Goal: Consume media (video, audio): Consume media (video, audio)

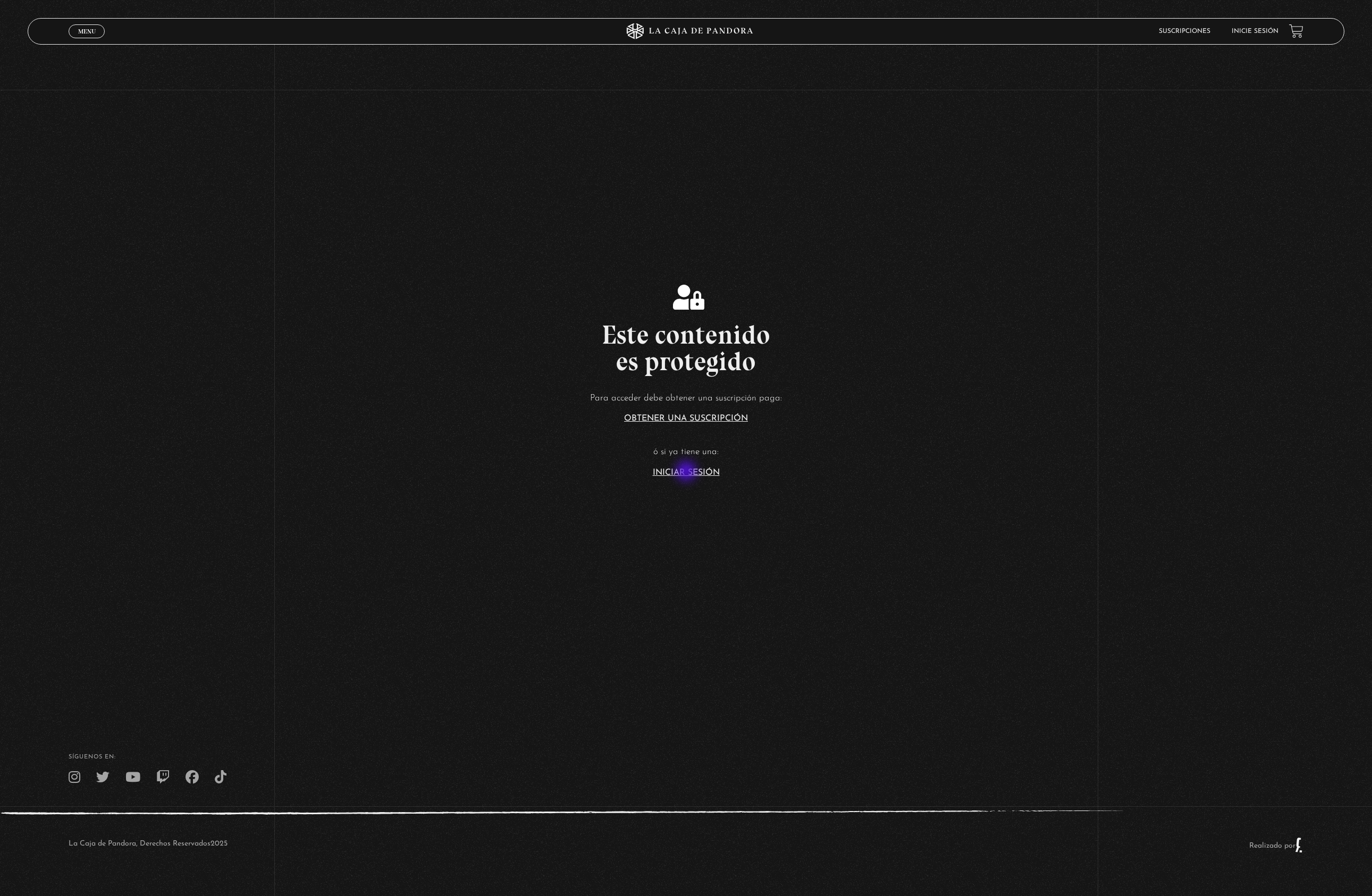
click at [688, 471] on link "Iniciar Sesión" at bounding box center [686, 473] width 67 height 8
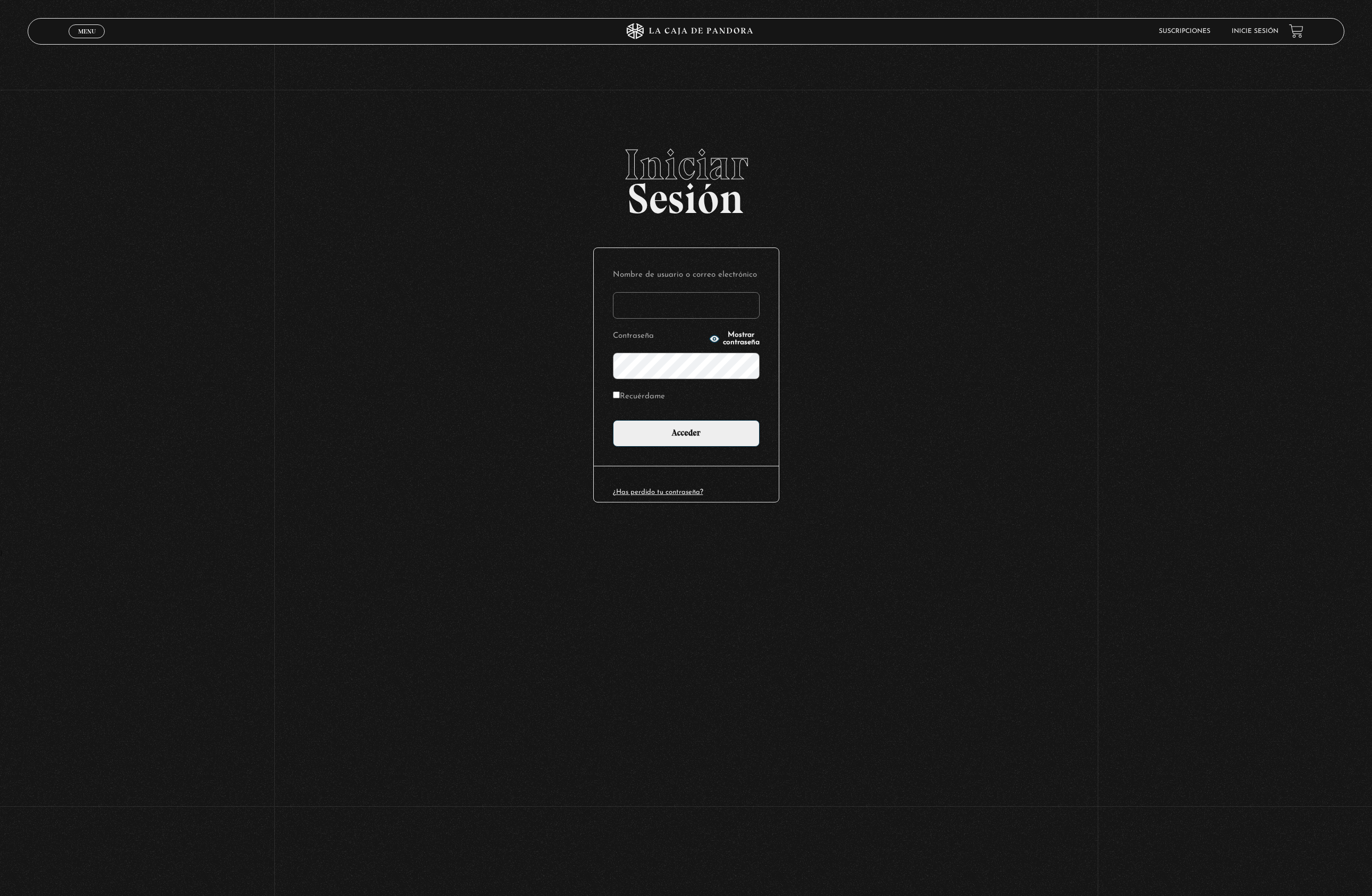
type input "cinthianetro@hotmail.com"
click at [686, 432] on input "Acceder" at bounding box center [686, 433] width 147 height 27
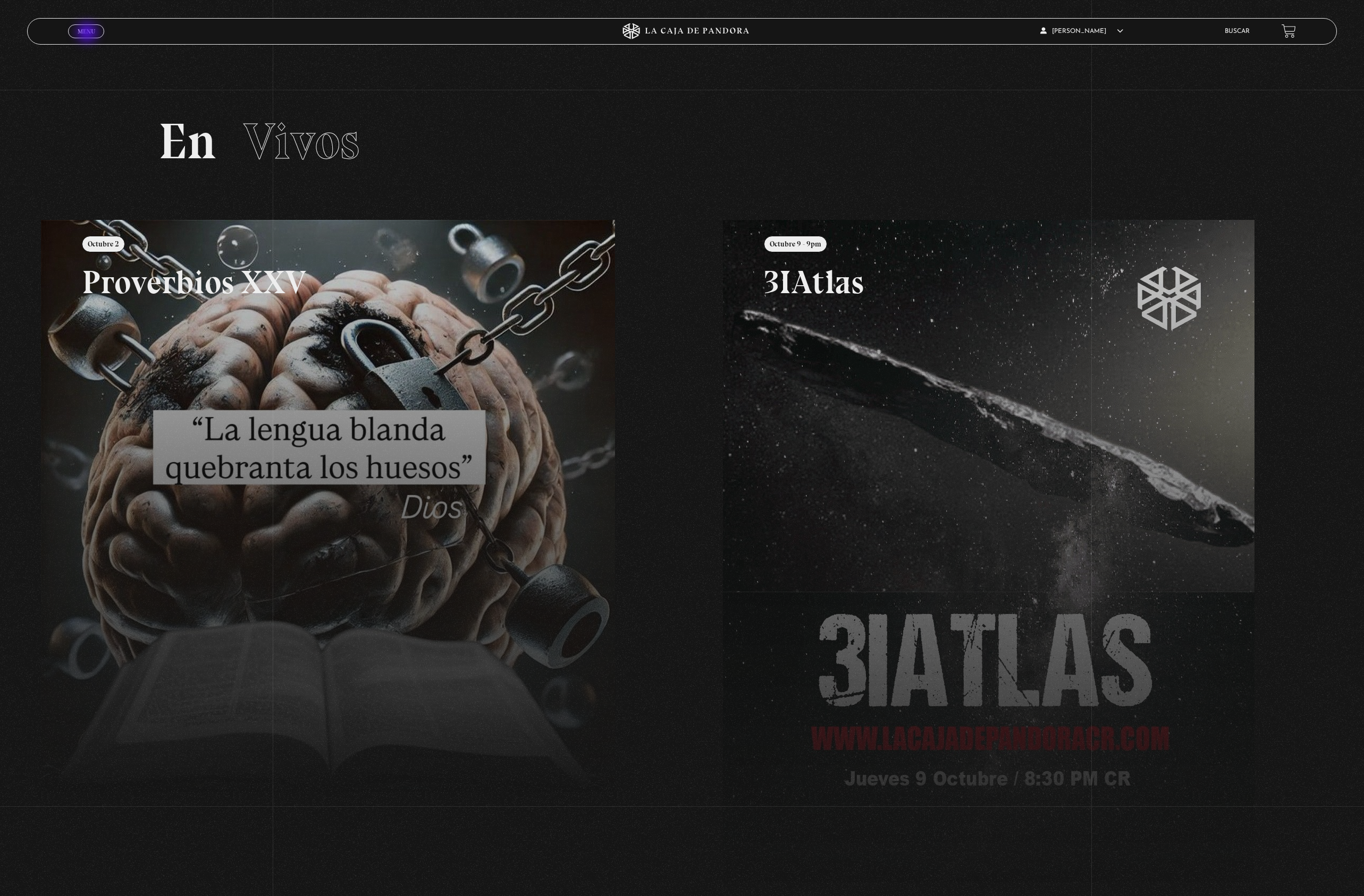
click at [88, 33] on span "Menu" at bounding box center [86, 31] width 18 height 7
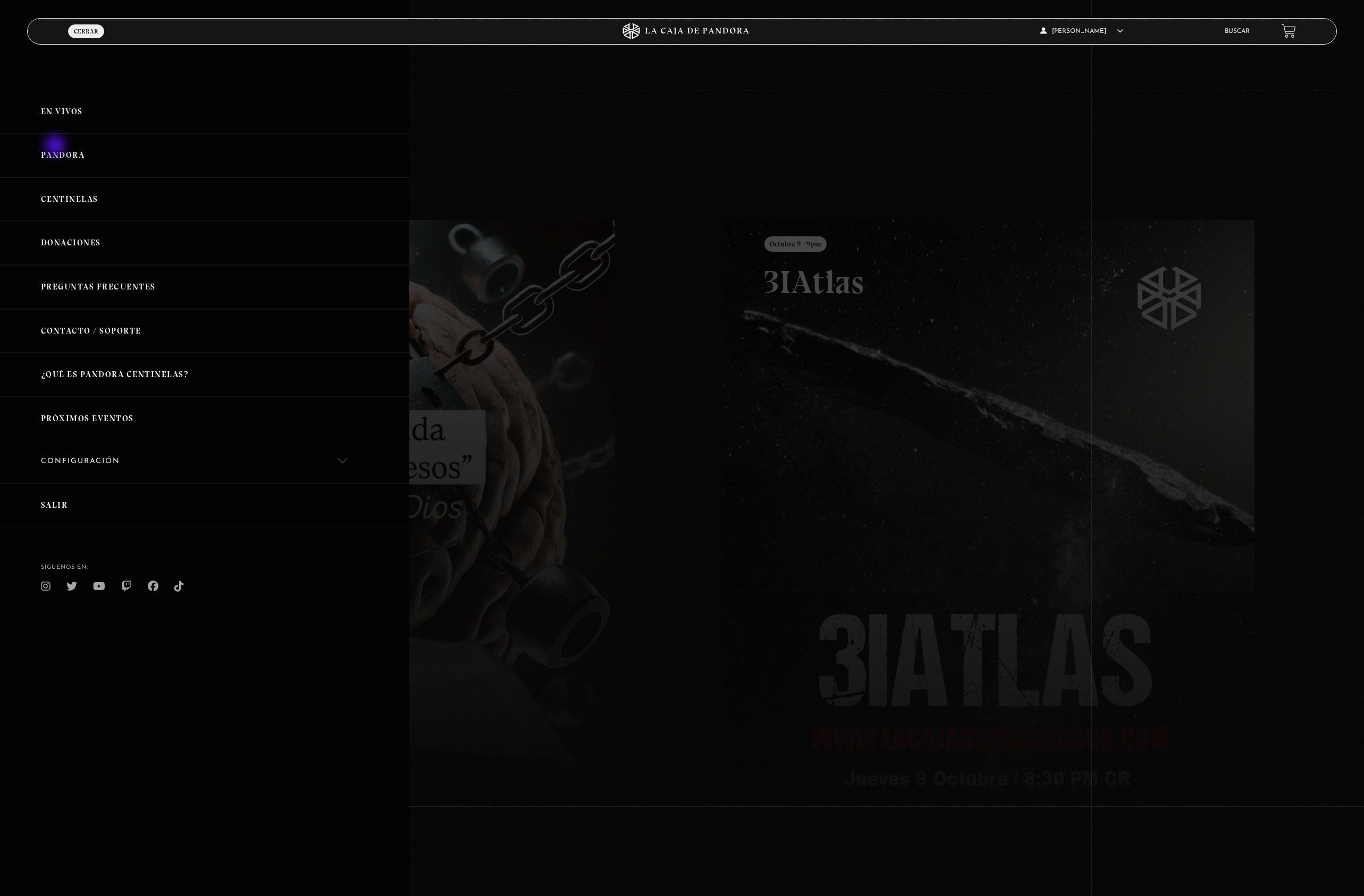
click at [56, 147] on link "Pandora" at bounding box center [204, 156] width 409 height 44
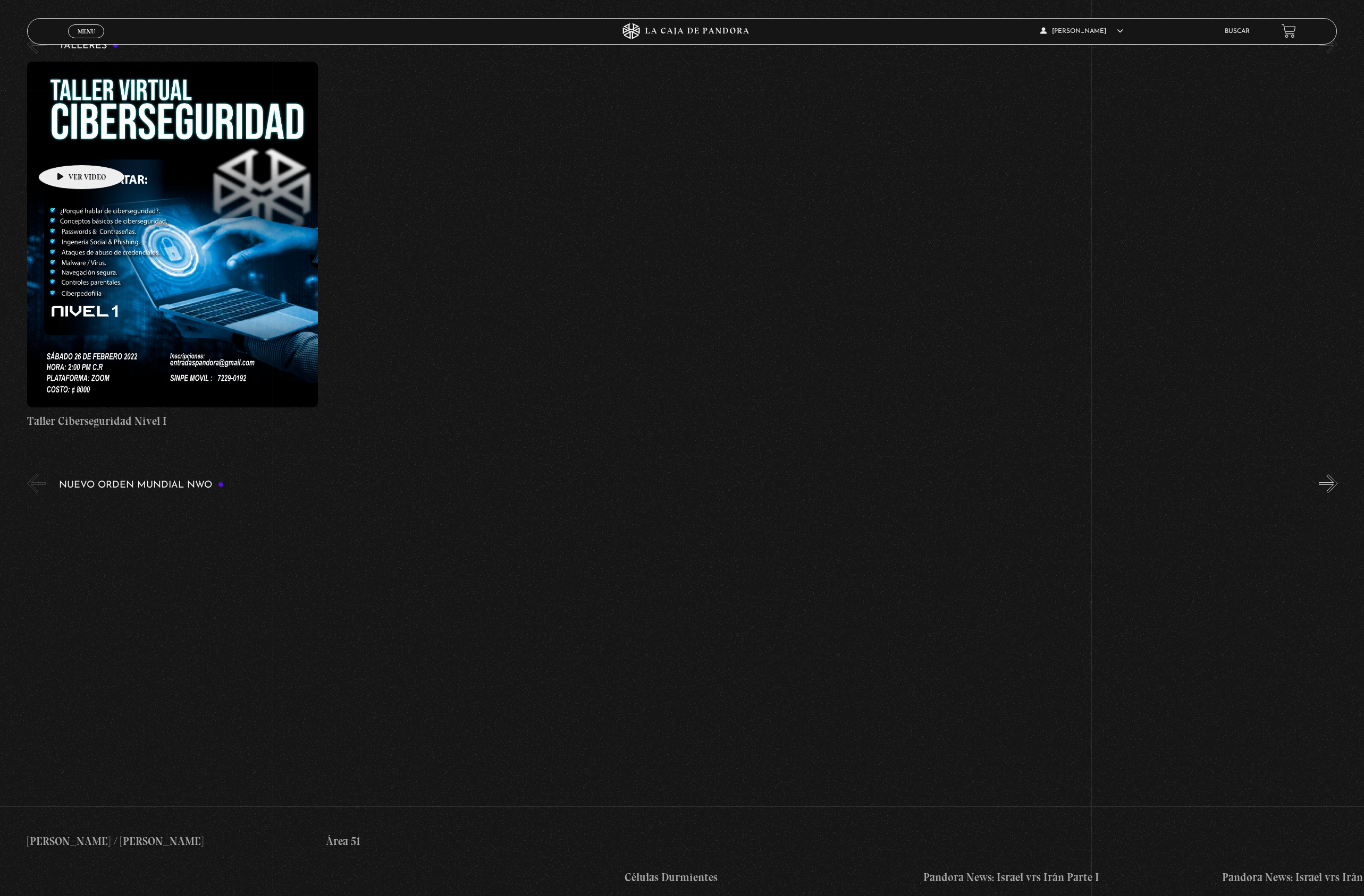
scroll to position [700, 0]
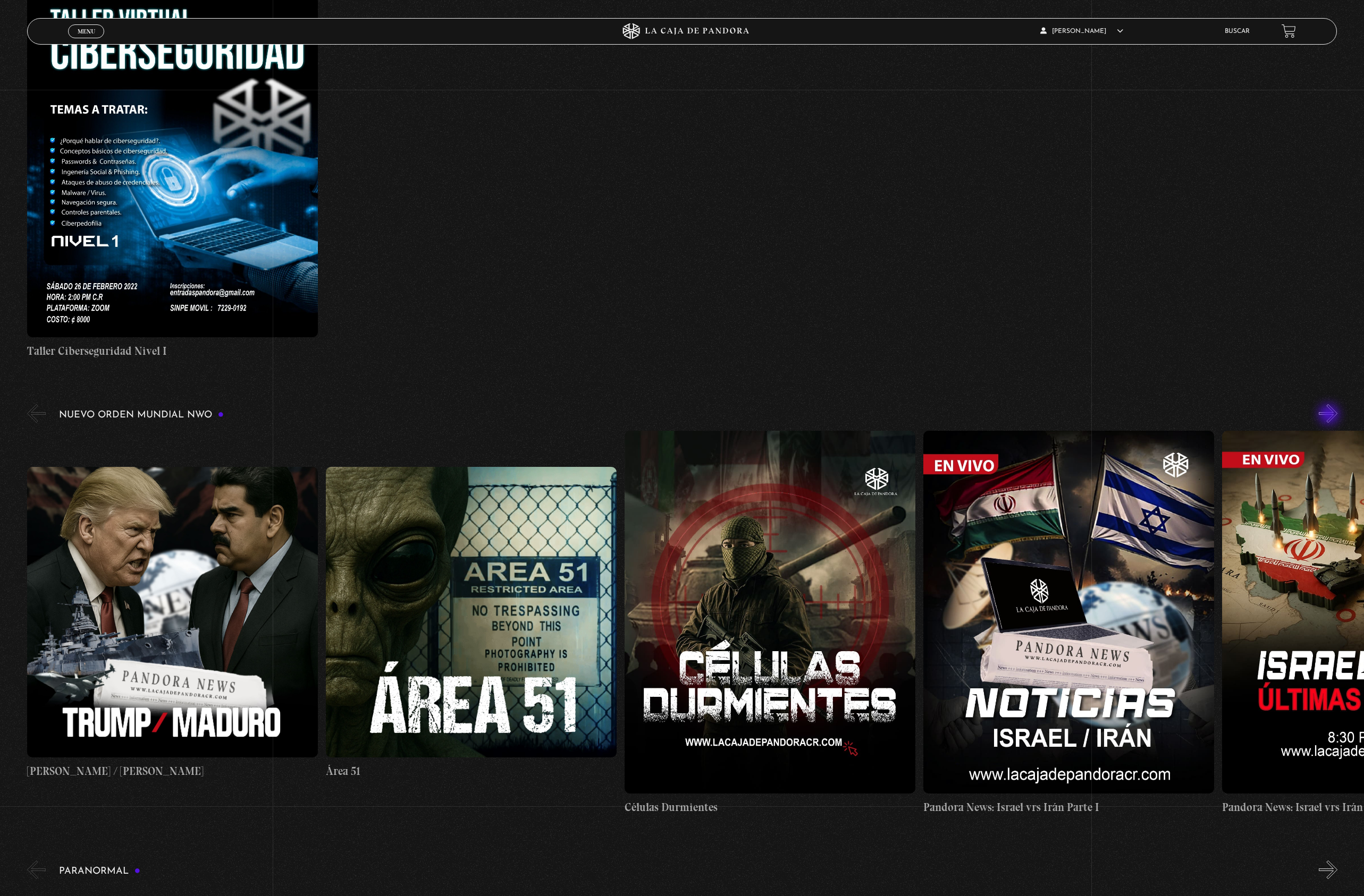
click at [1329, 415] on button "»" at bounding box center [1327, 413] width 19 height 19
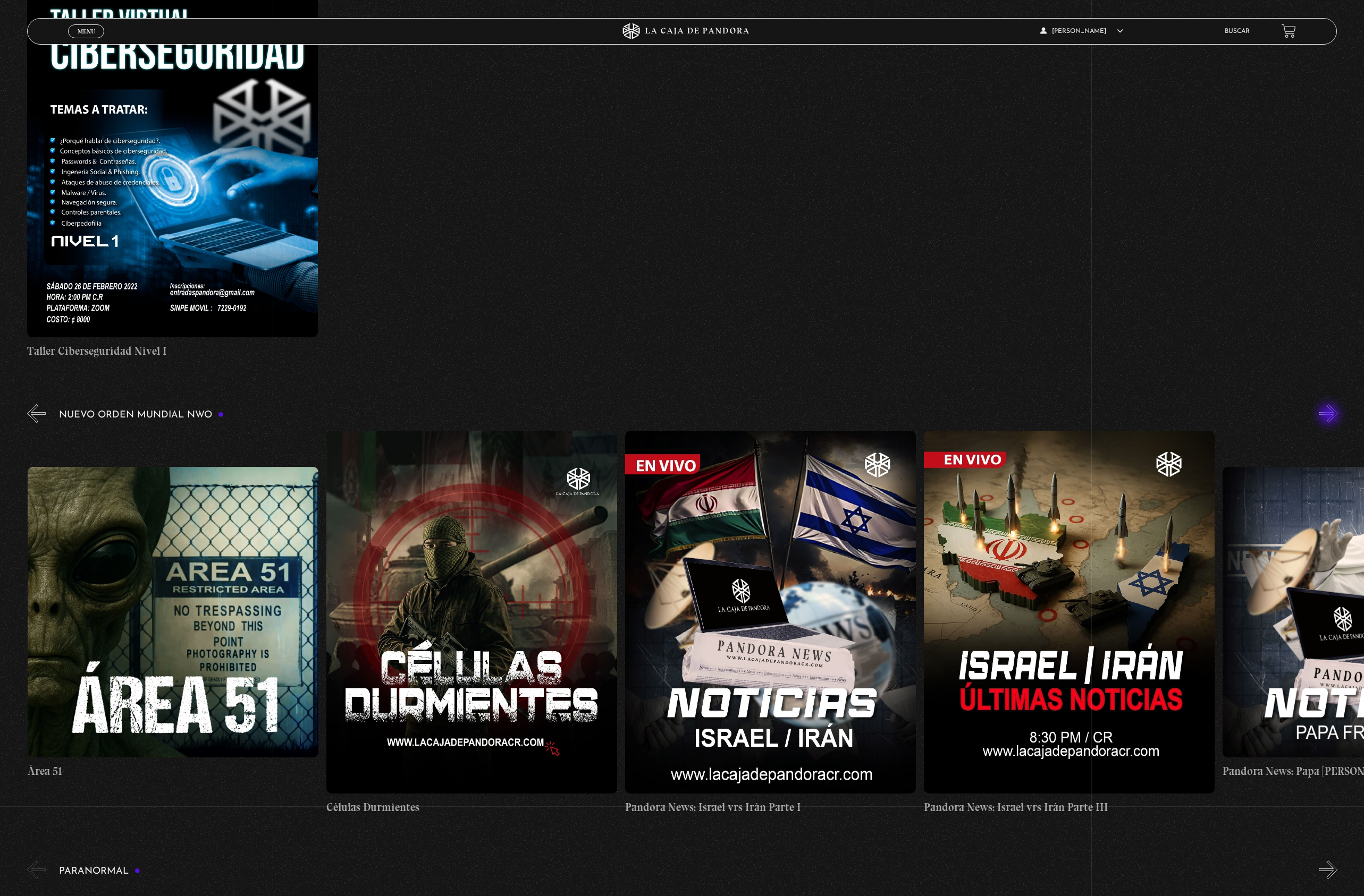
scroll to position [0, 299]
click at [1329, 415] on button "»" at bounding box center [1327, 413] width 19 height 19
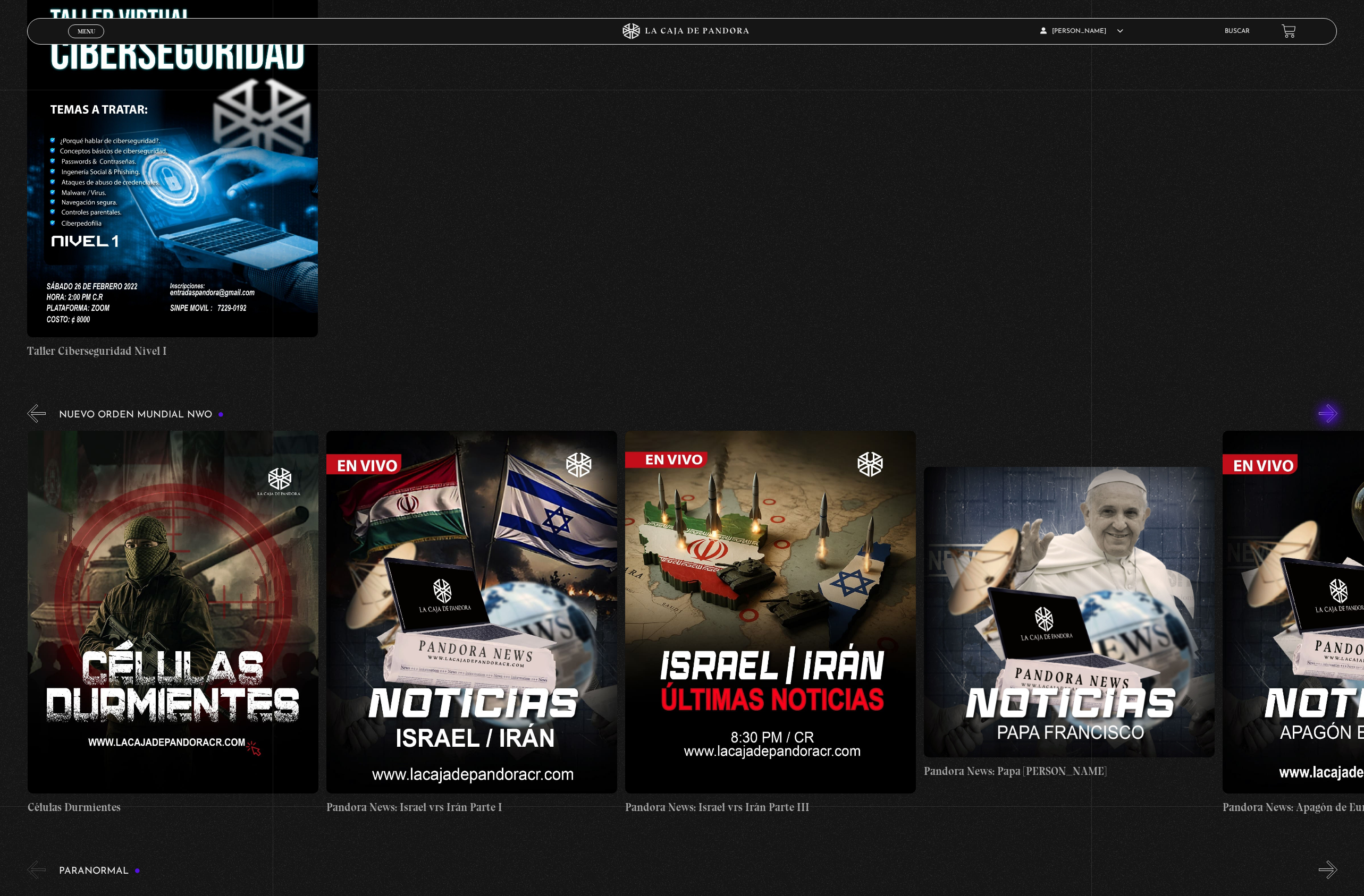
click at [1329, 415] on button "»" at bounding box center [1327, 413] width 19 height 19
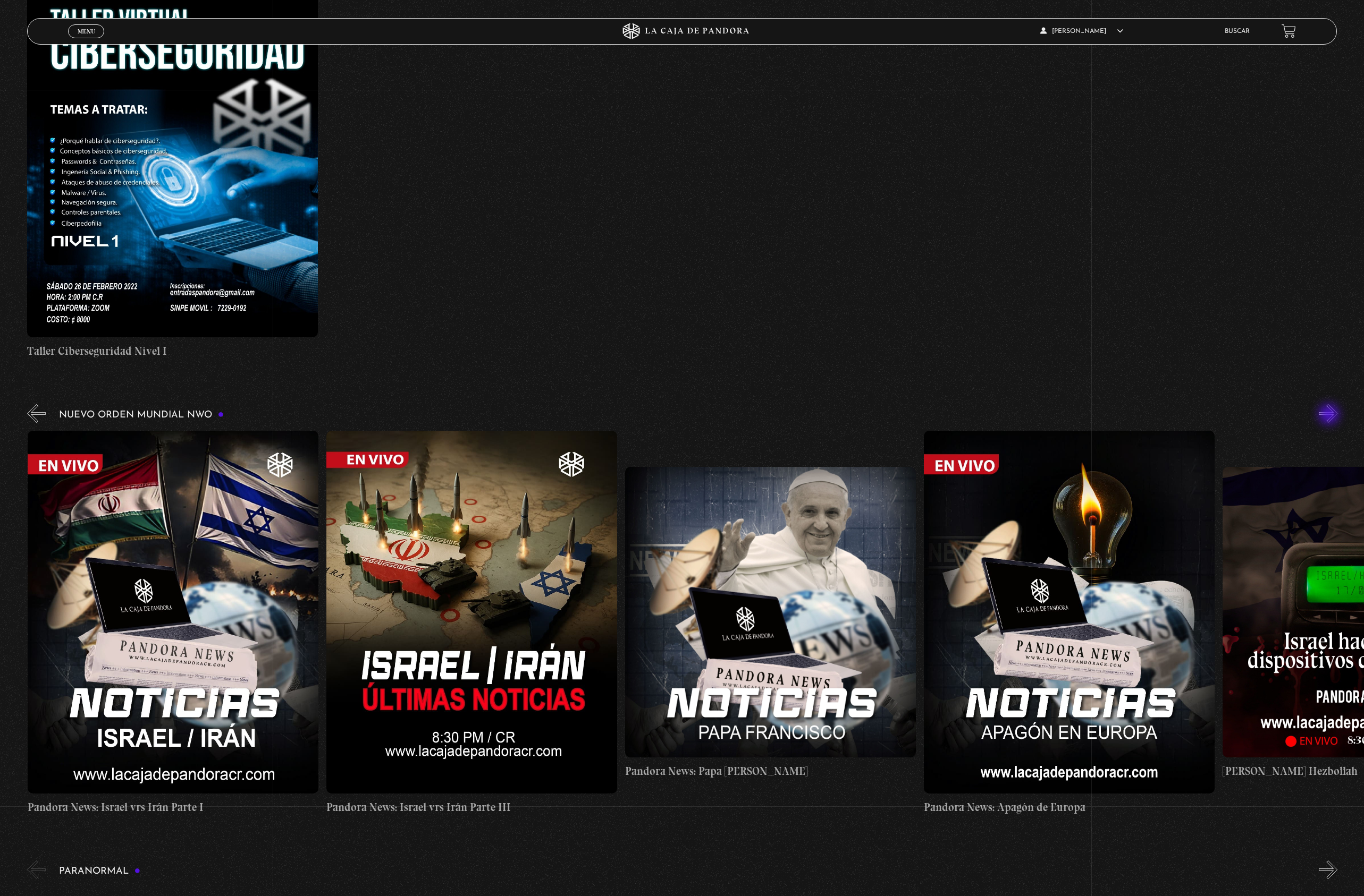
scroll to position [0, 896]
click at [1329, 415] on button "»" at bounding box center [1327, 413] width 19 height 19
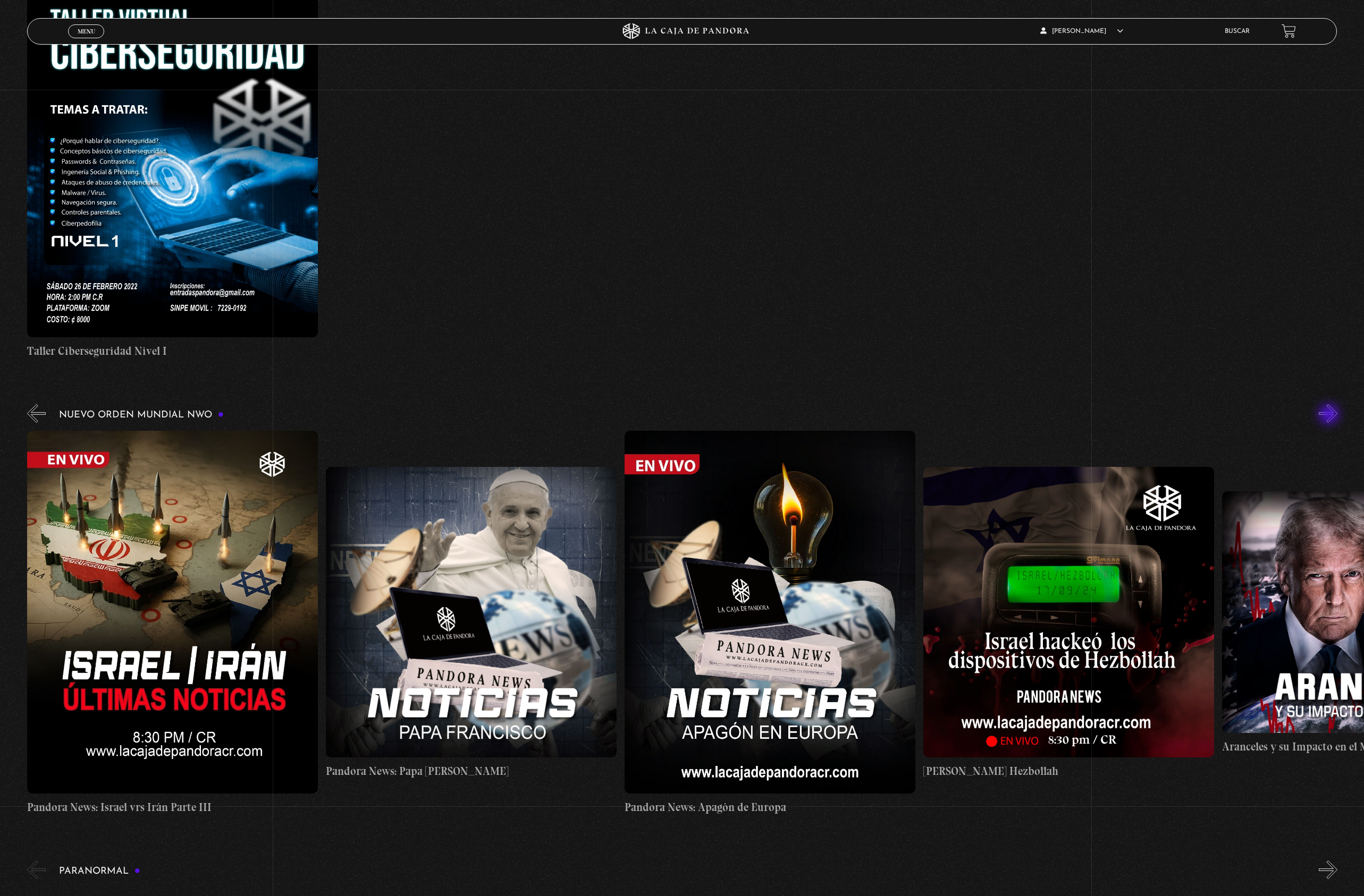
click at [1329, 415] on button "»" at bounding box center [1327, 413] width 19 height 19
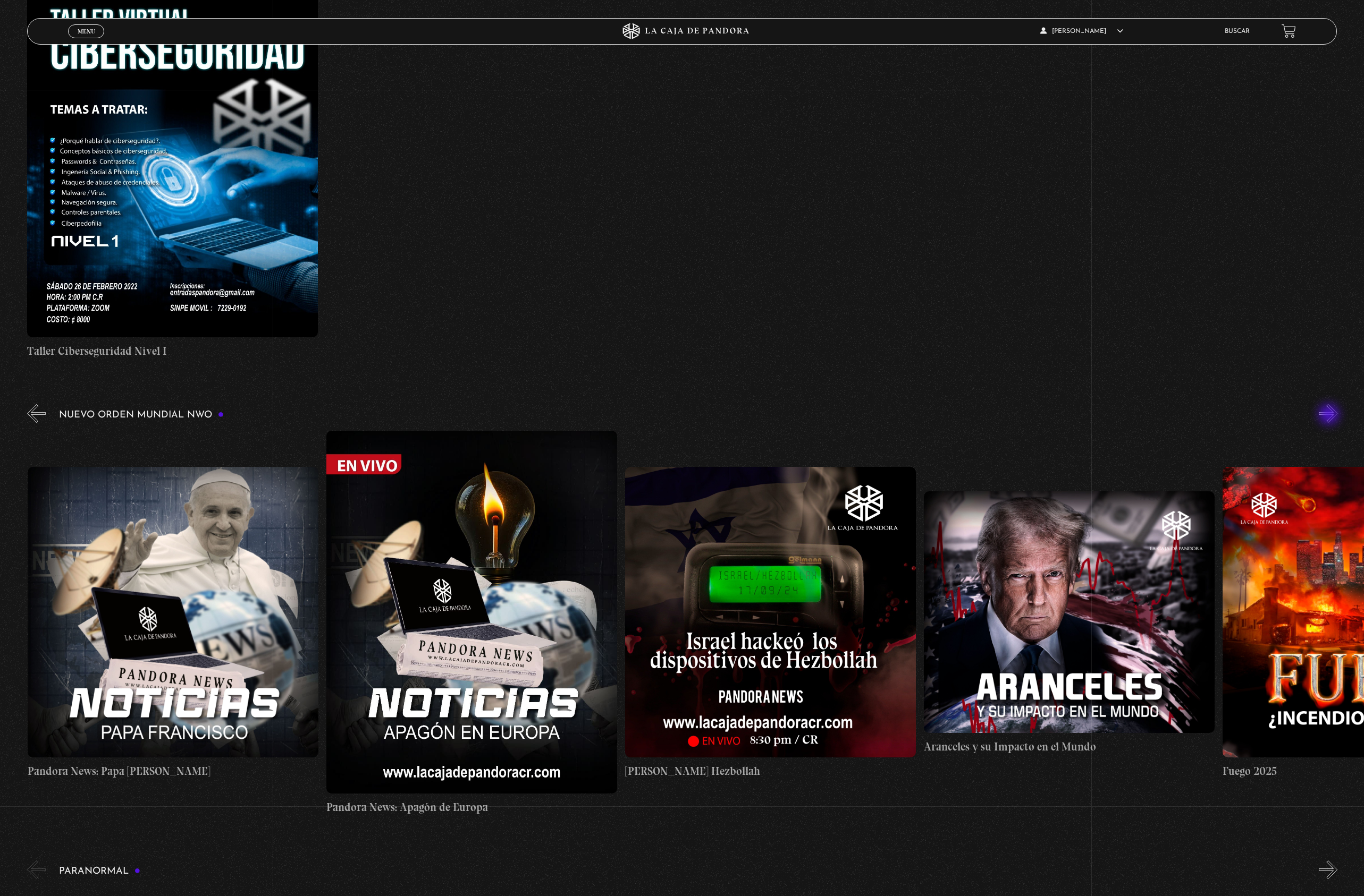
click at [1329, 415] on button "»" at bounding box center [1327, 413] width 19 height 19
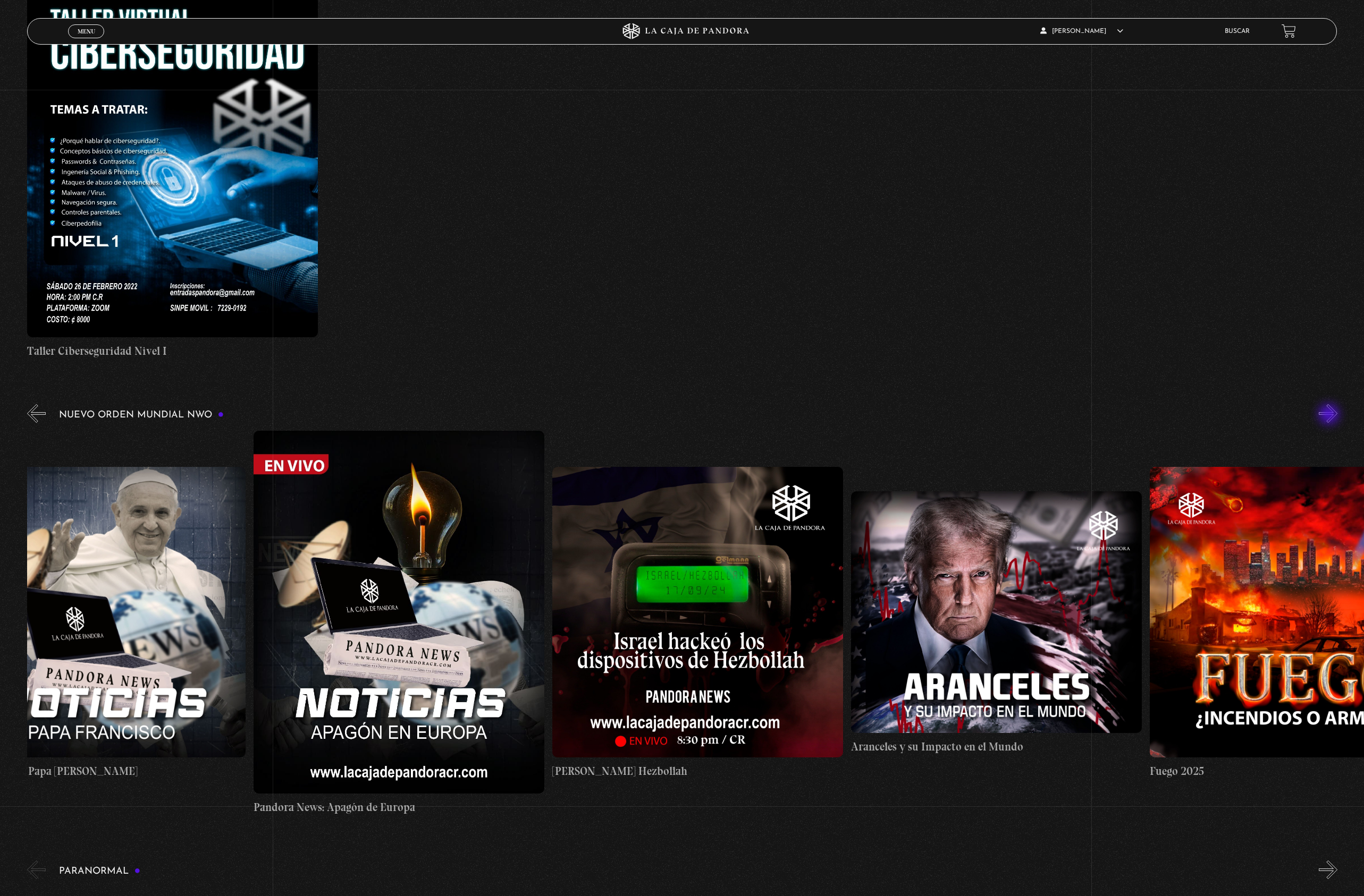
click at [1329, 415] on button "»" at bounding box center [1327, 413] width 19 height 19
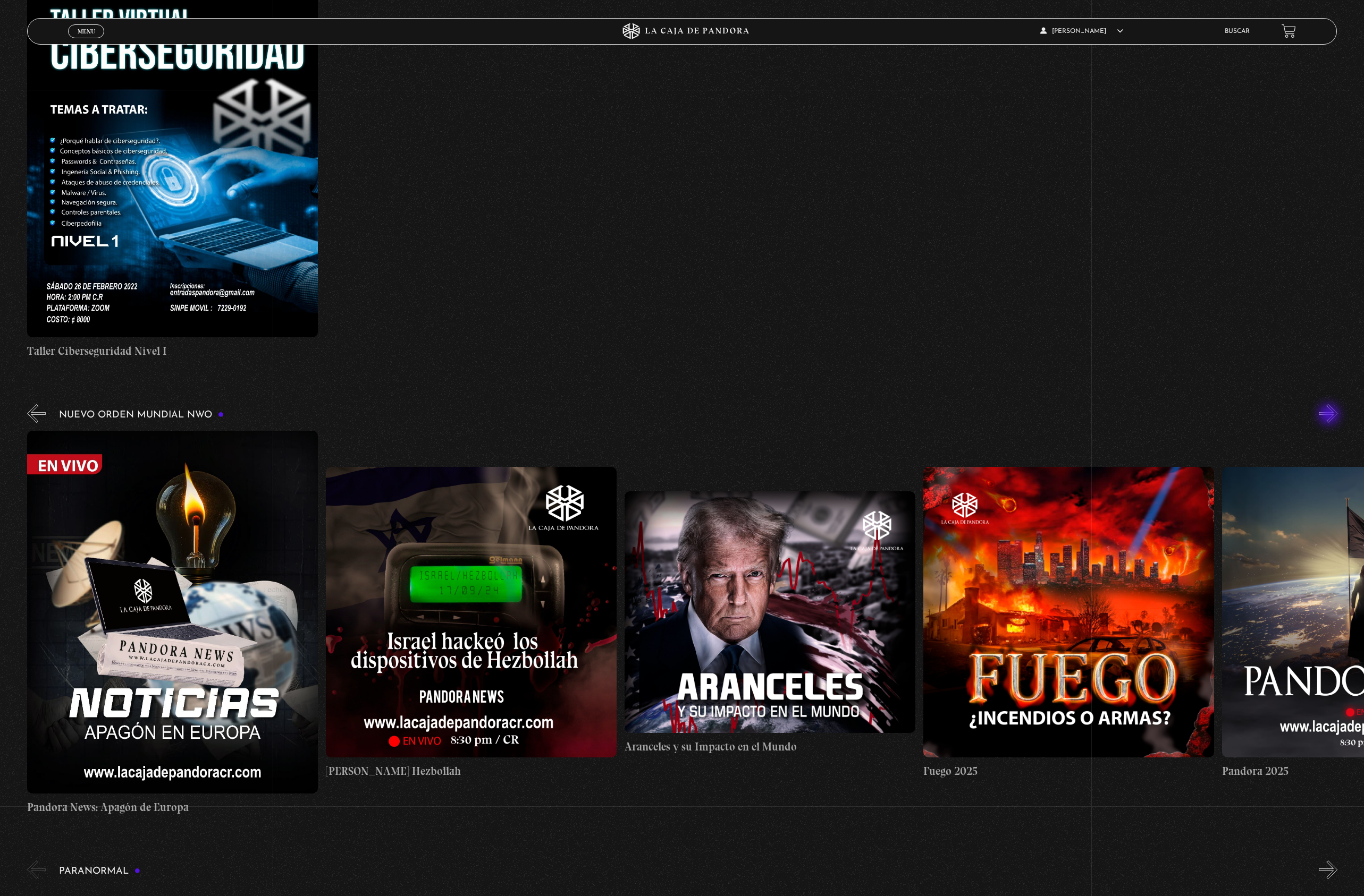
click at [1329, 415] on button "»" at bounding box center [1327, 413] width 19 height 19
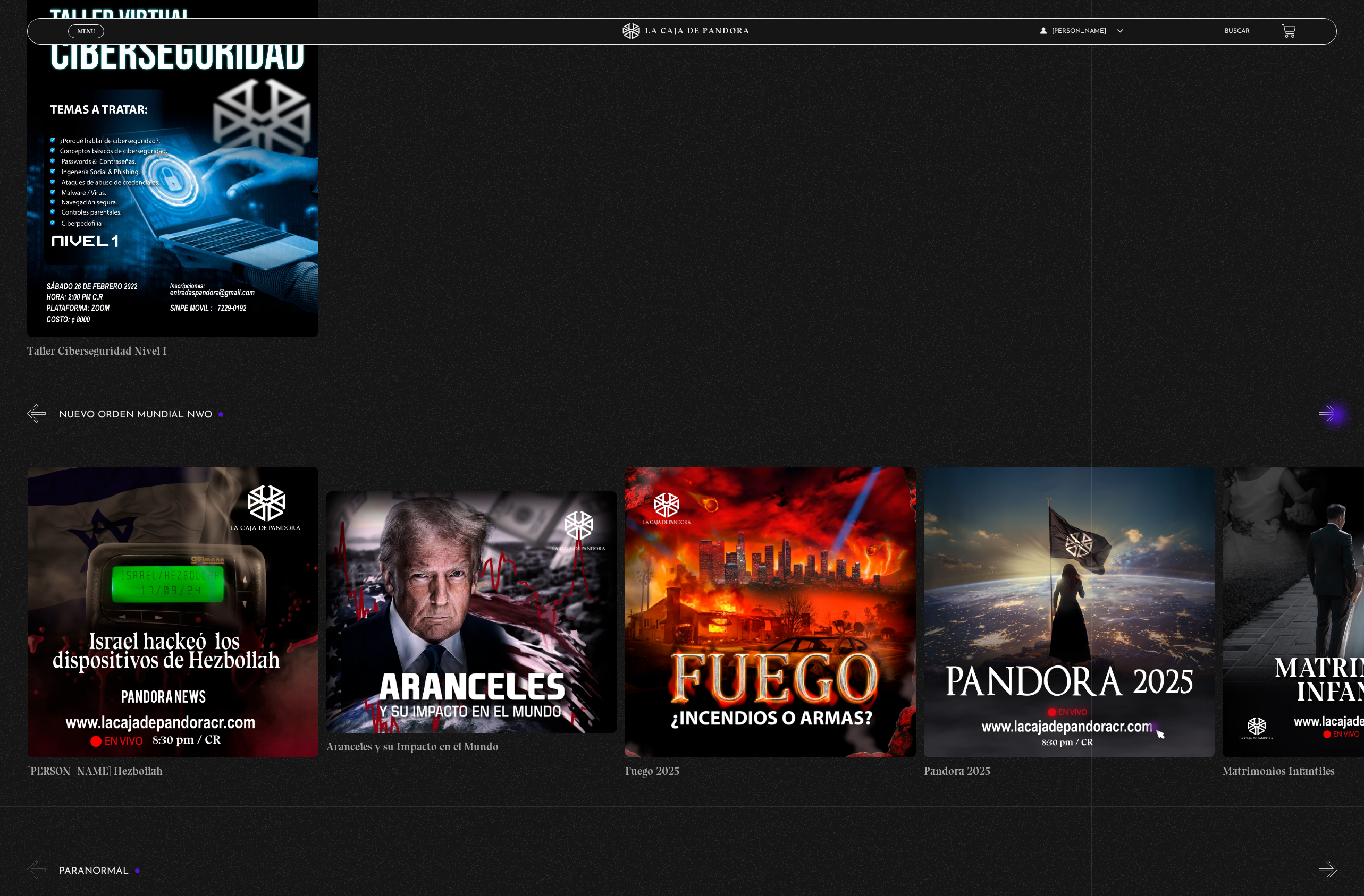
click at [1337, 417] on button "»" at bounding box center [1327, 413] width 19 height 19
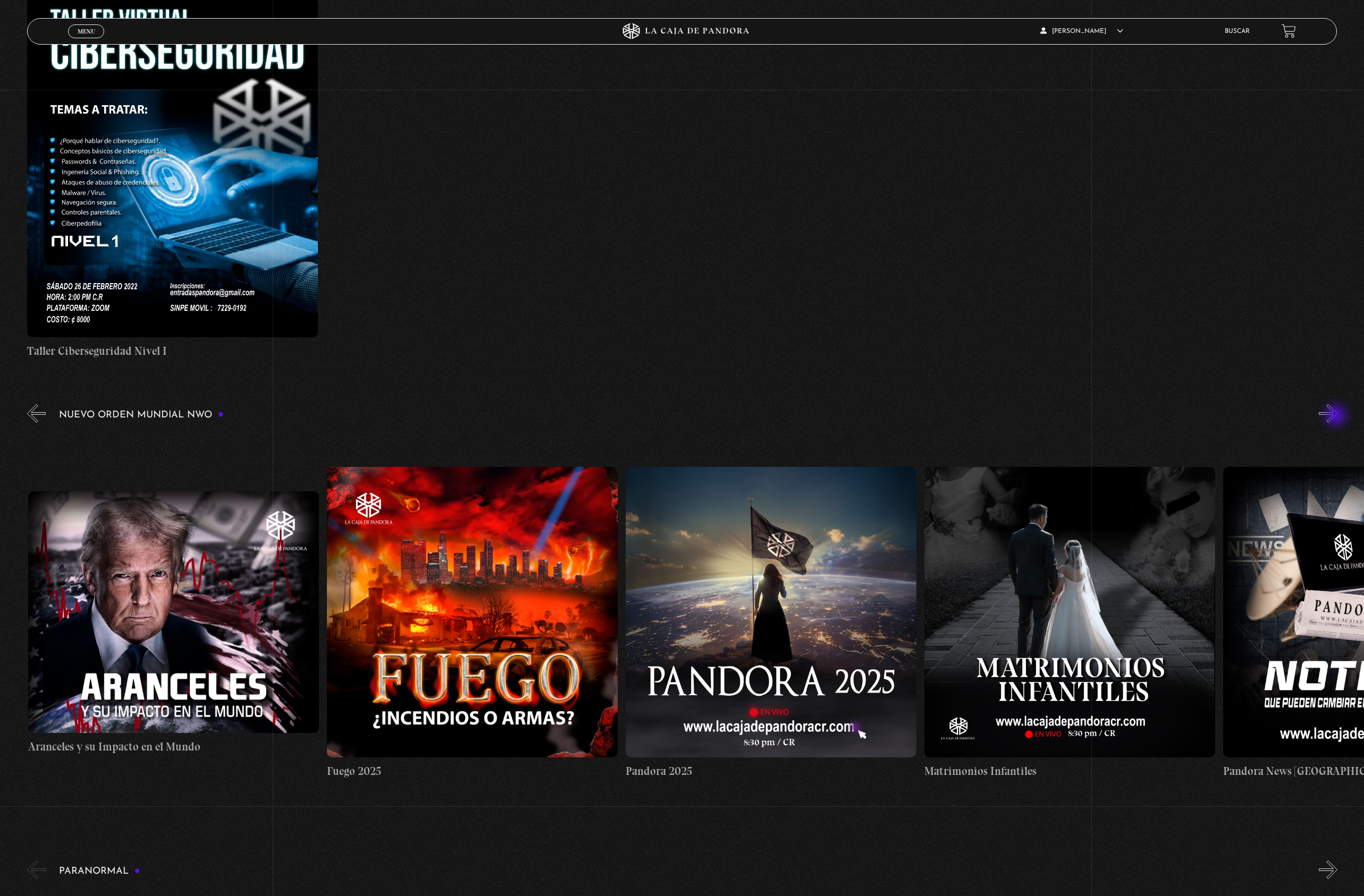
click at [1337, 417] on button "»" at bounding box center [1327, 413] width 19 height 19
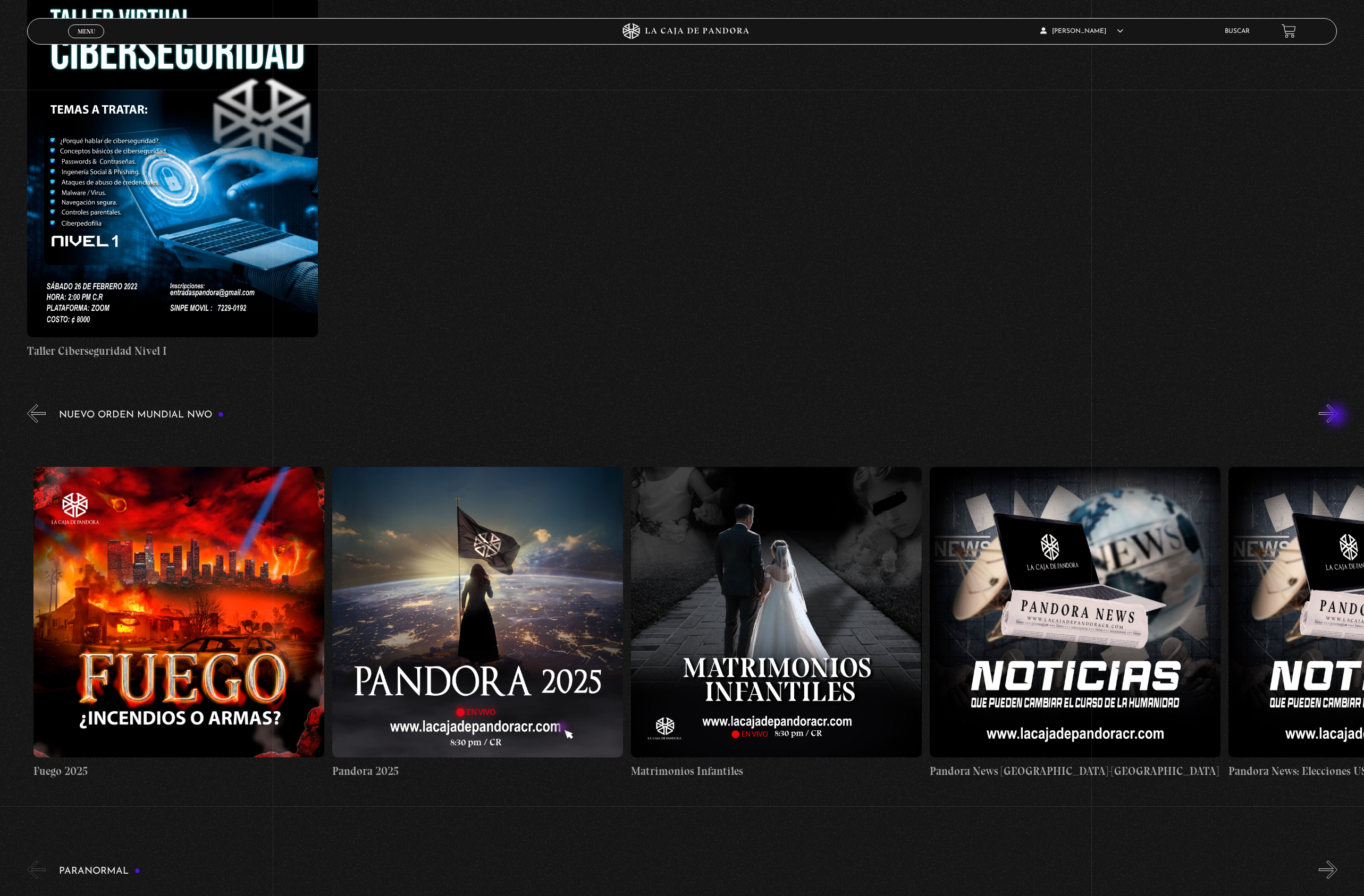
click at [1337, 417] on button "»" at bounding box center [1327, 413] width 19 height 19
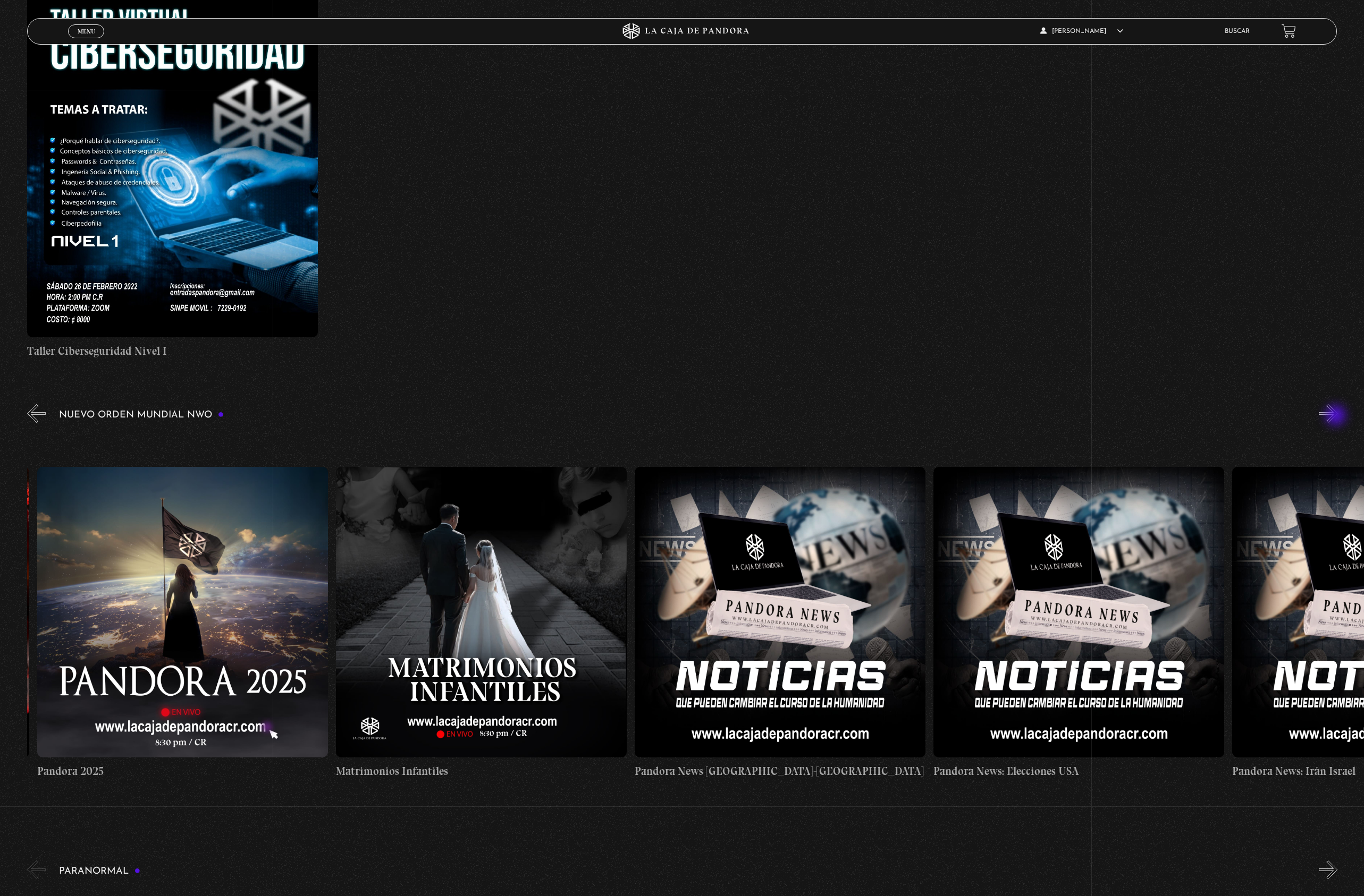
click at [1337, 417] on button "»" at bounding box center [1327, 413] width 19 height 19
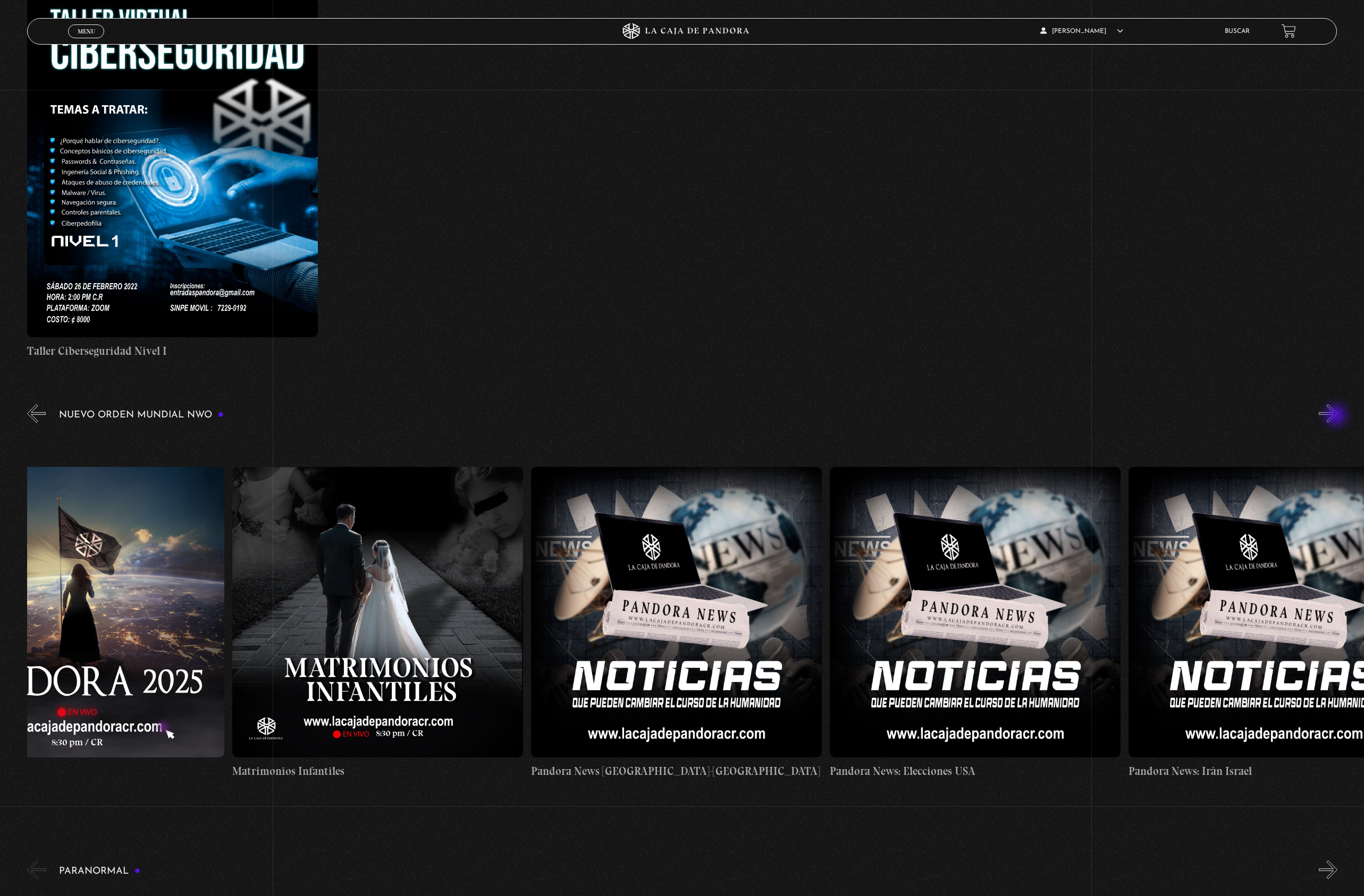
click at [1337, 417] on button "»" at bounding box center [1327, 413] width 19 height 19
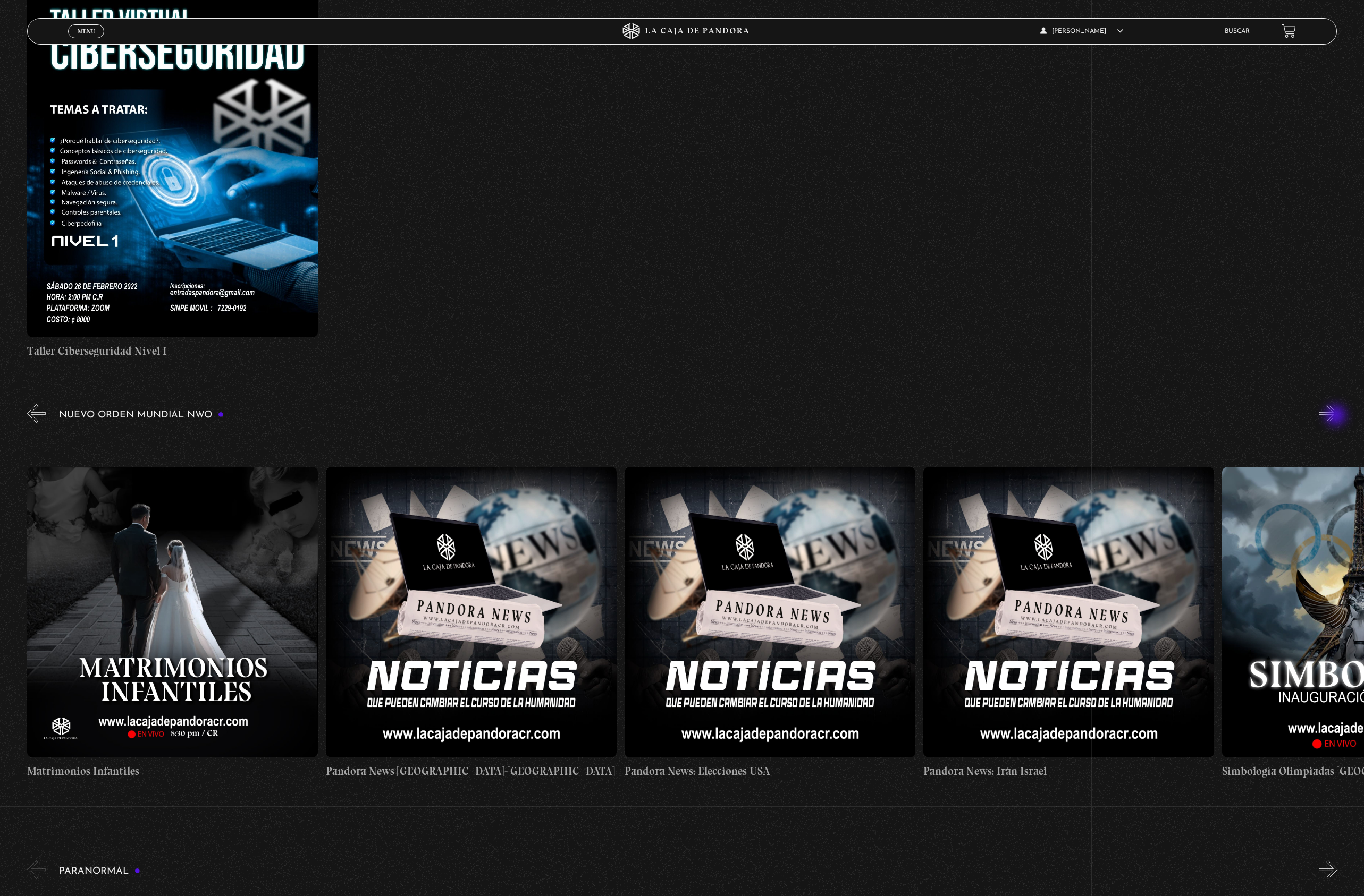
click at [1337, 417] on button "»" at bounding box center [1327, 413] width 19 height 19
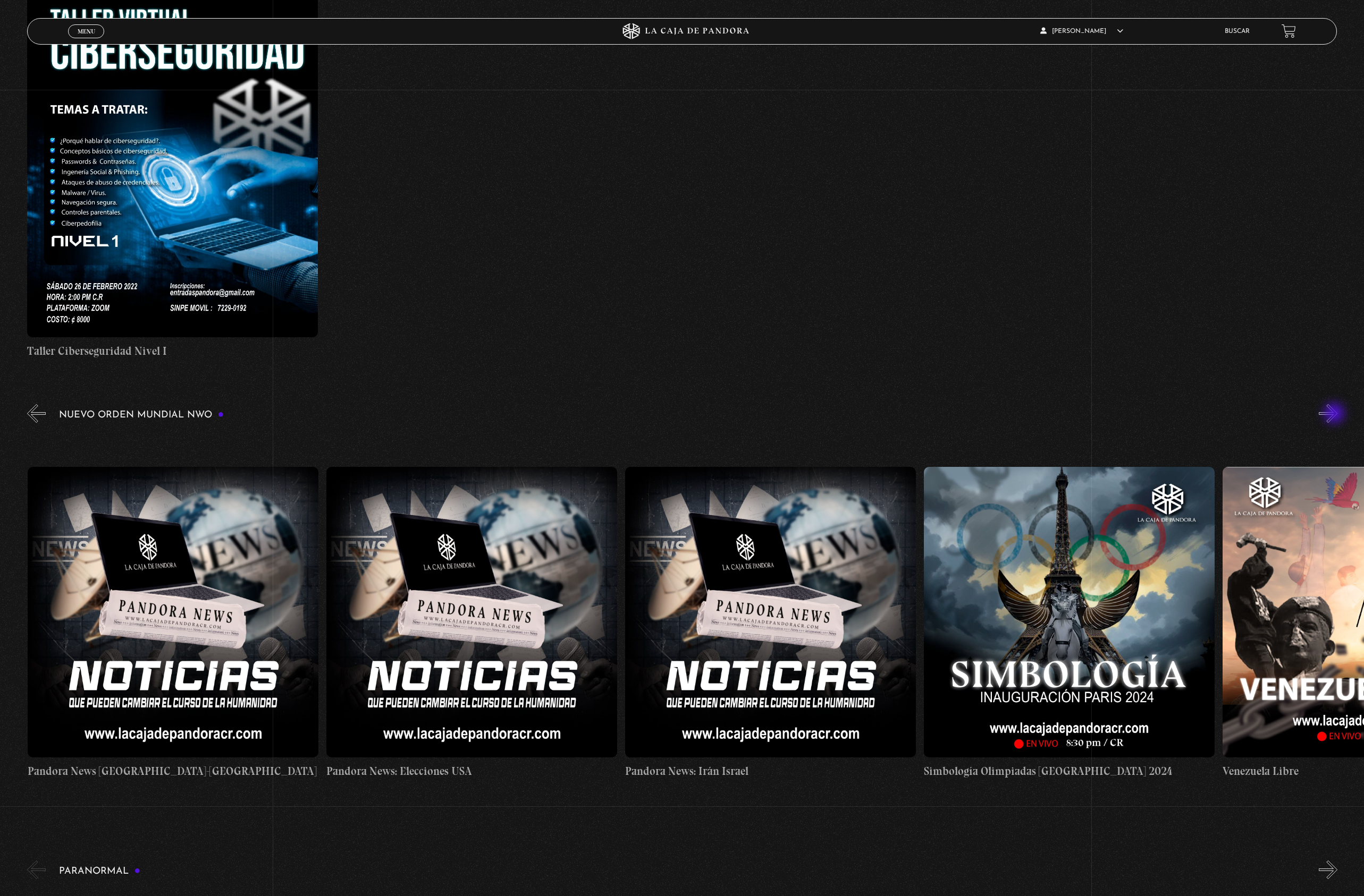
click at [1335, 414] on button "»" at bounding box center [1327, 413] width 19 height 19
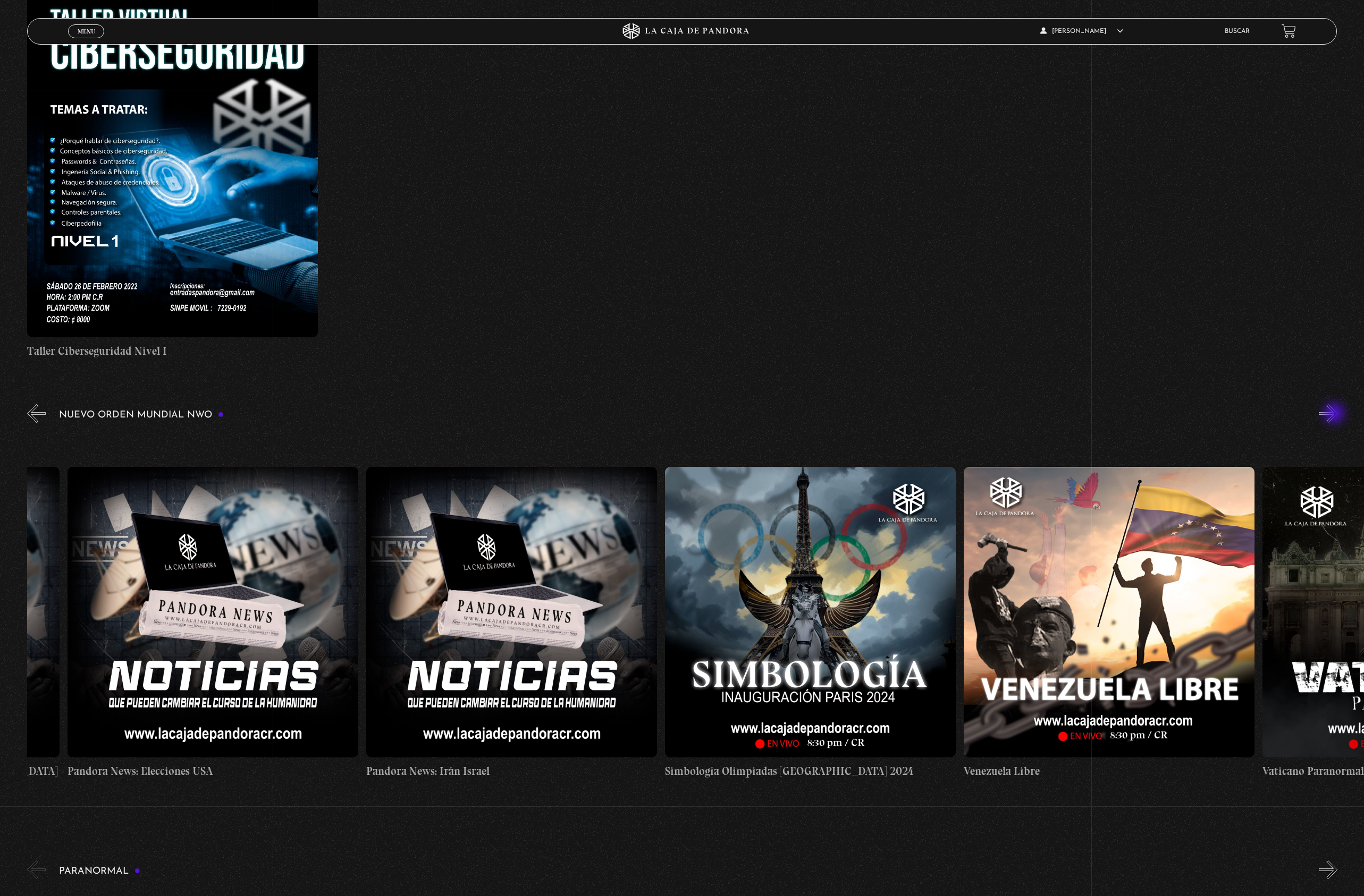
click at [1335, 414] on button "»" at bounding box center [1327, 413] width 19 height 19
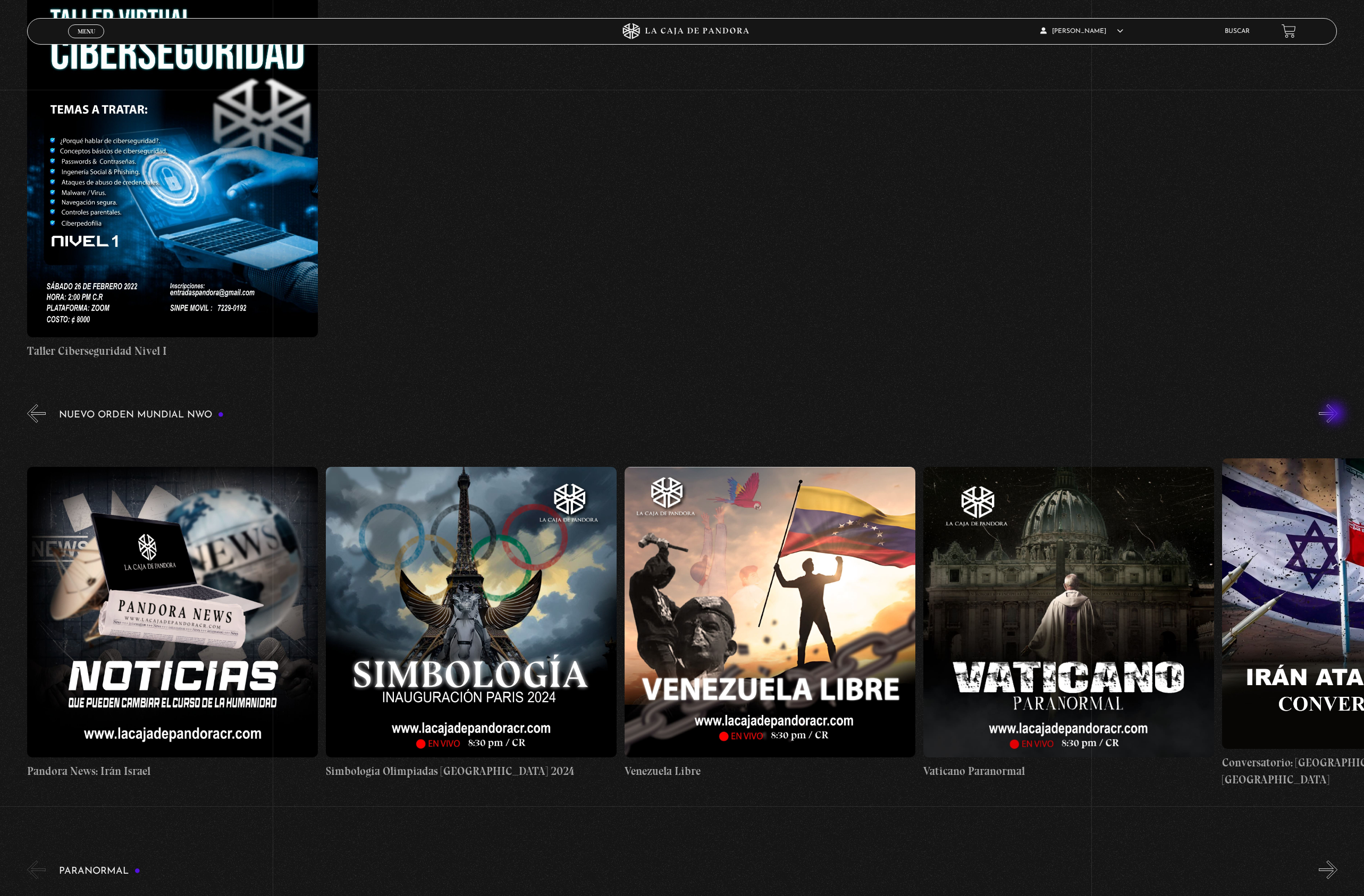
click at [1335, 414] on button "»" at bounding box center [1327, 413] width 19 height 19
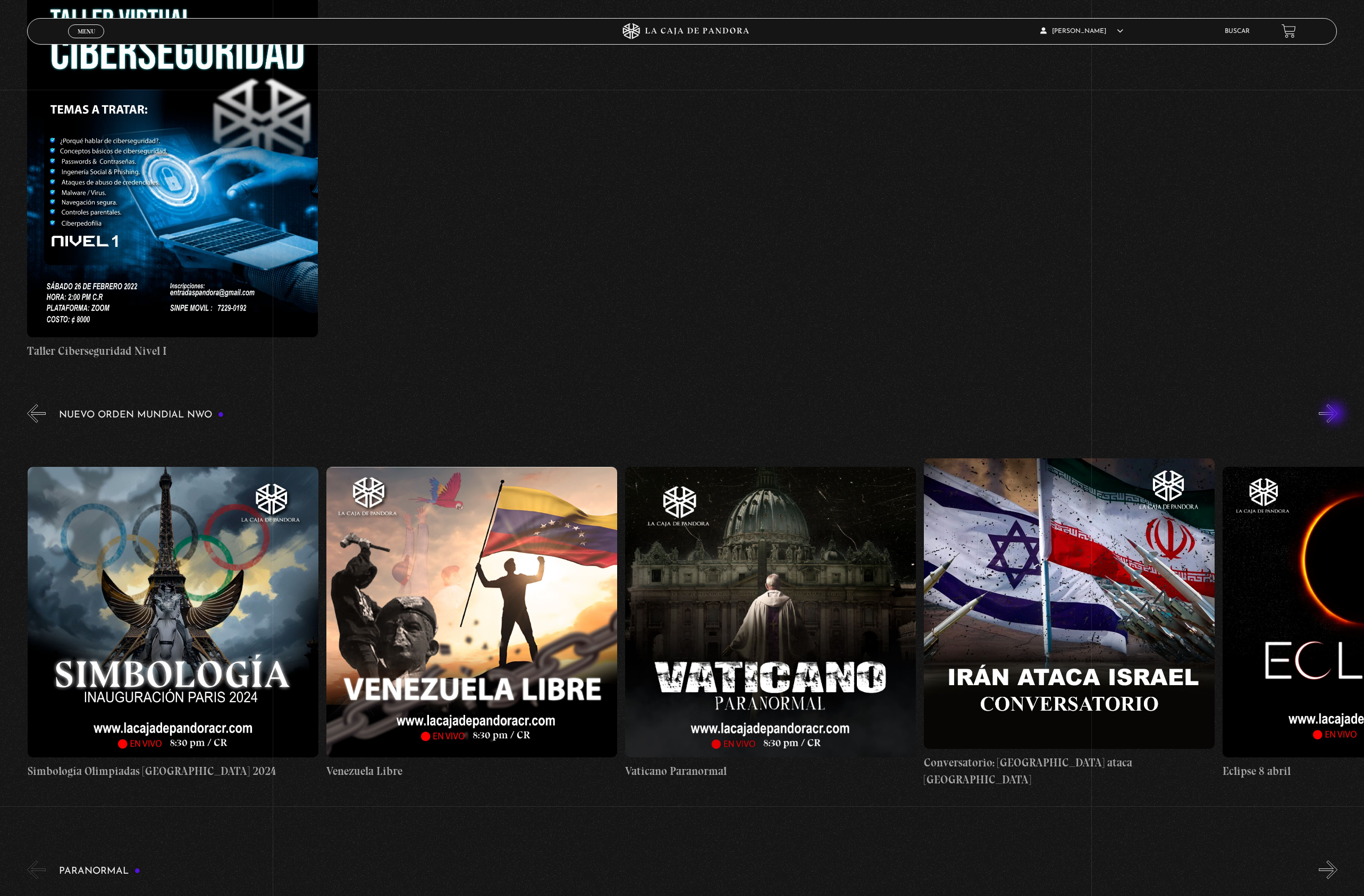
scroll to position [0, 4480]
click at [1335, 414] on button "»" at bounding box center [1327, 413] width 19 height 19
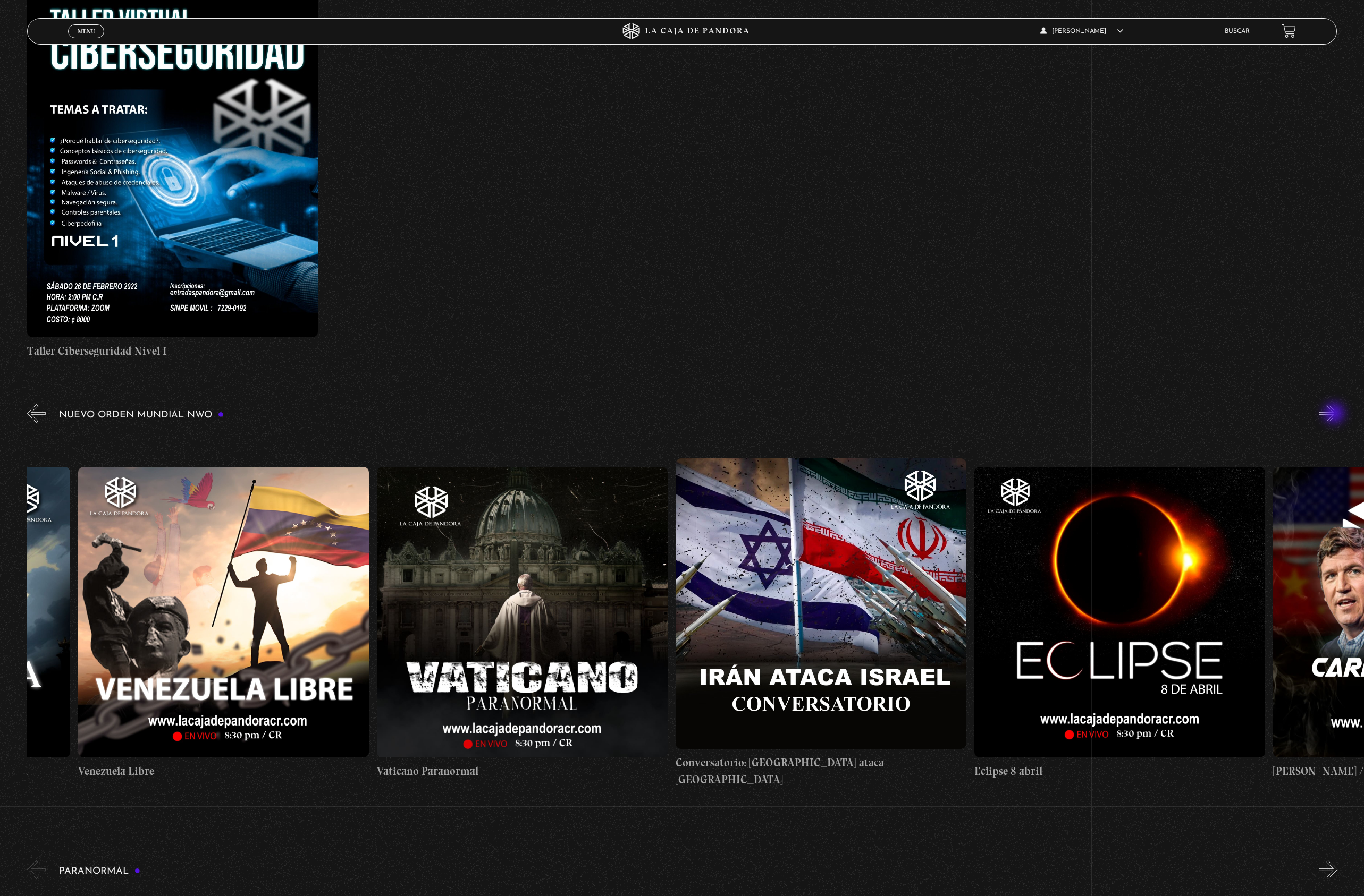
click at [1335, 414] on button "»" at bounding box center [1327, 413] width 19 height 19
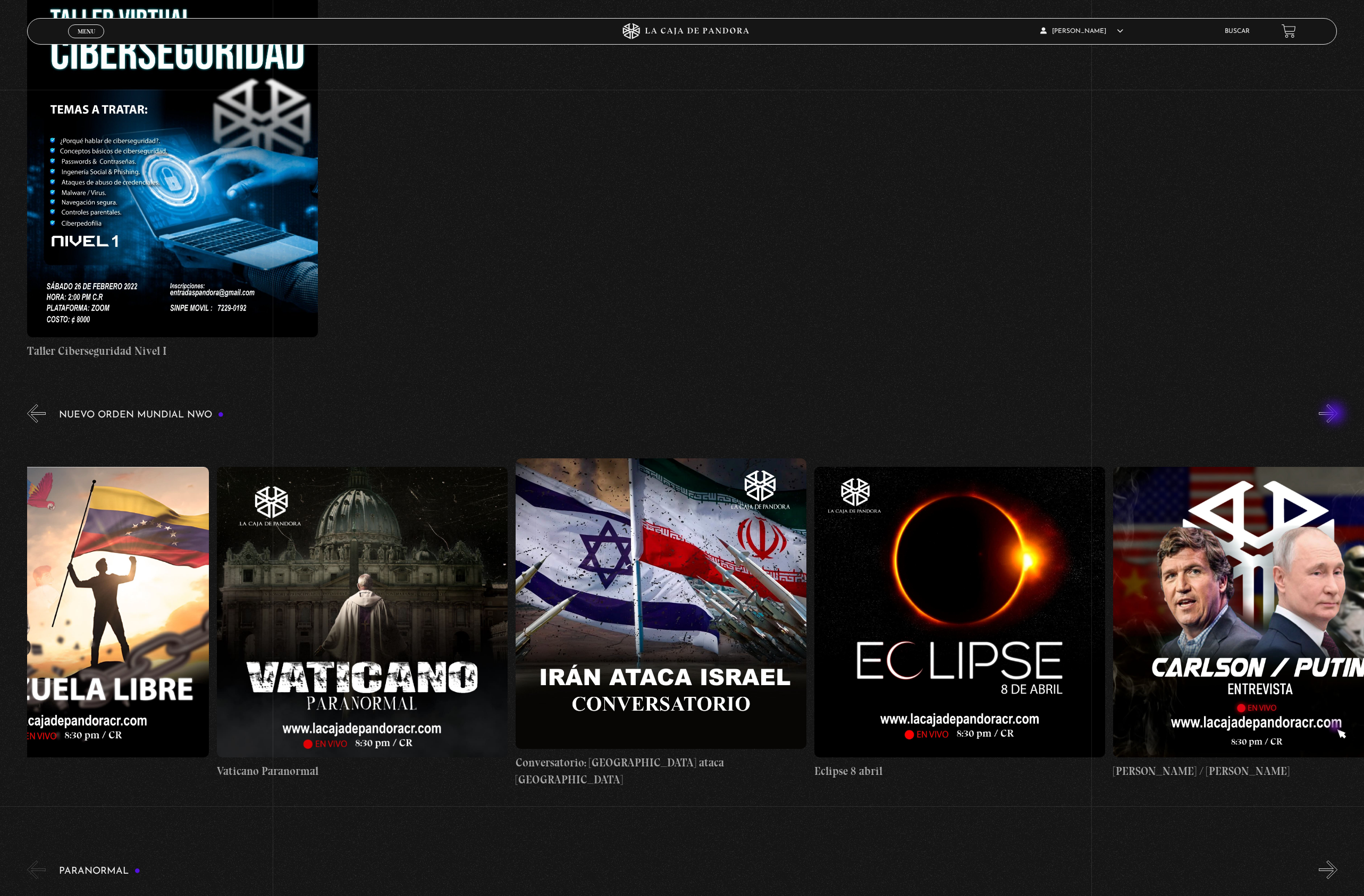
click at [1335, 414] on button "»" at bounding box center [1327, 413] width 19 height 19
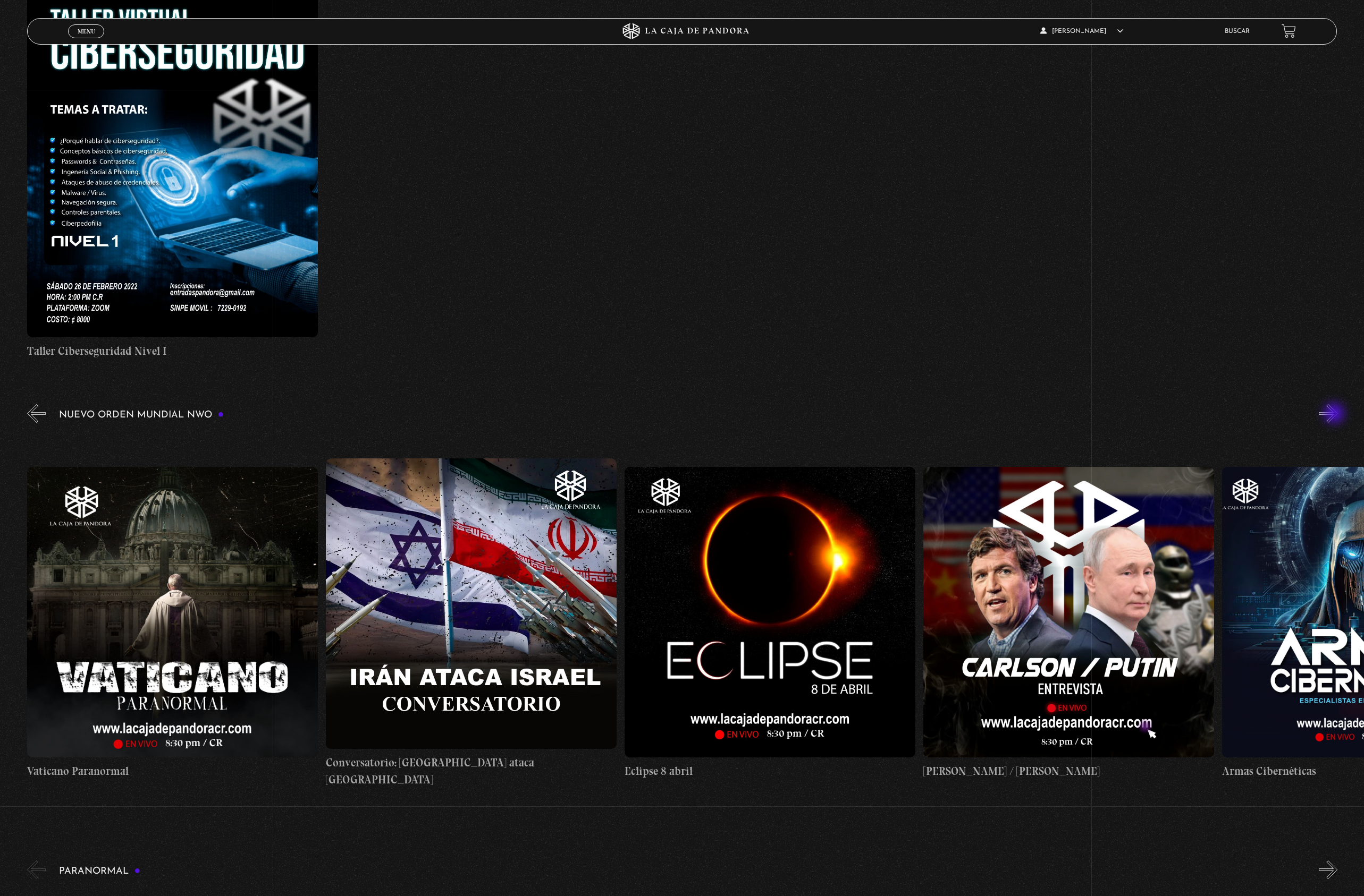
click at [1335, 414] on button "»" at bounding box center [1327, 413] width 19 height 19
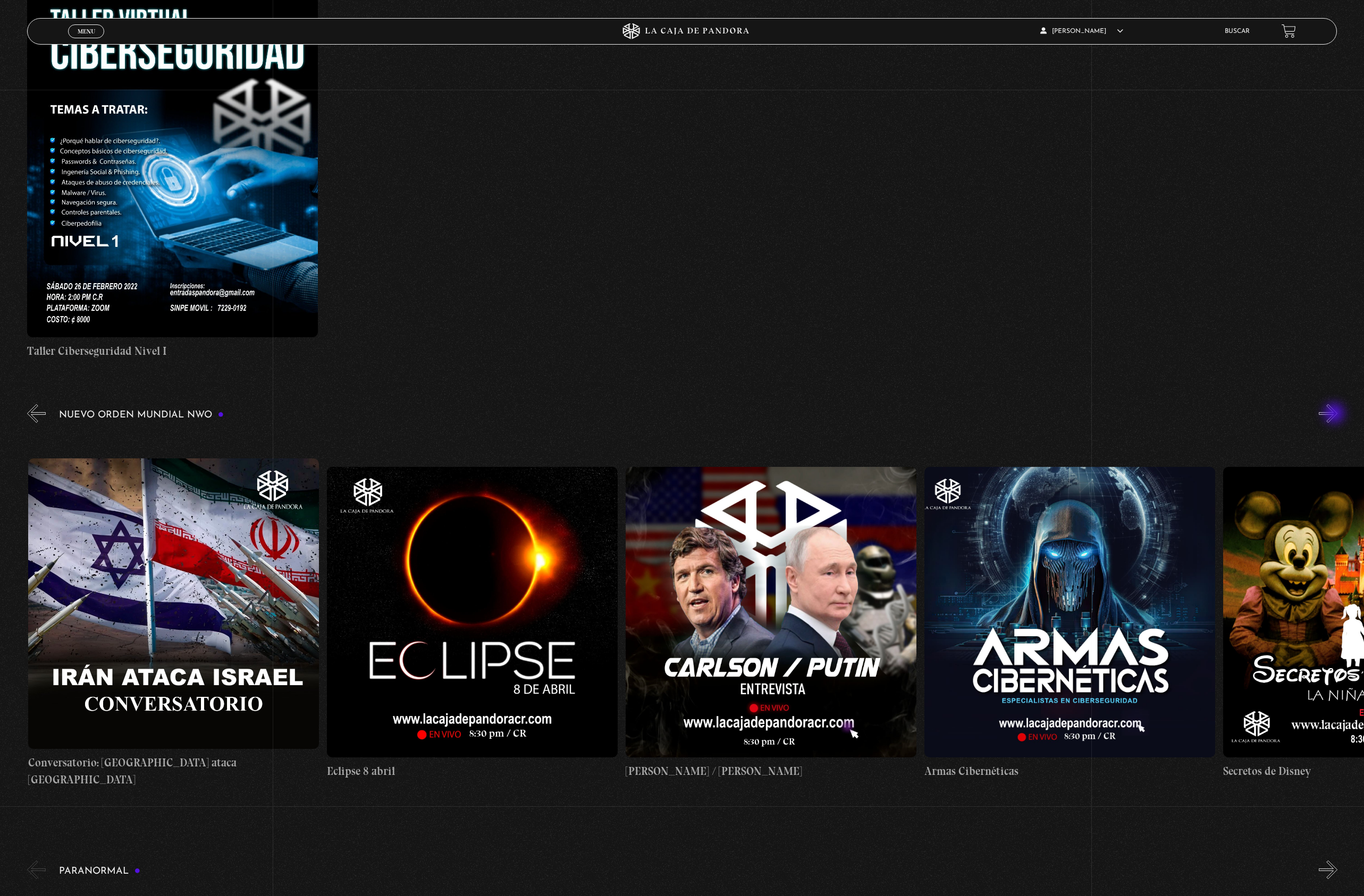
click at [1335, 414] on button "»" at bounding box center [1327, 413] width 19 height 19
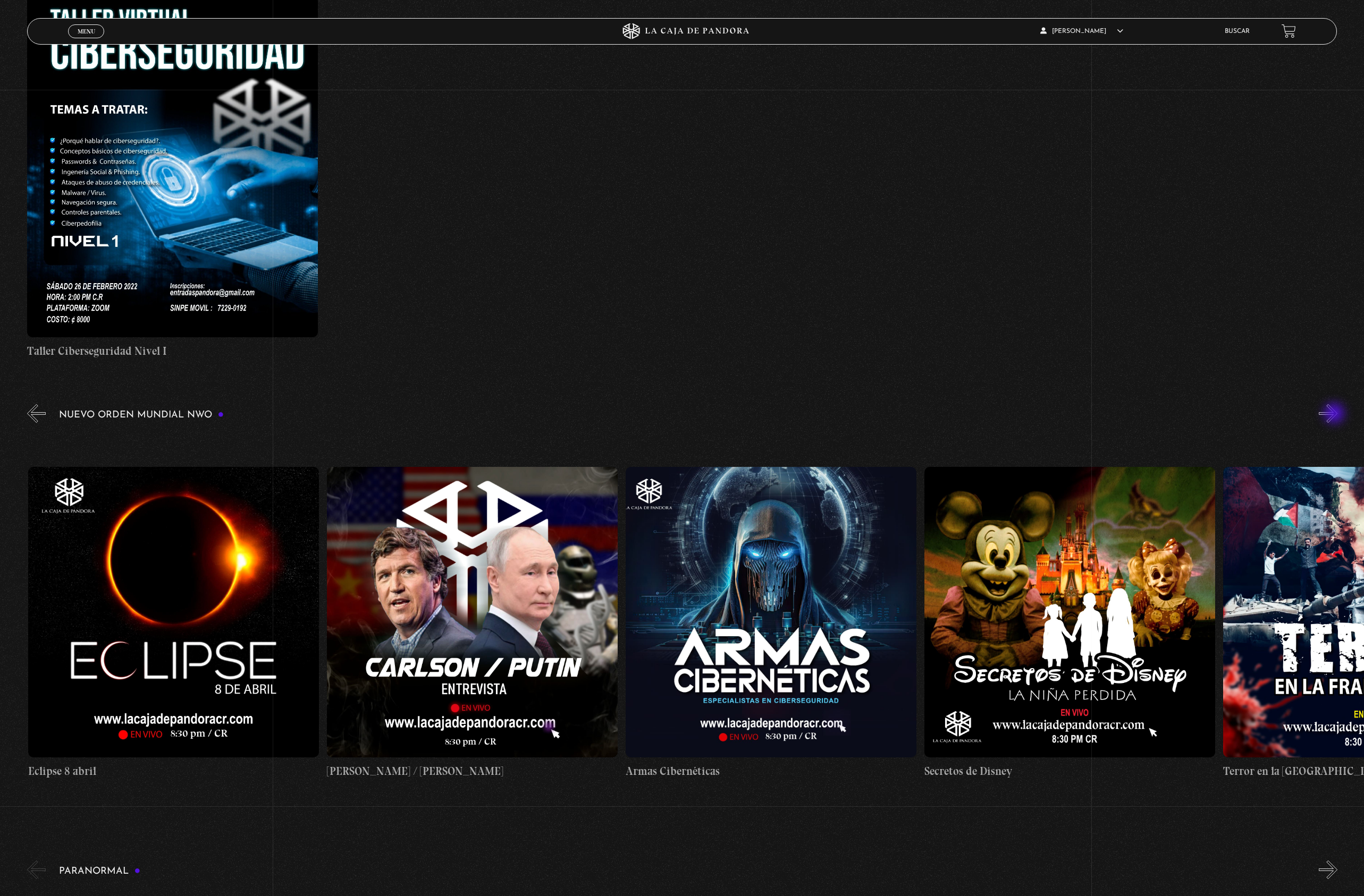
click at [1335, 414] on button "»" at bounding box center [1327, 413] width 19 height 19
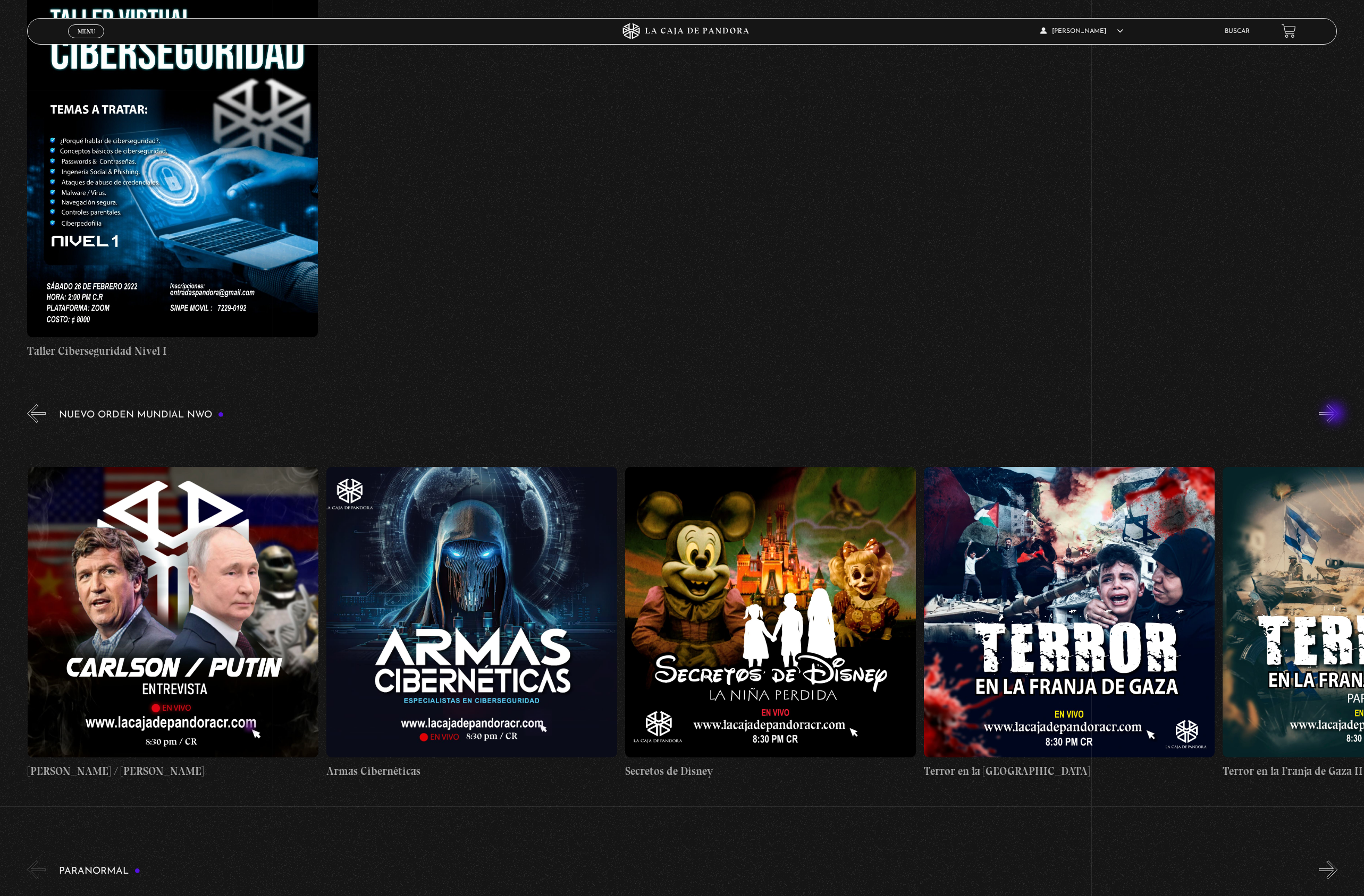
click at [1335, 414] on button "»" at bounding box center [1327, 413] width 19 height 19
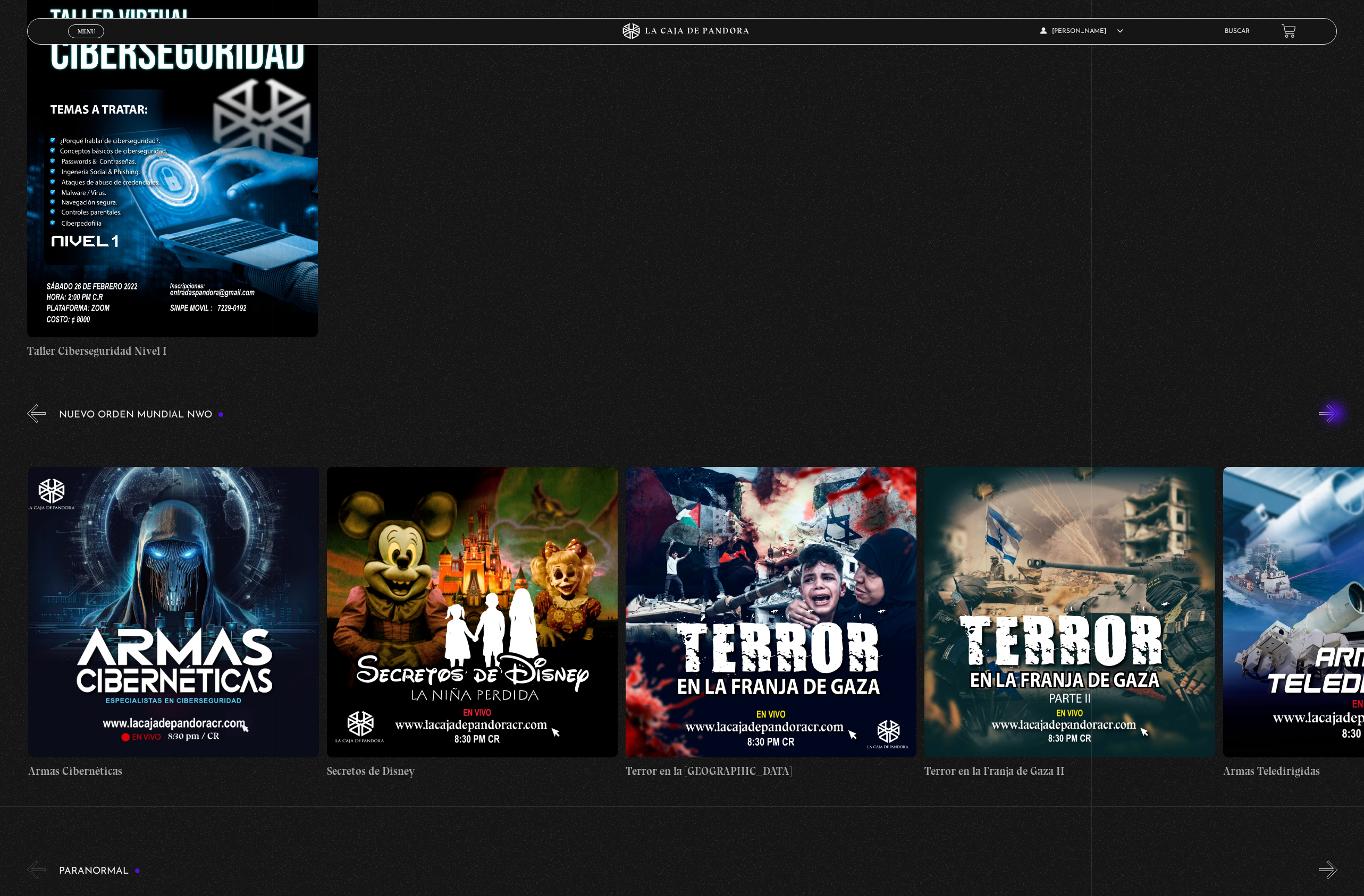
click at [1335, 414] on button "»" at bounding box center [1327, 413] width 19 height 19
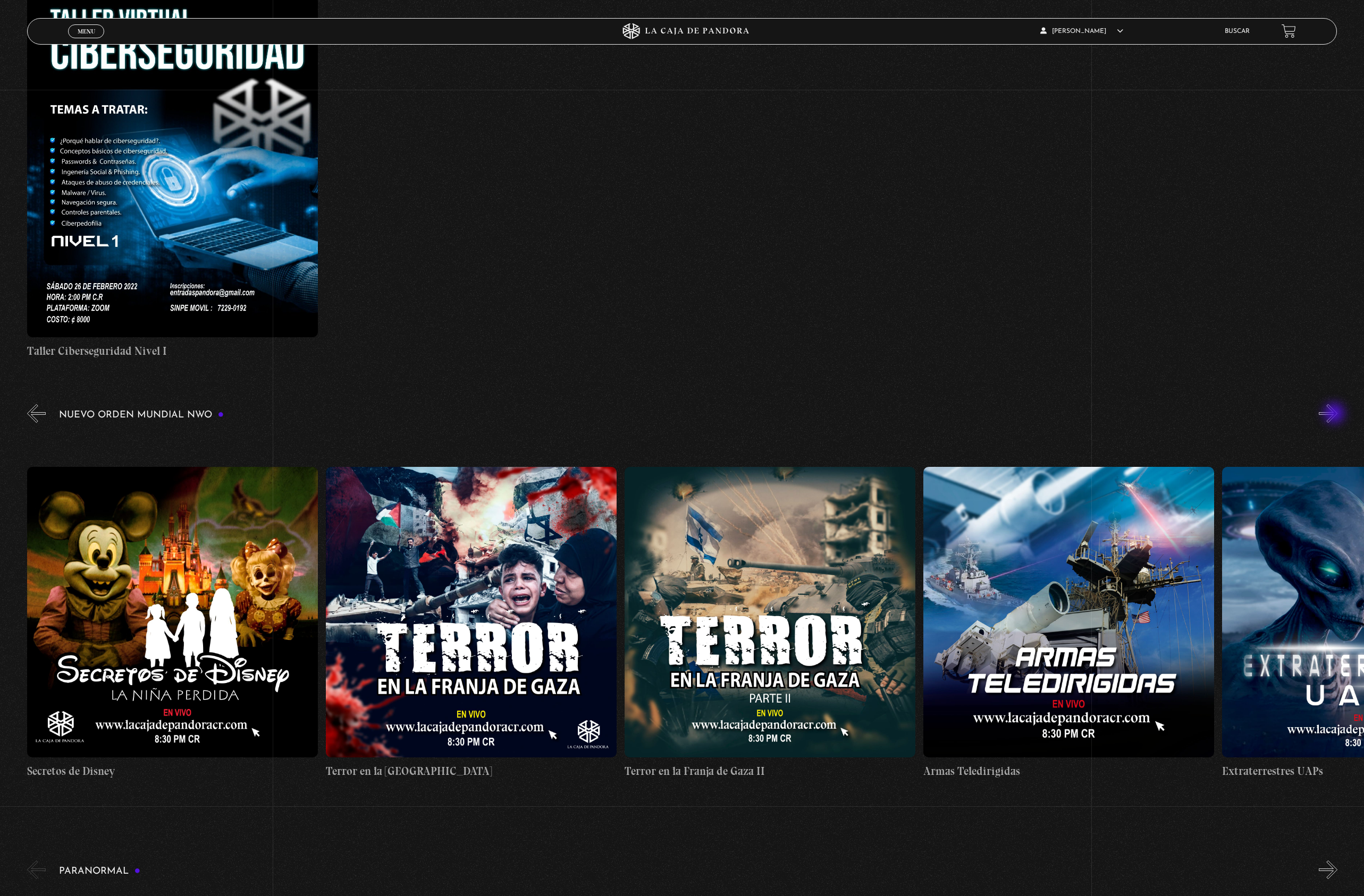
click at [1335, 414] on button "»" at bounding box center [1327, 413] width 19 height 19
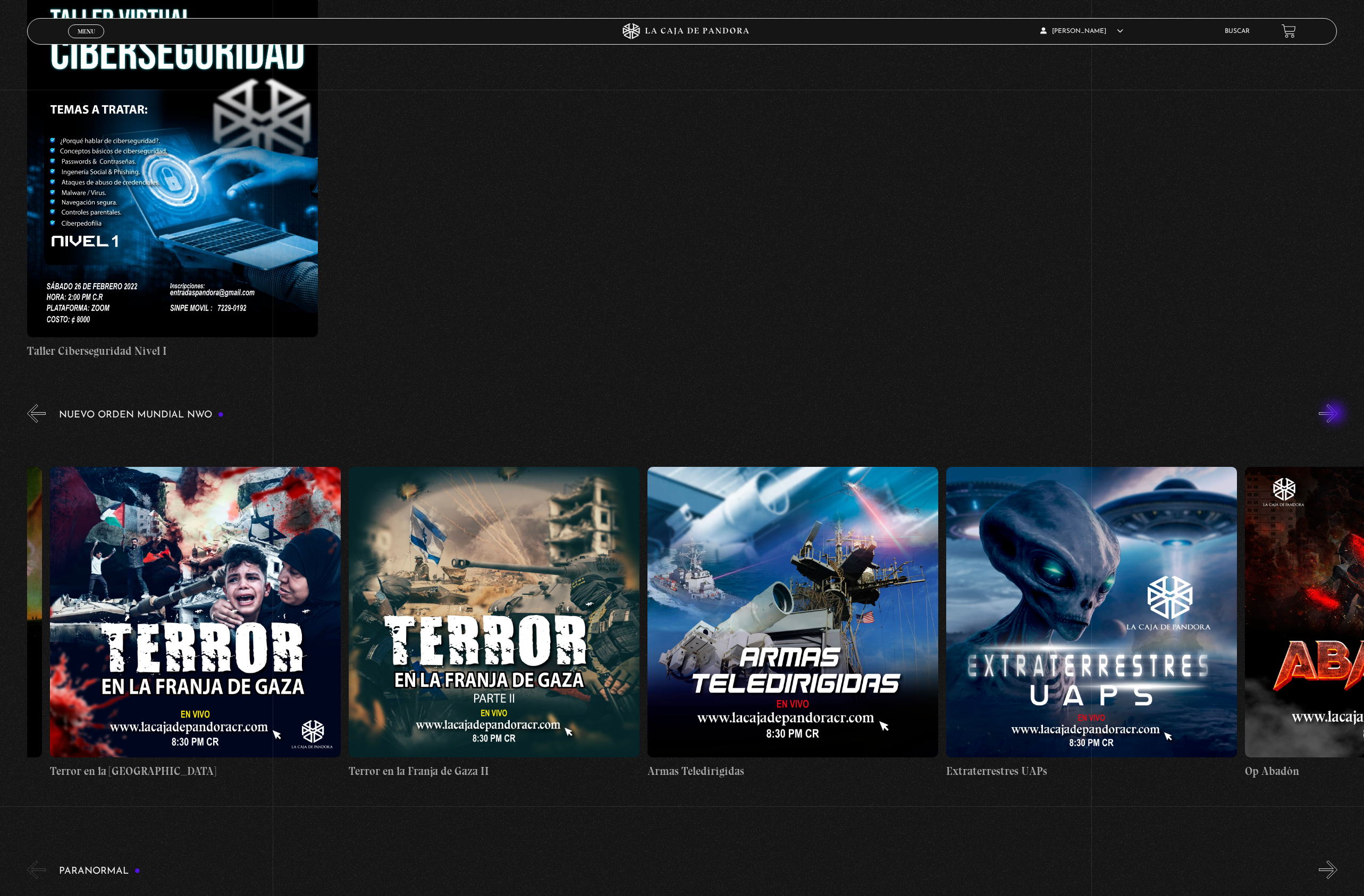
click at [1335, 414] on button "»" at bounding box center [1327, 413] width 19 height 19
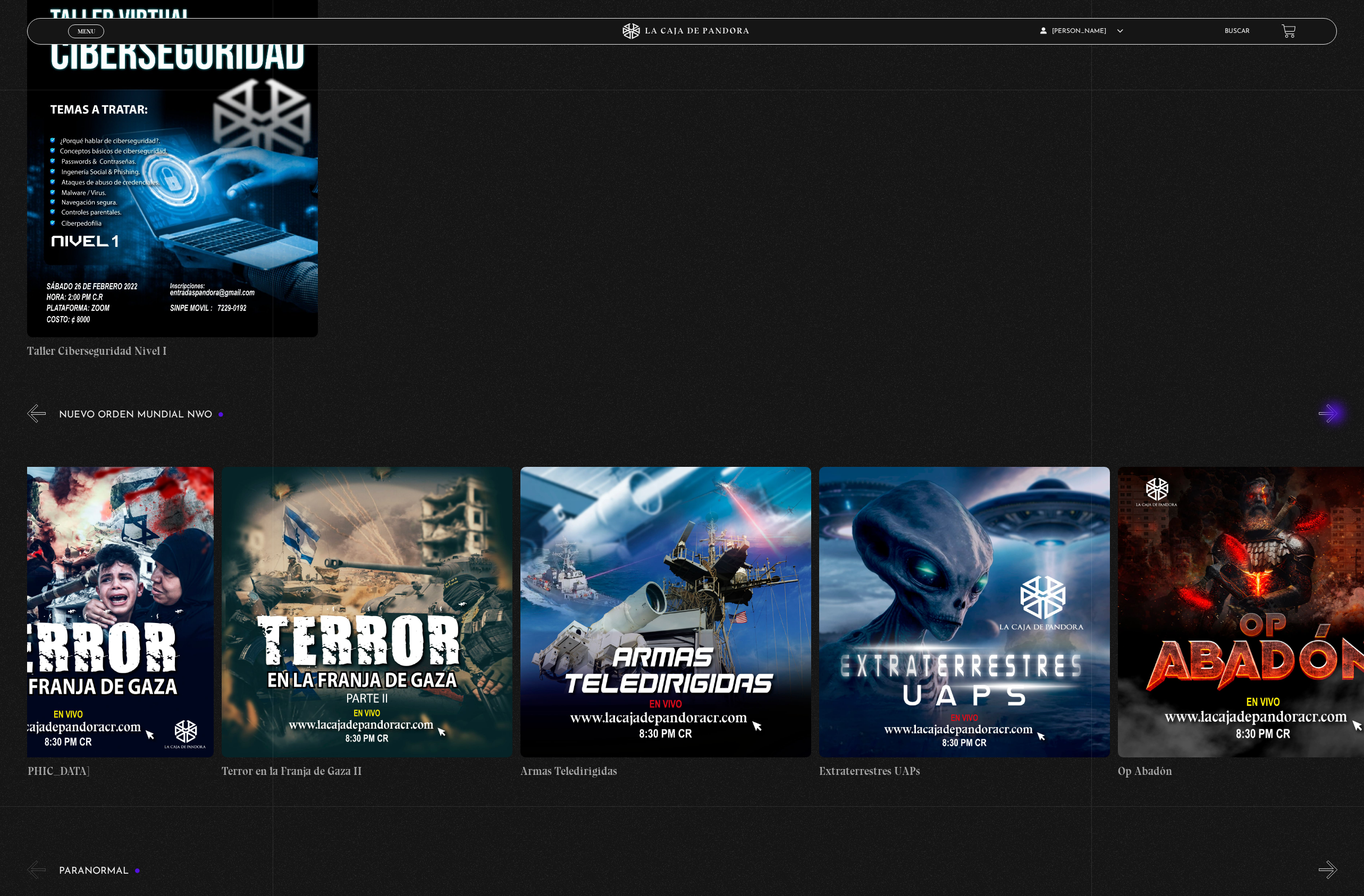
click at [1335, 414] on button "»" at bounding box center [1327, 413] width 19 height 19
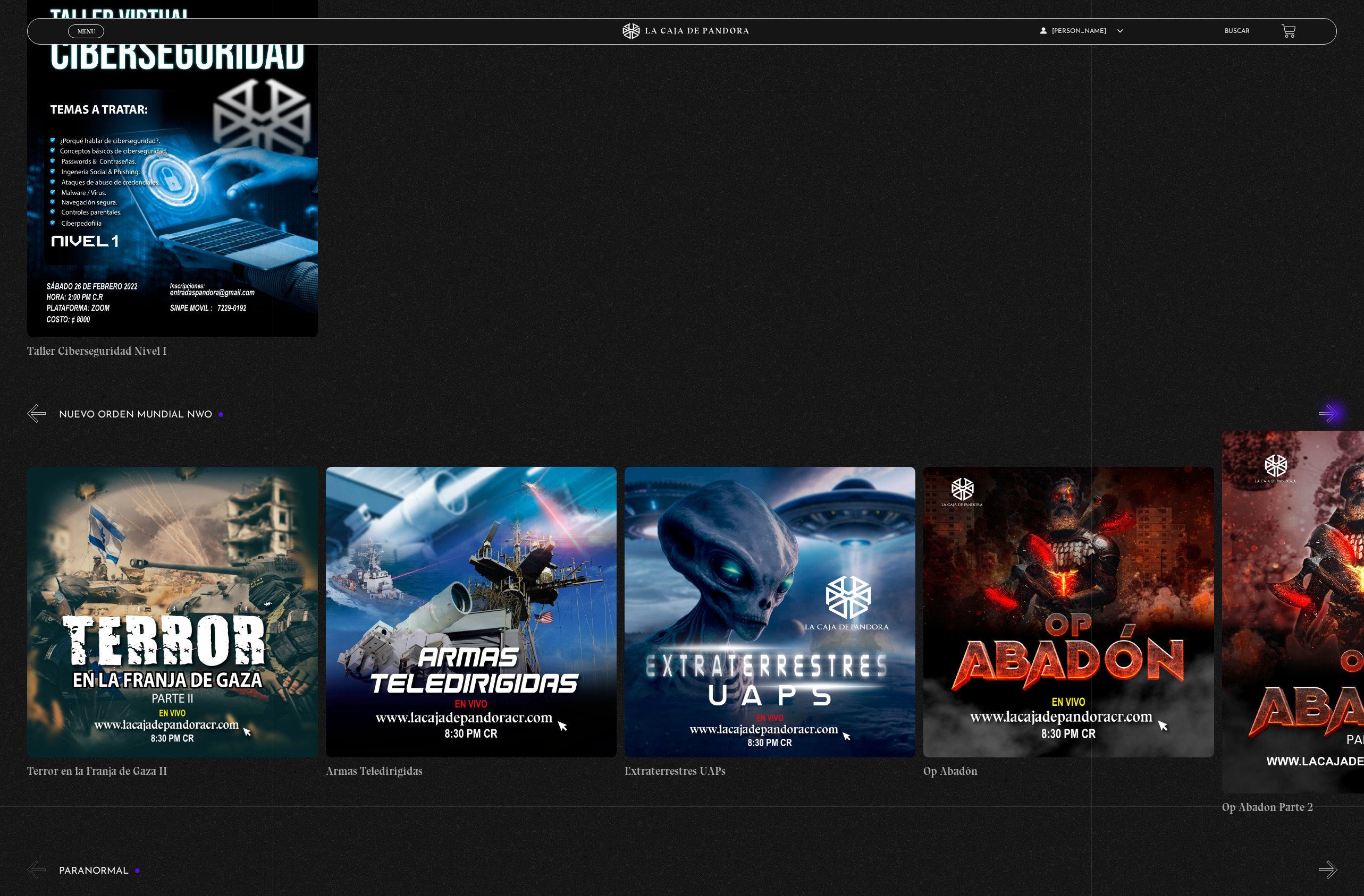
click at [1335, 414] on button "»" at bounding box center [1327, 413] width 19 height 19
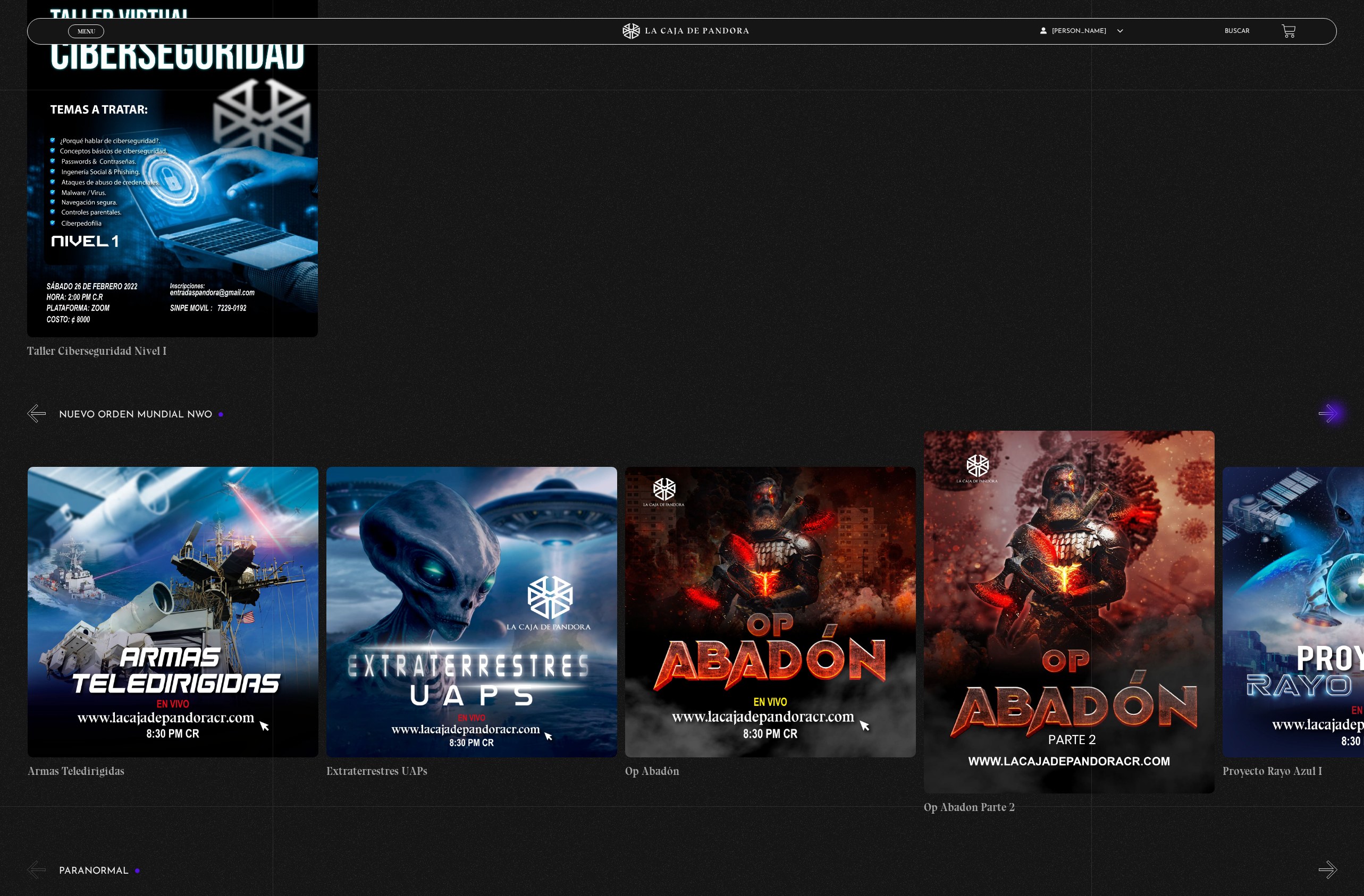
scroll to position [0, 7467]
click at [1337, 409] on button "»" at bounding box center [1327, 413] width 19 height 19
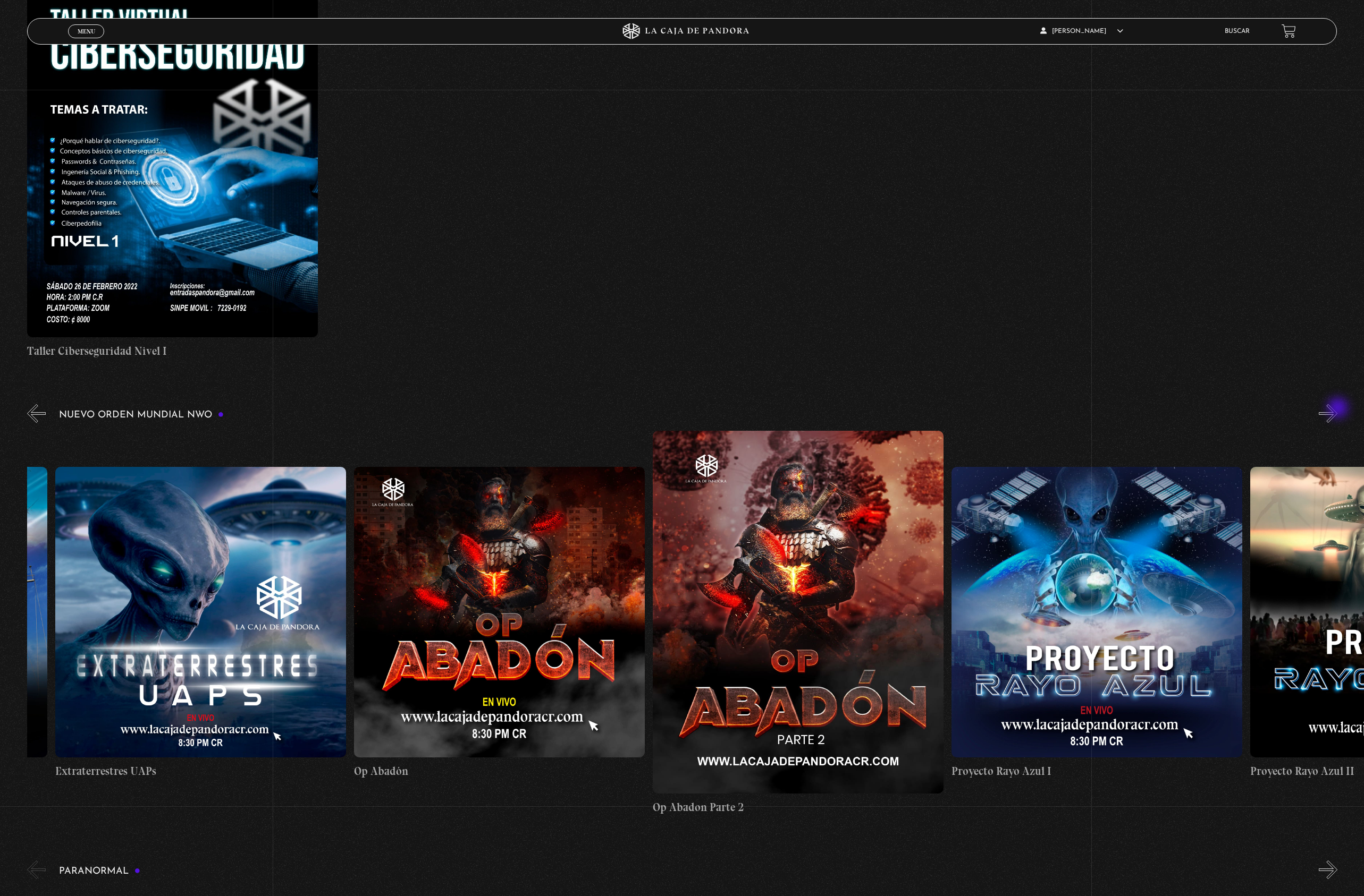
click at [1337, 409] on button "»" at bounding box center [1327, 413] width 19 height 19
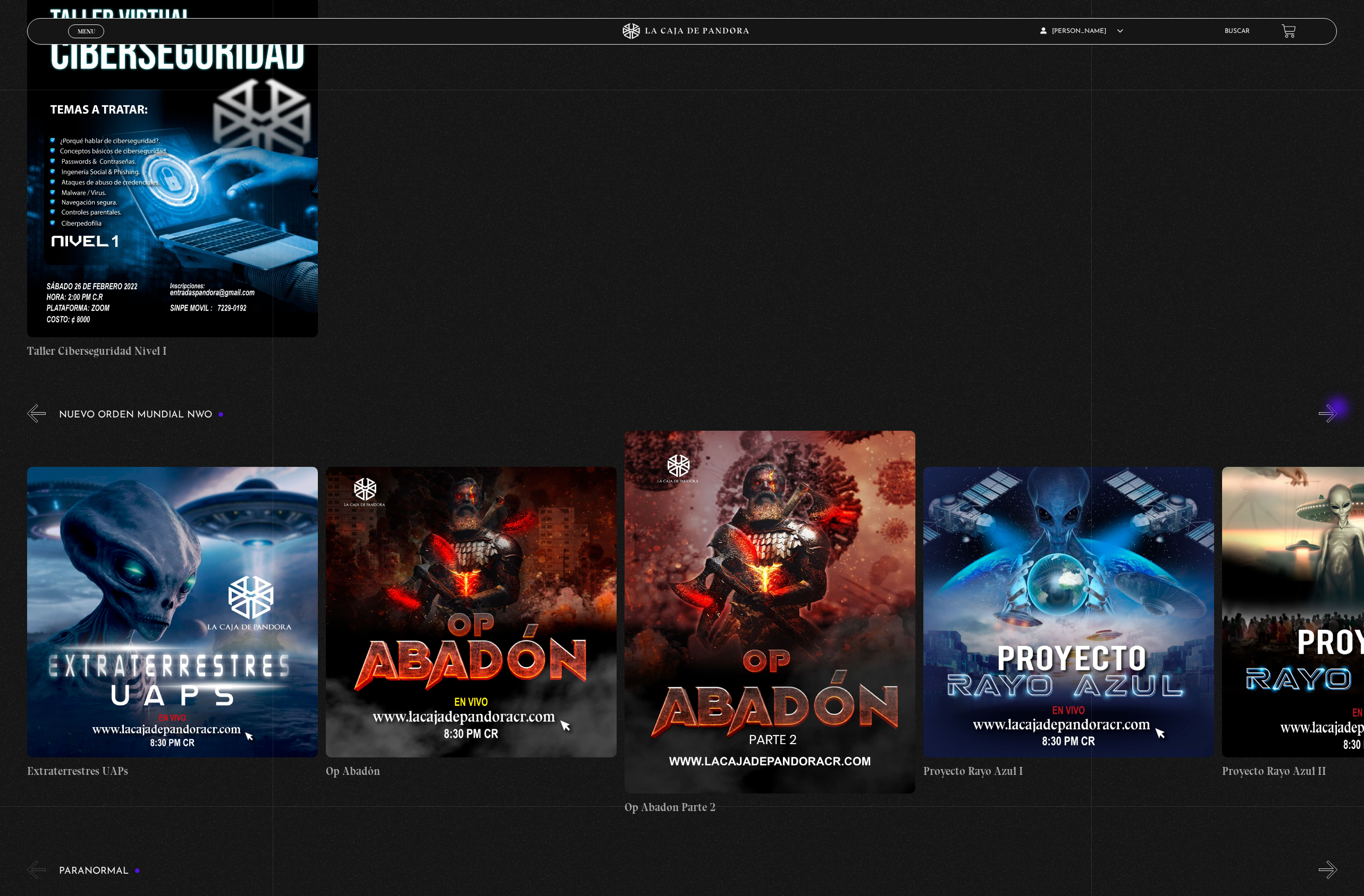
click at [1337, 409] on button "»" at bounding box center [1327, 413] width 19 height 19
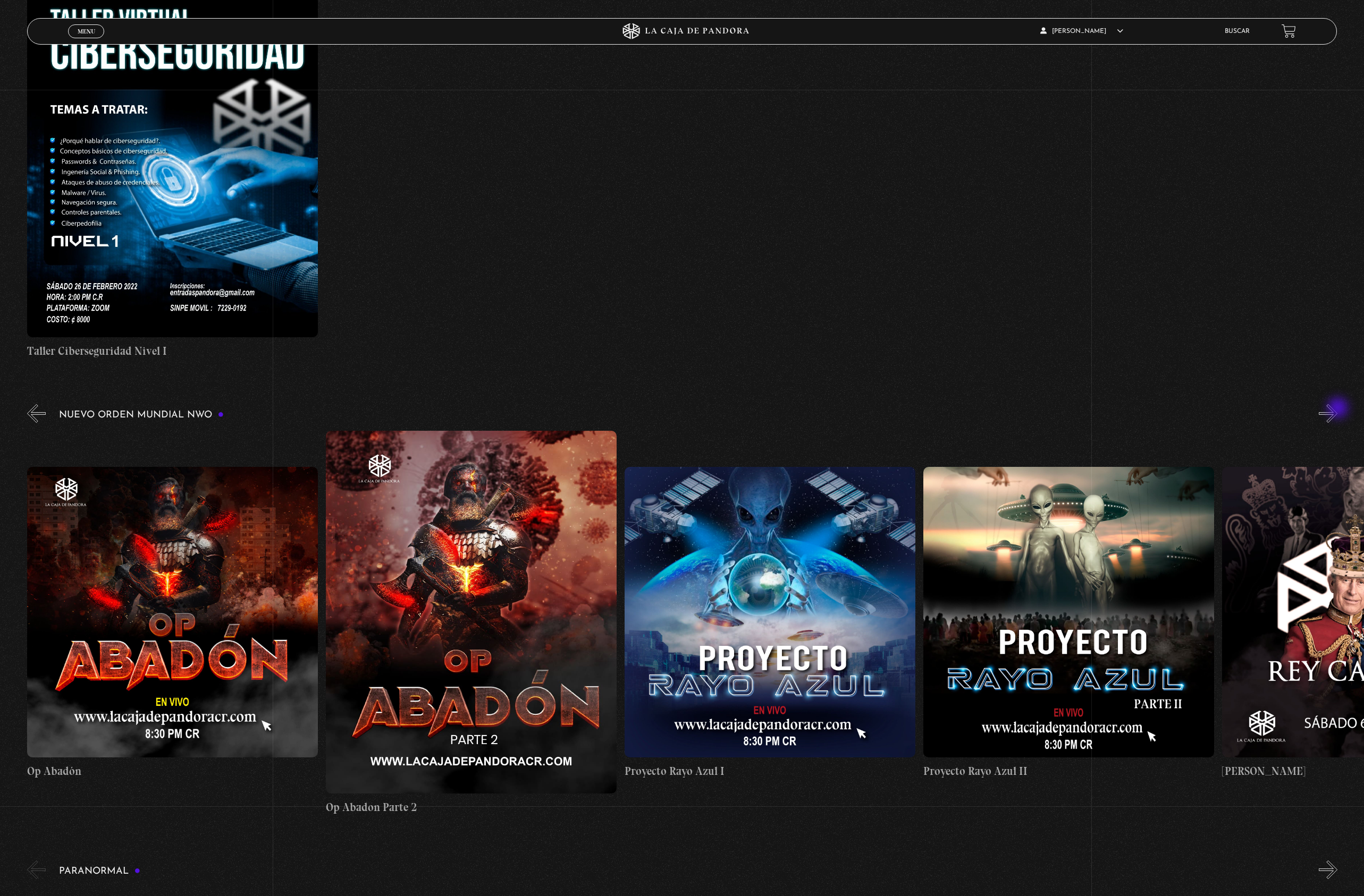
click at [1337, 409] on button "»" at bounding box center [1327, 413] width 19 height 19
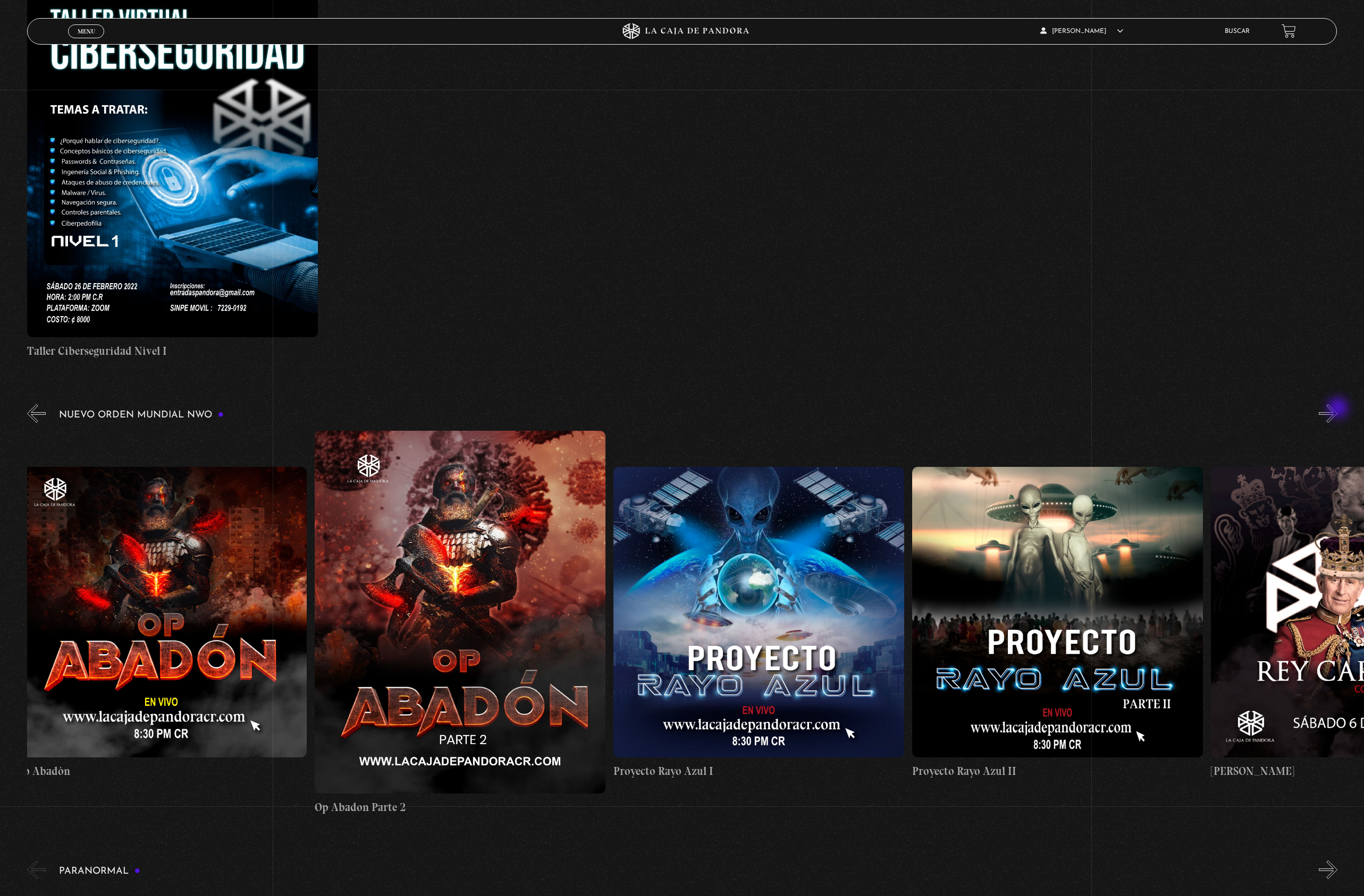
click at [1337, 409] on button "»" at bounding box center [1327, 413] width 19 height 19
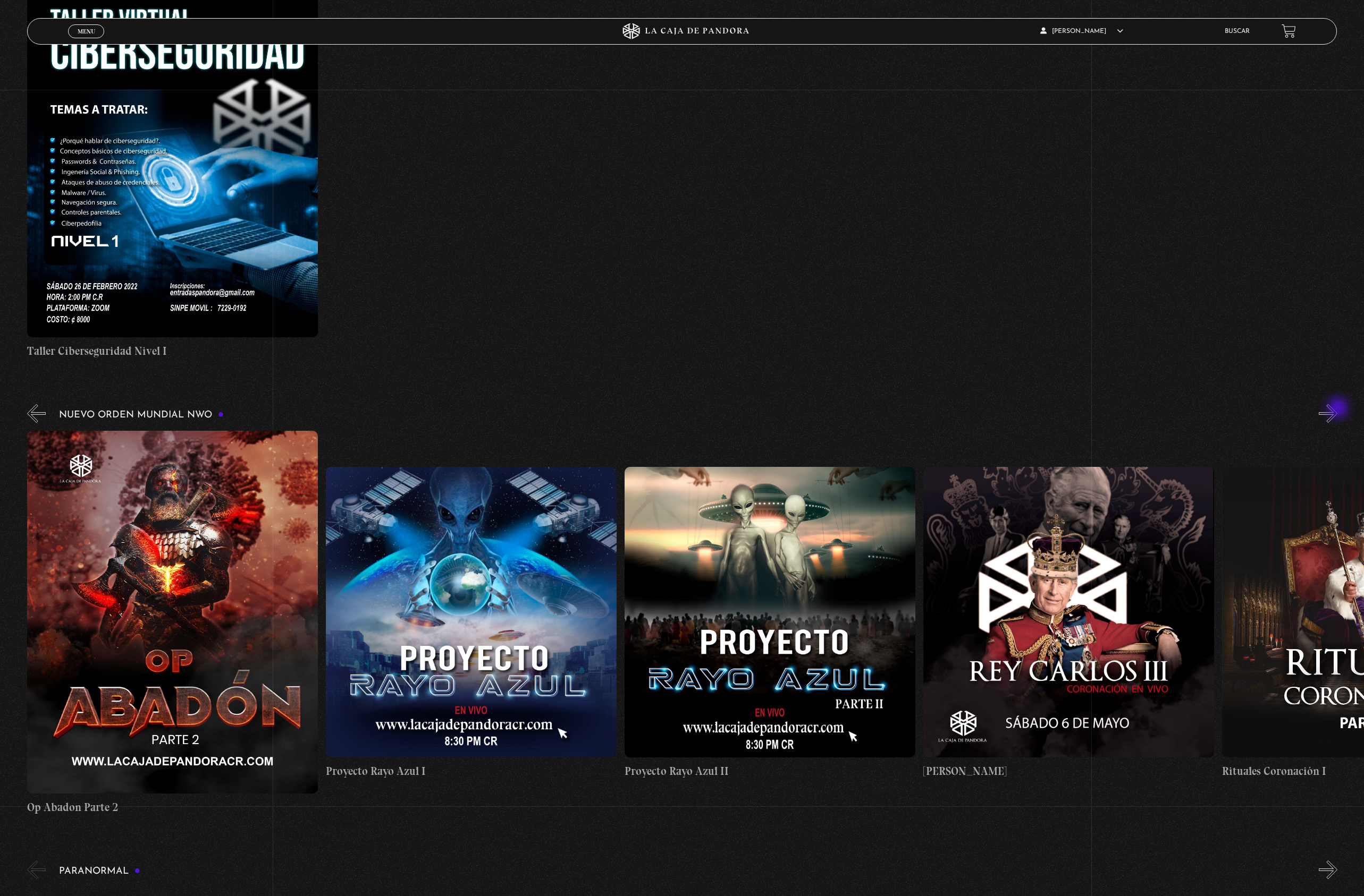
click at [1337, 409] on button "»" at bounding box center [1327, 413] width 19 height 19
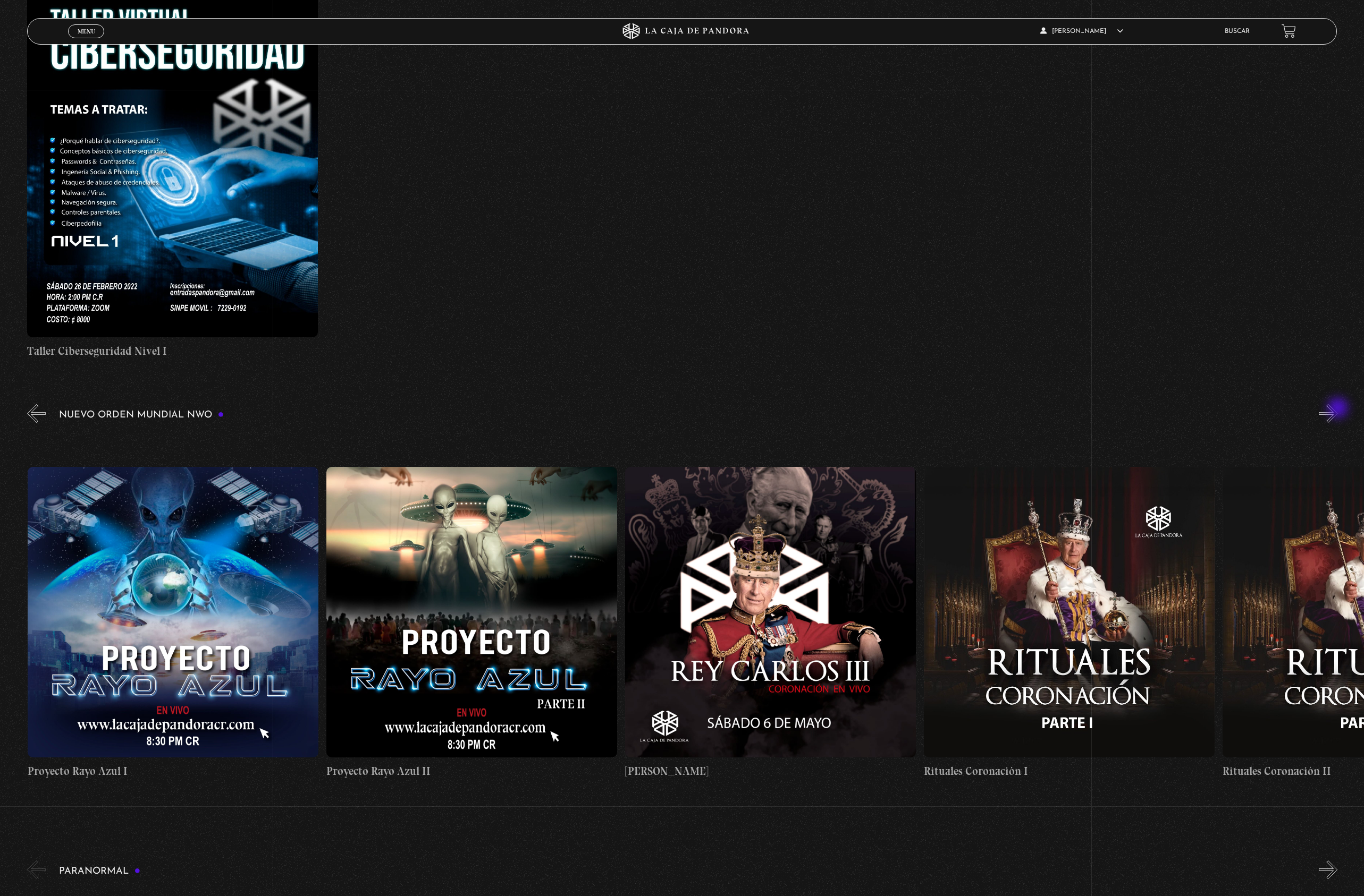
click at [1337, 409] on button "»" at bounding box center [1327, 413] width 19 height 19
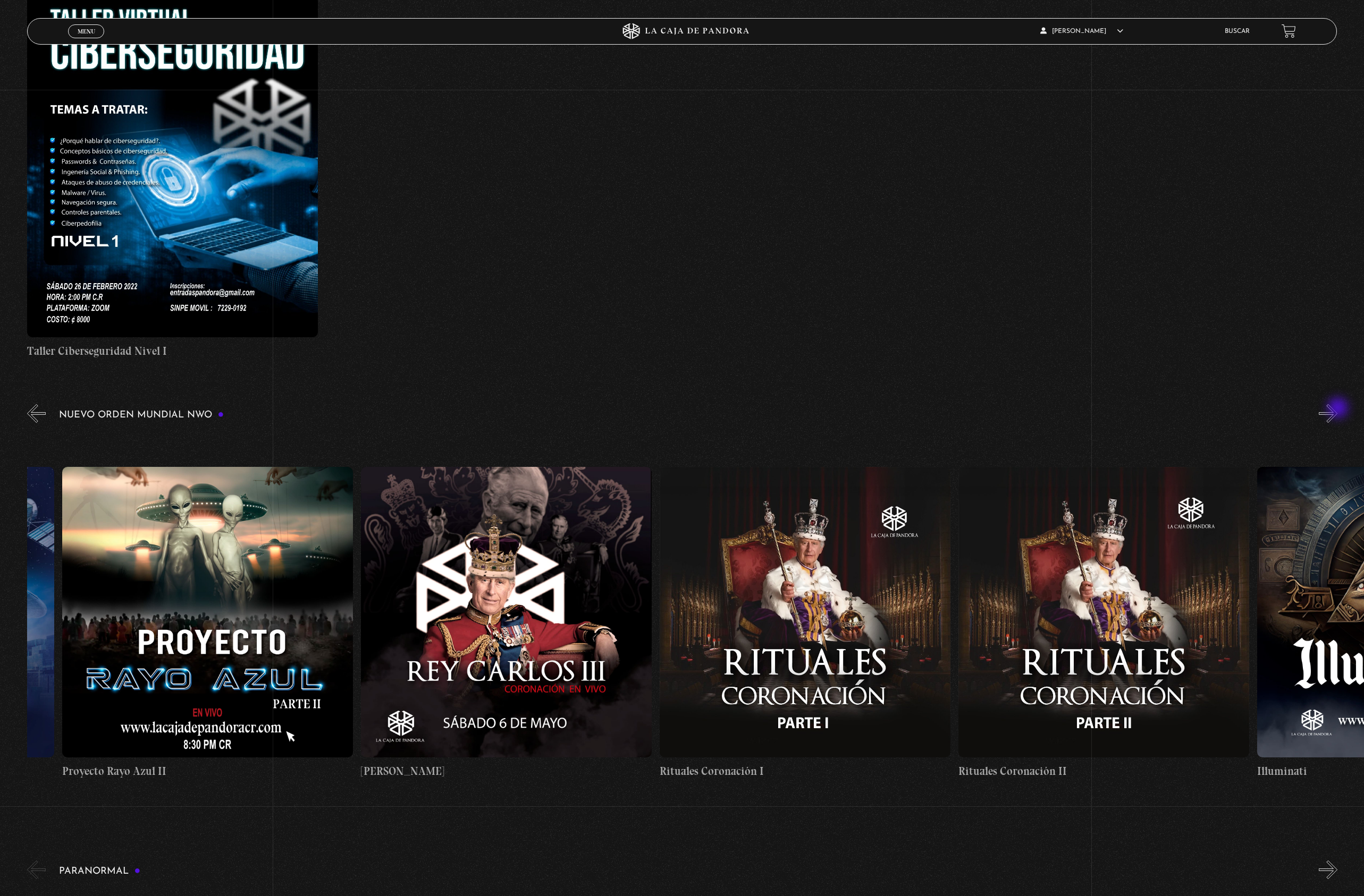
click at [1337, 409] on button "»" at bounding box center [1327, 413] width 19 height 19
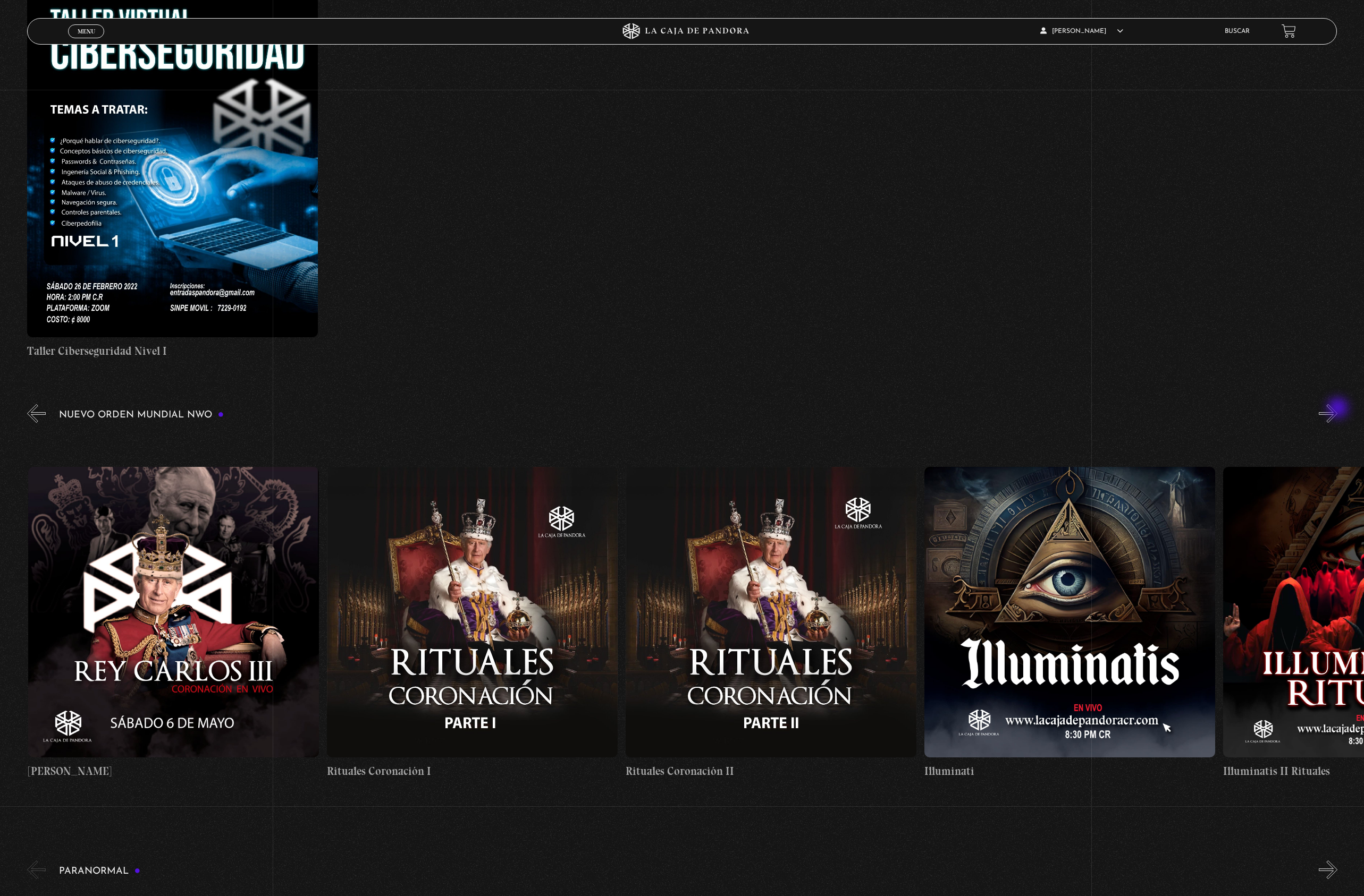
click at [1337, 409] on button "»" at bounding box center [1327, 413] width 19 height 19
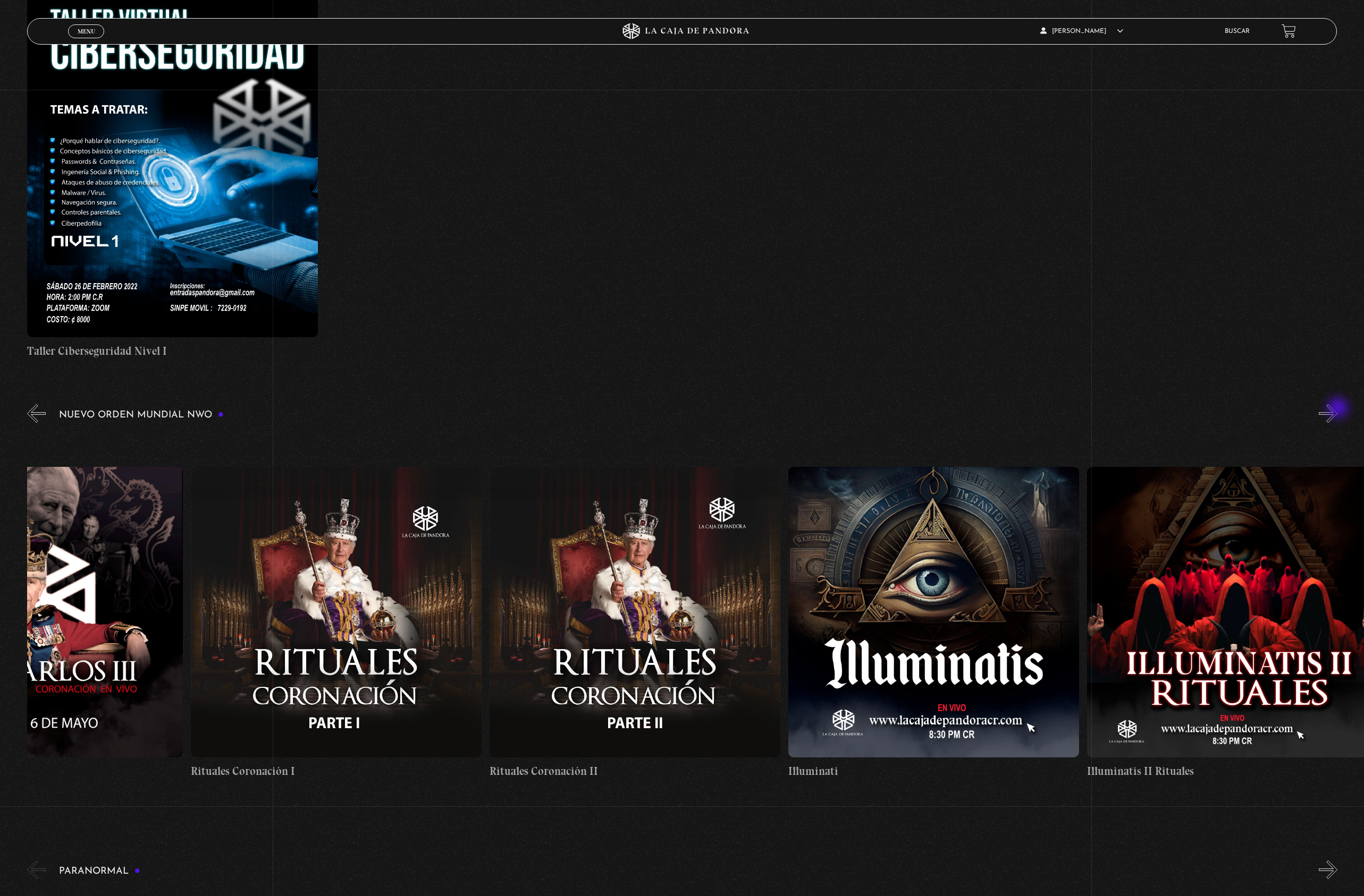
click at [1337, 409] on button "»" at bounding box center [1327, 413] width 19 height 19
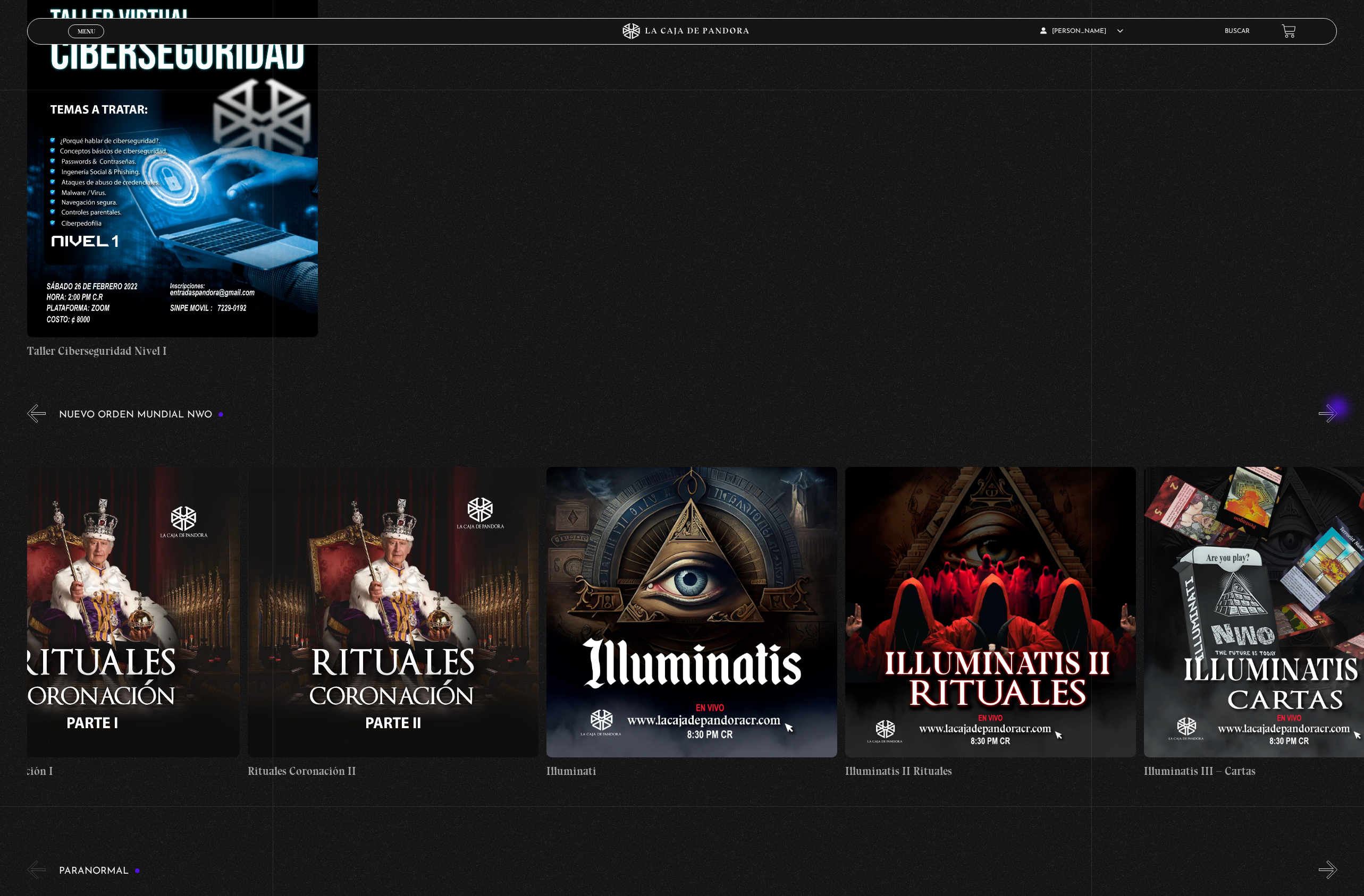
click at [1337, 409] on button "»" at bounding box center [1327, 413] width 19 height 19
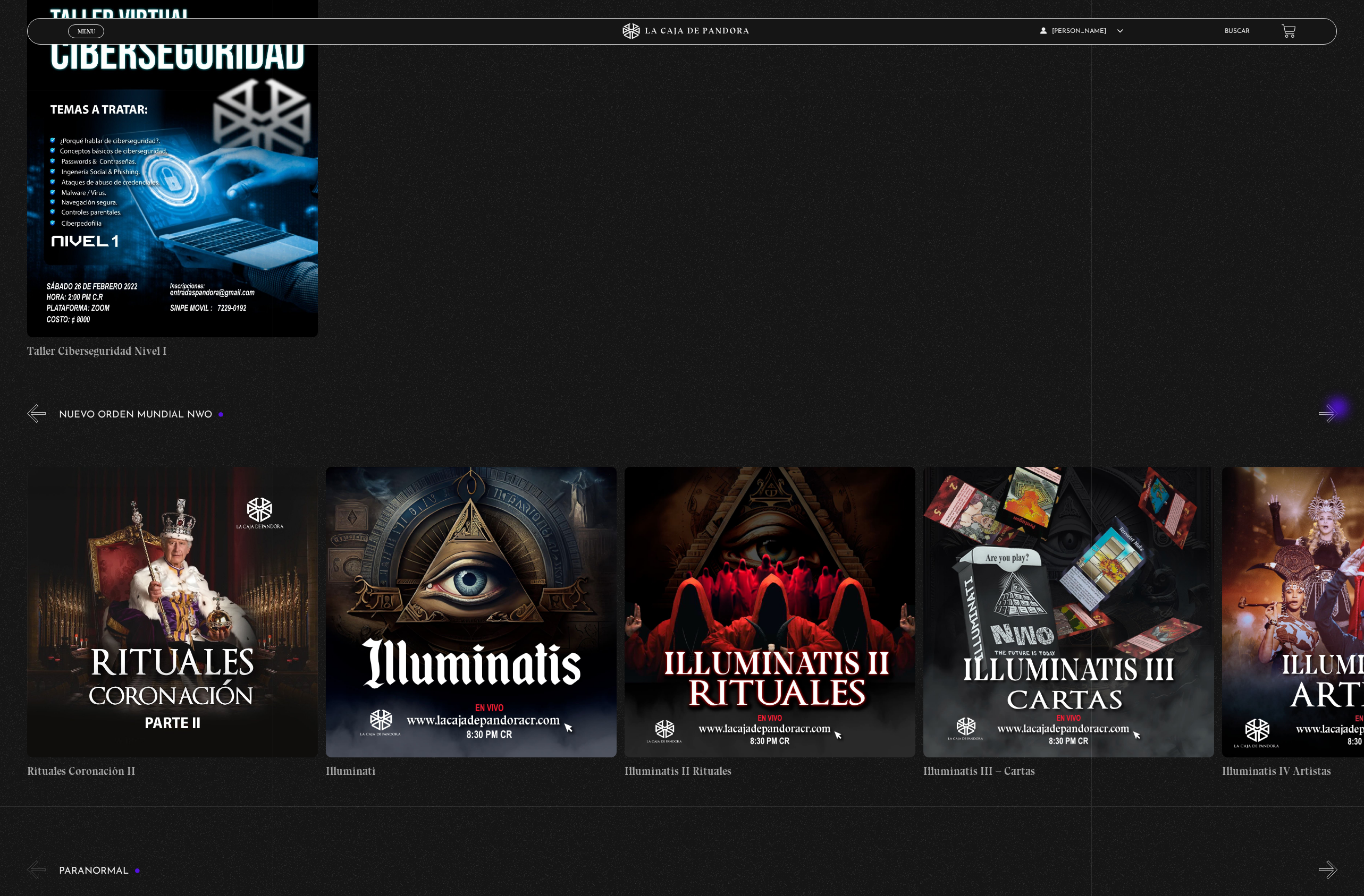
click at [1337, 409] on button "»" at bounding box center [1327, 413] width 19 height 19
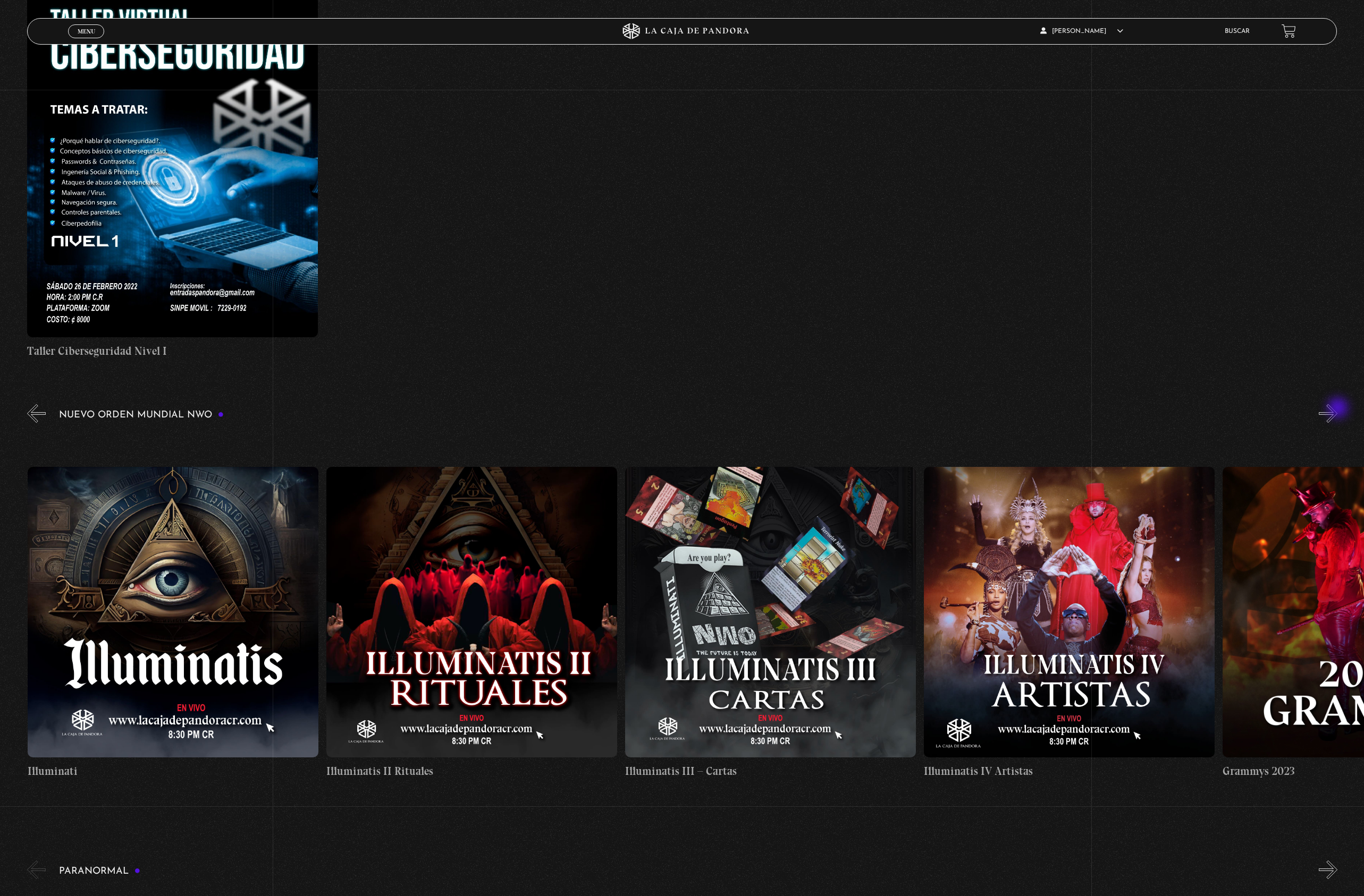
click at [1337, 409] on button "»" at bounding box center [1327, 413] width 19 height 19
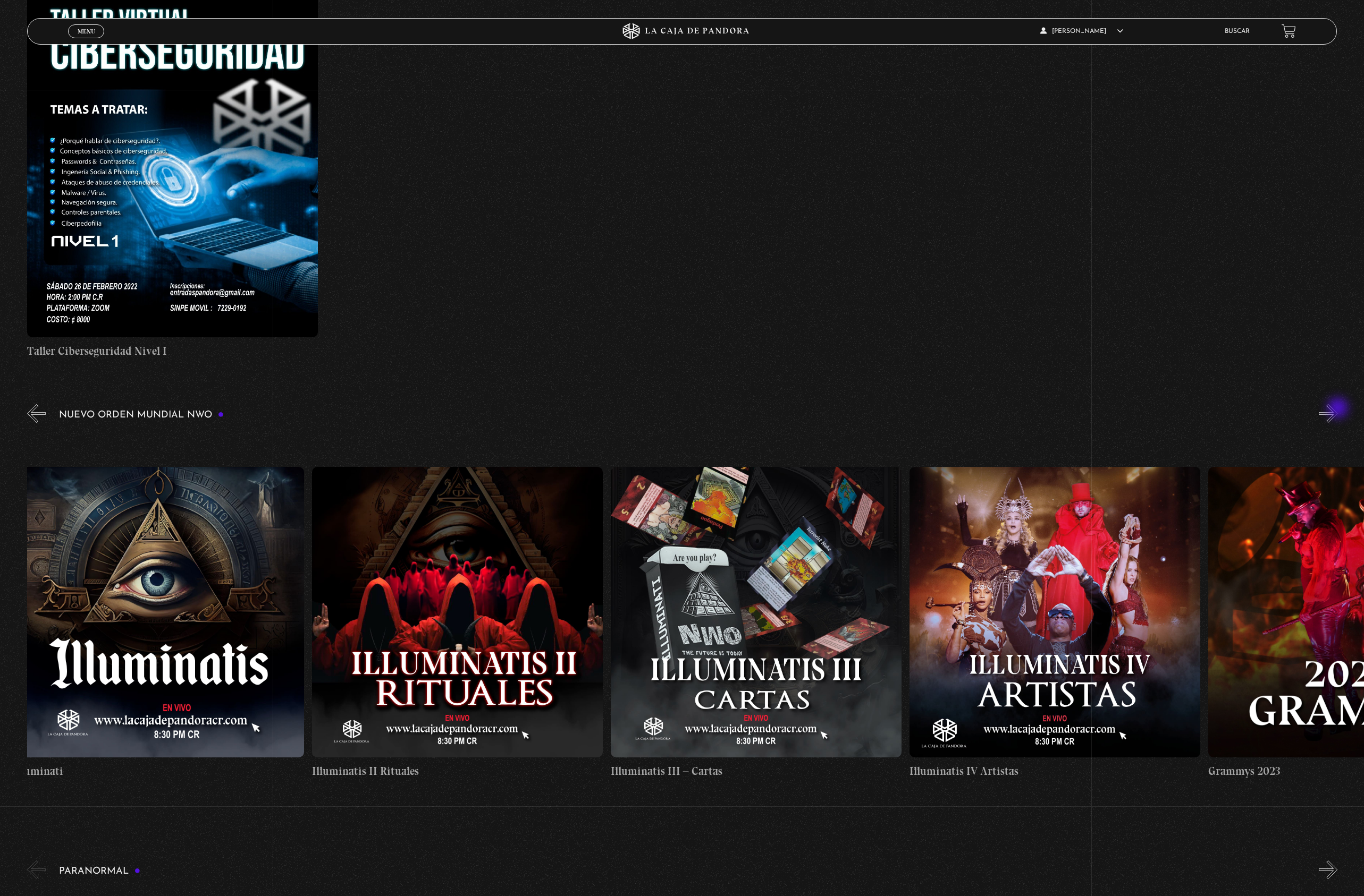
click at [1337, 409] on button "»" at bounding box center [1327, 413] width 19 height 19
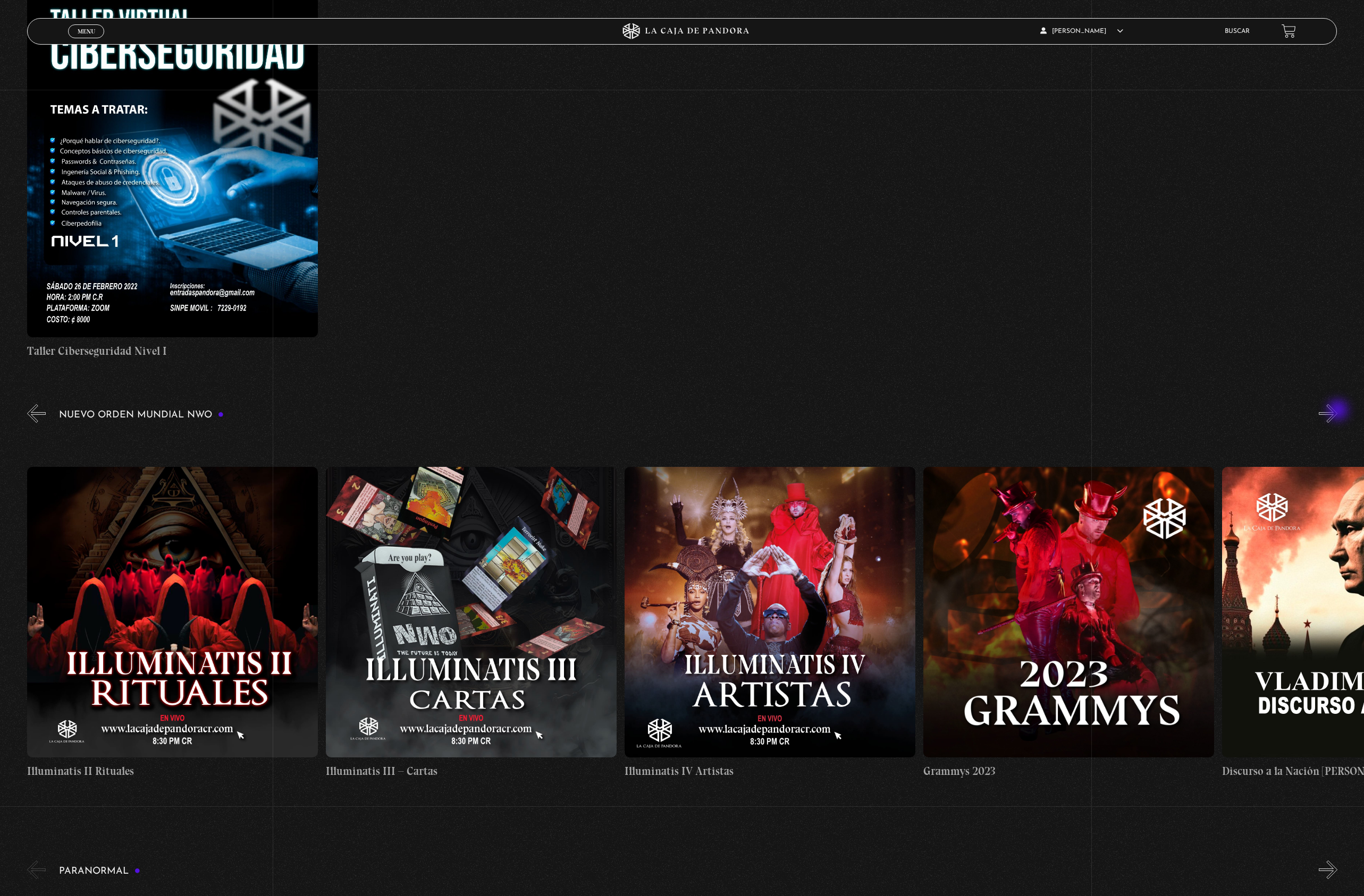
click at [1337, 411] on button "»" at bounding box center [1327, 413] width 19 height 19
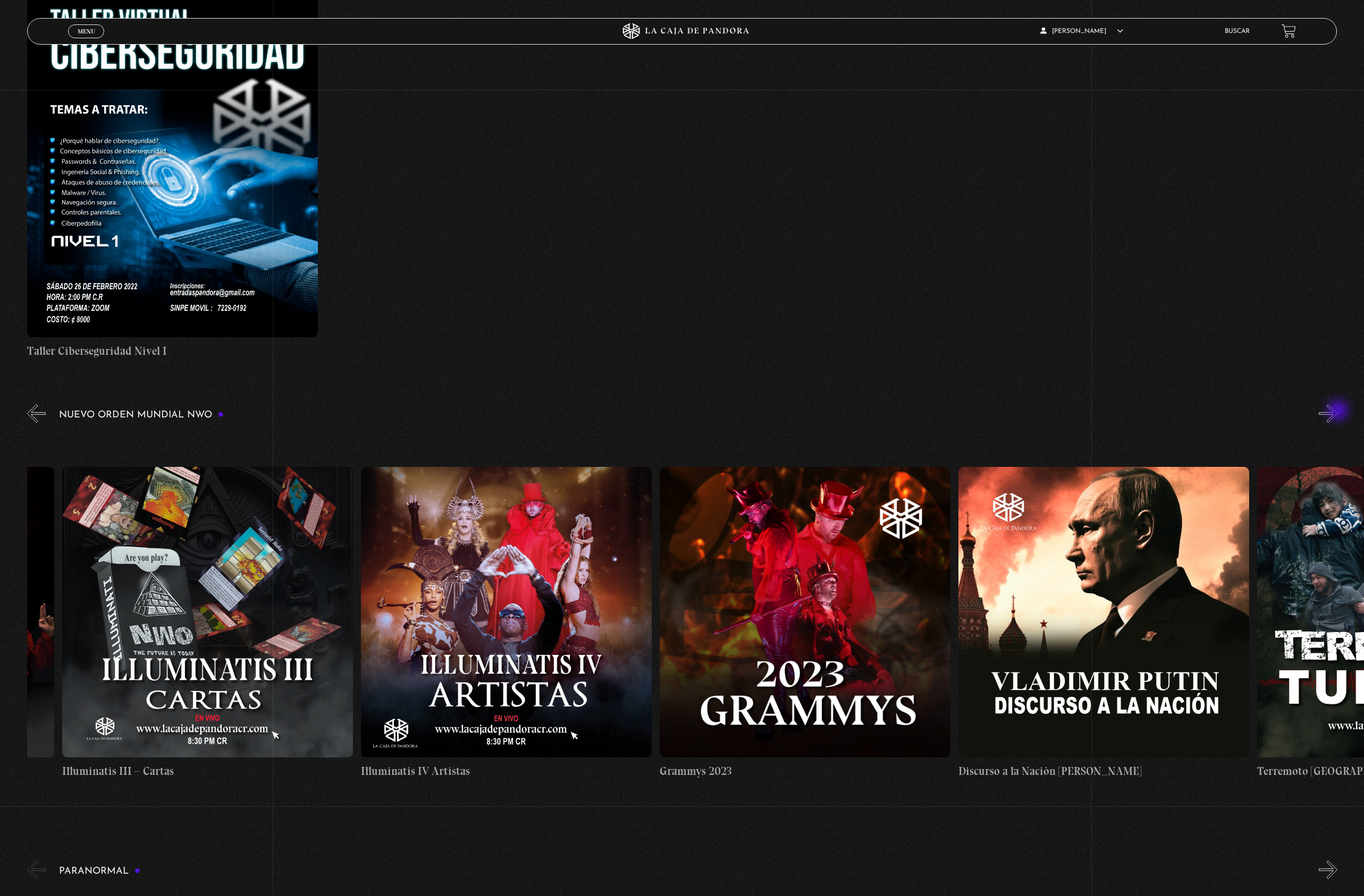
click at [1337, 411] on button "»" at bounding box center [1327, 413] width 19 height 19
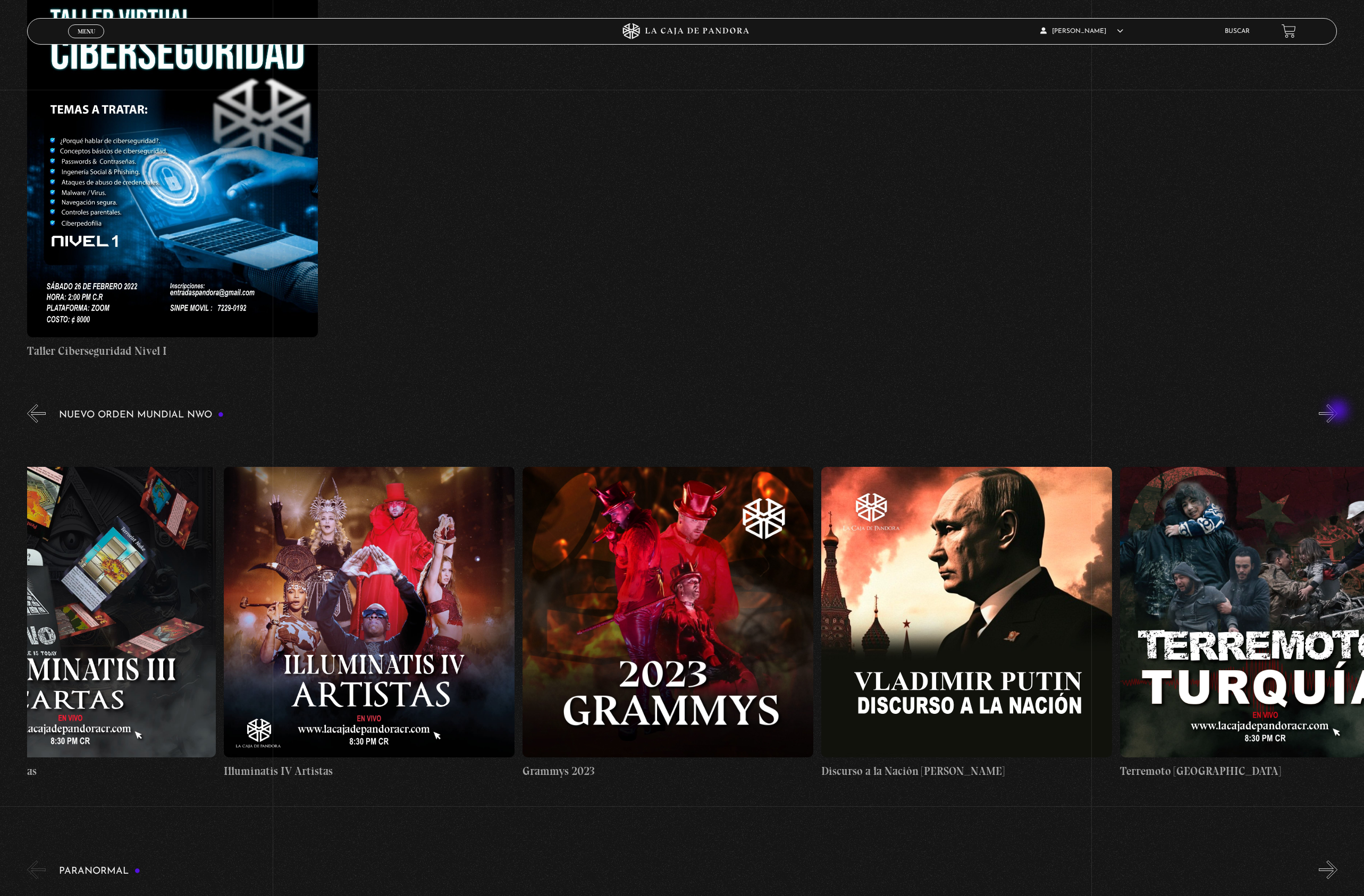
click at [1337, 411] on button "»" at bounding box center [1327, 413] width 19 height 19
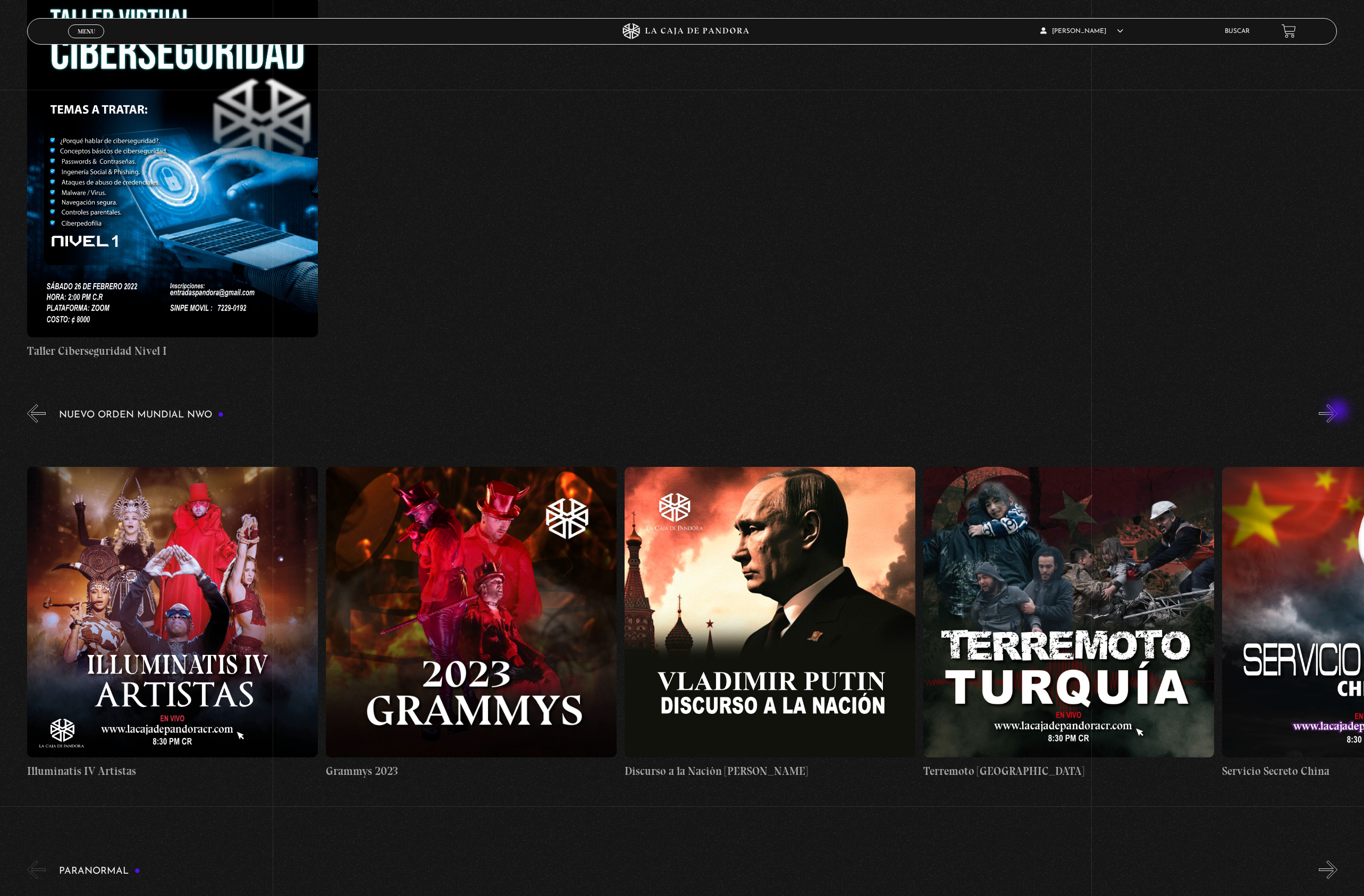
click at [1337, 411] on button "»" at bounding box center [1327, 413] width 19 height 19
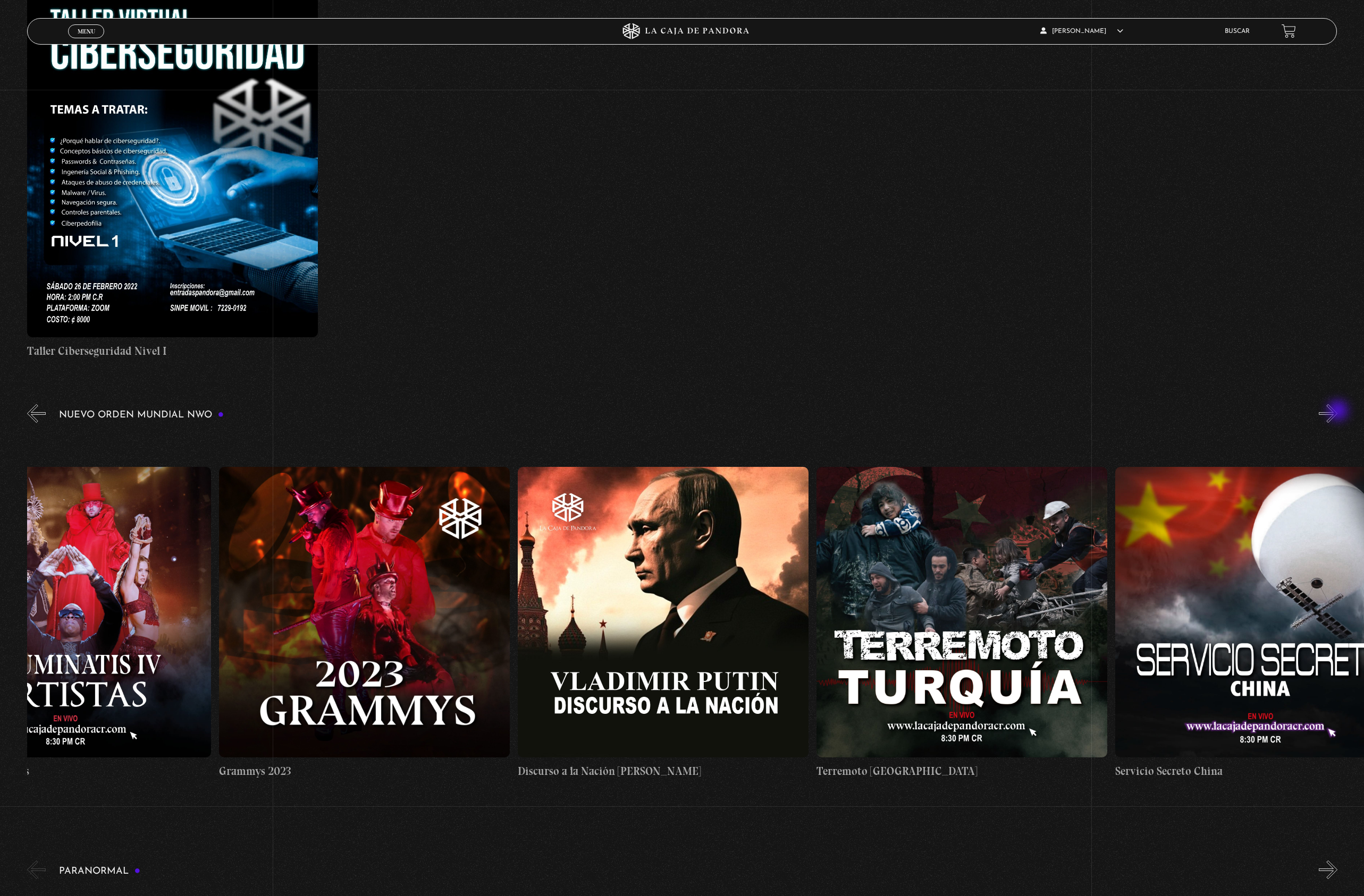
click at [1337, 411] on button "»" at bounding box center [1327, 413] width 19 height 19
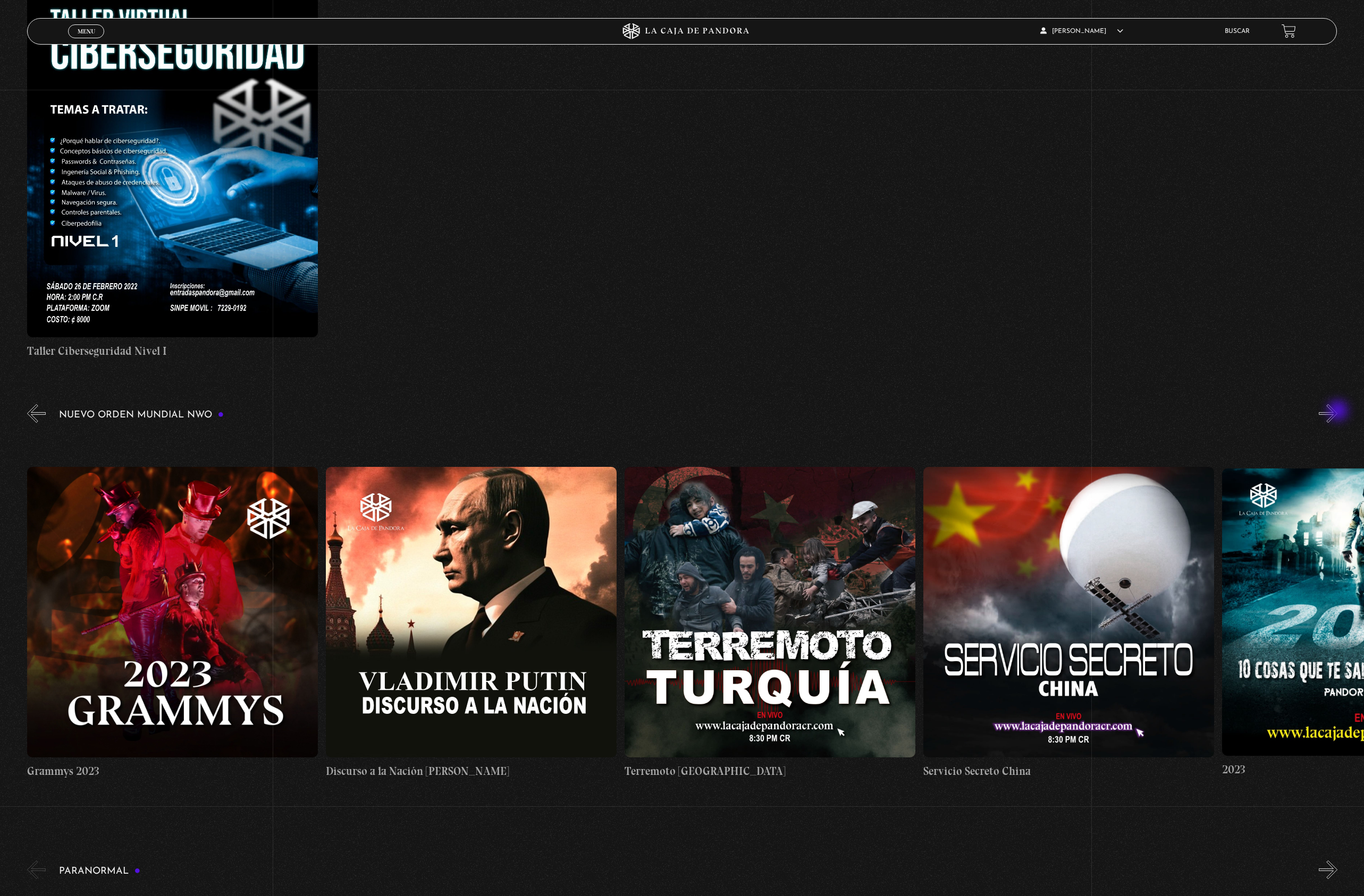
click at [1337, 411] on button "»" at bounding box center [1327, 413] width 19 height 19
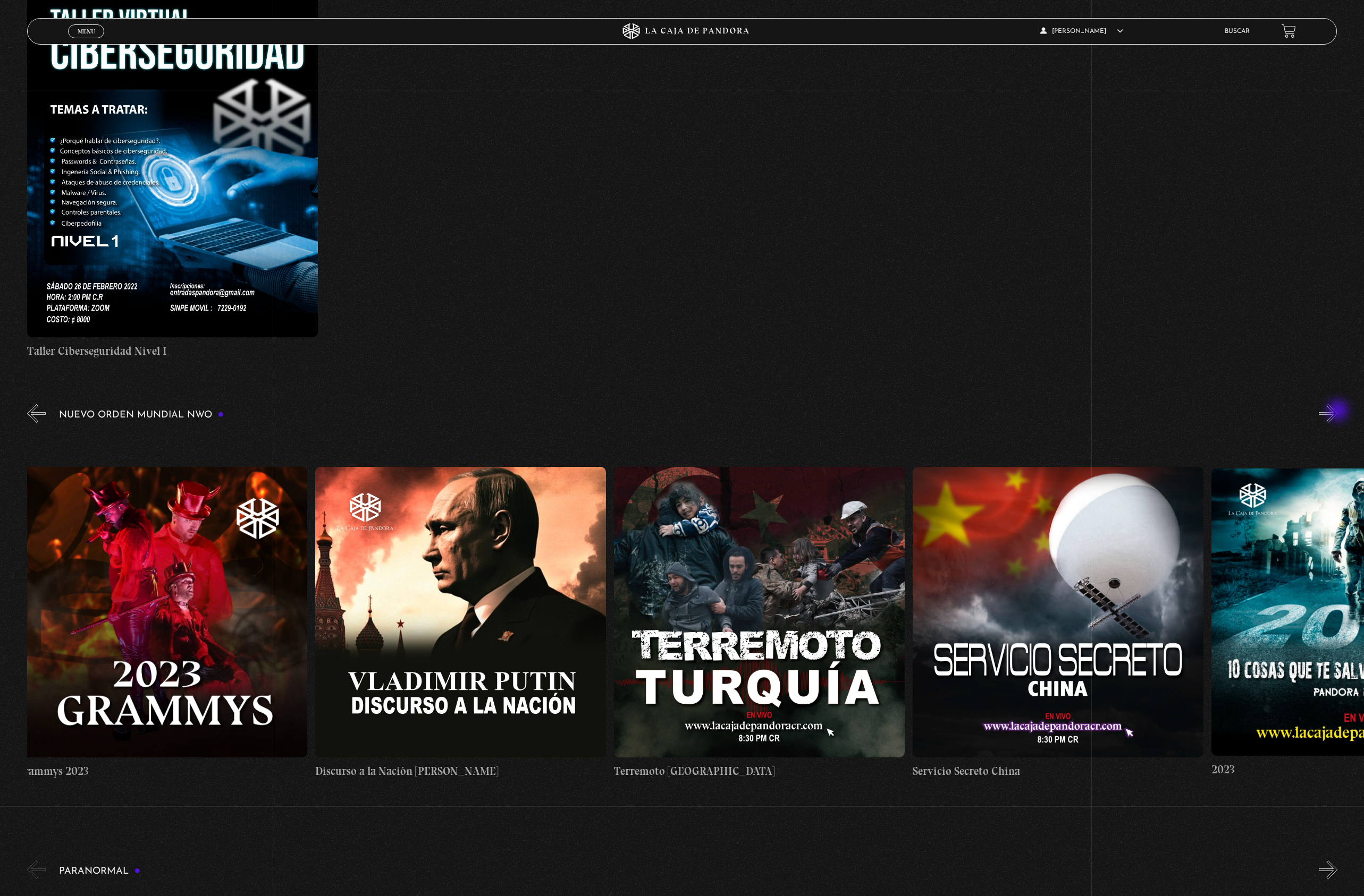
click at [1337, 411] on button "»" at bounding box center [1327, 413] width 19 height 19
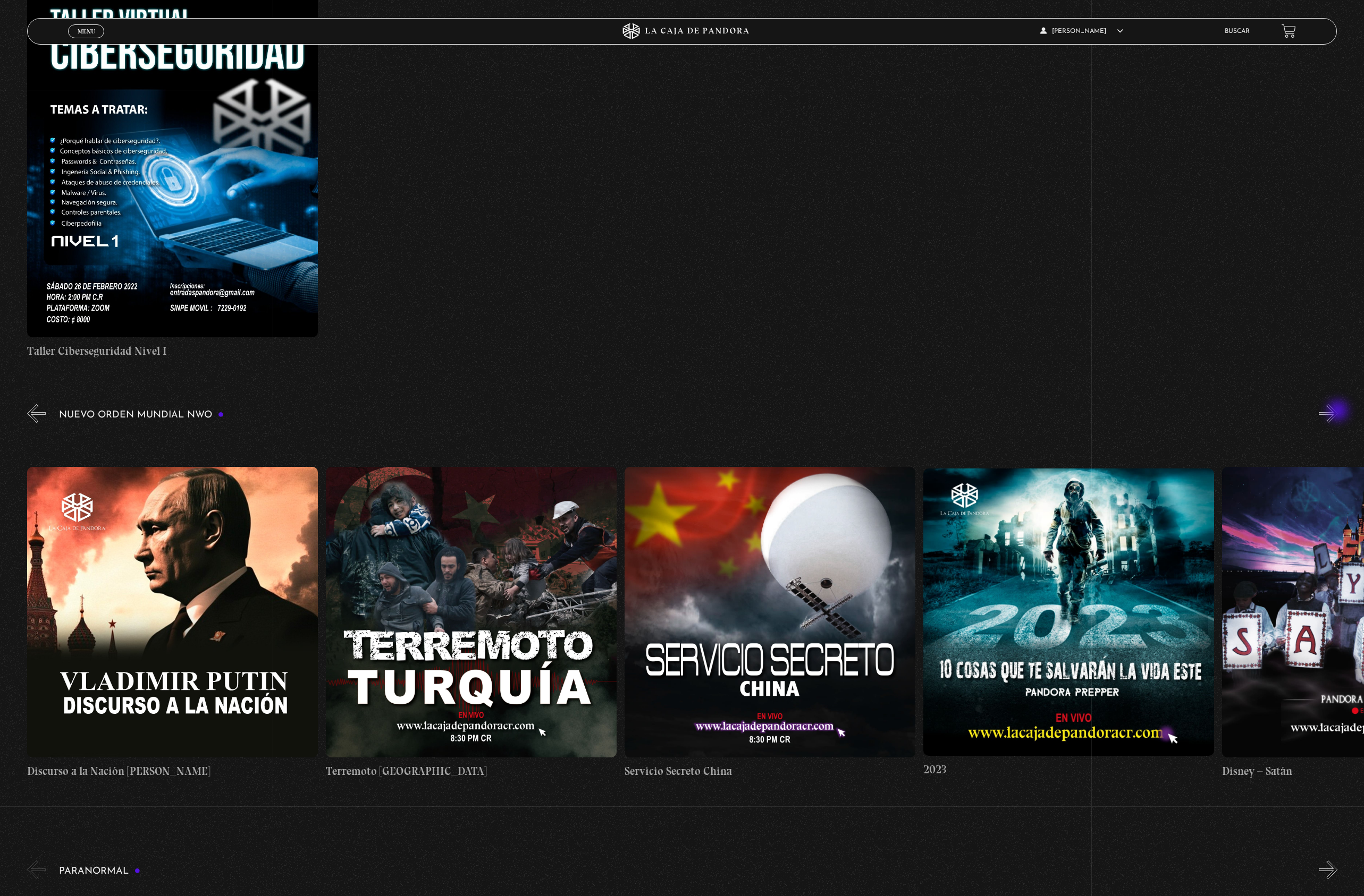
click at [1337, 411] on button "»" at bounding box center [1327, 413] width 19 height 19
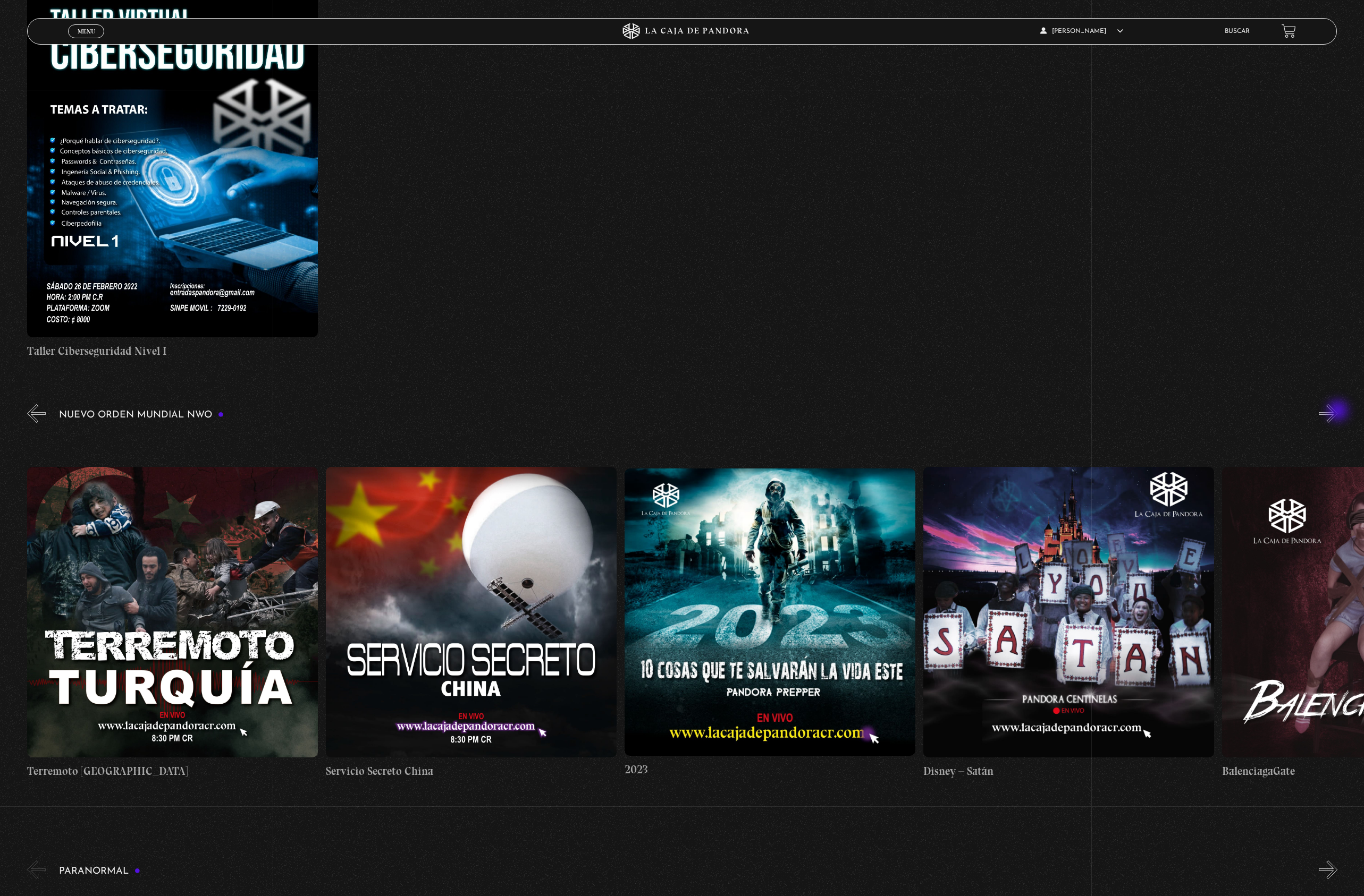
click at [1337, 411] on button "»" at bounding box center [1327, 413] width 19 height 19
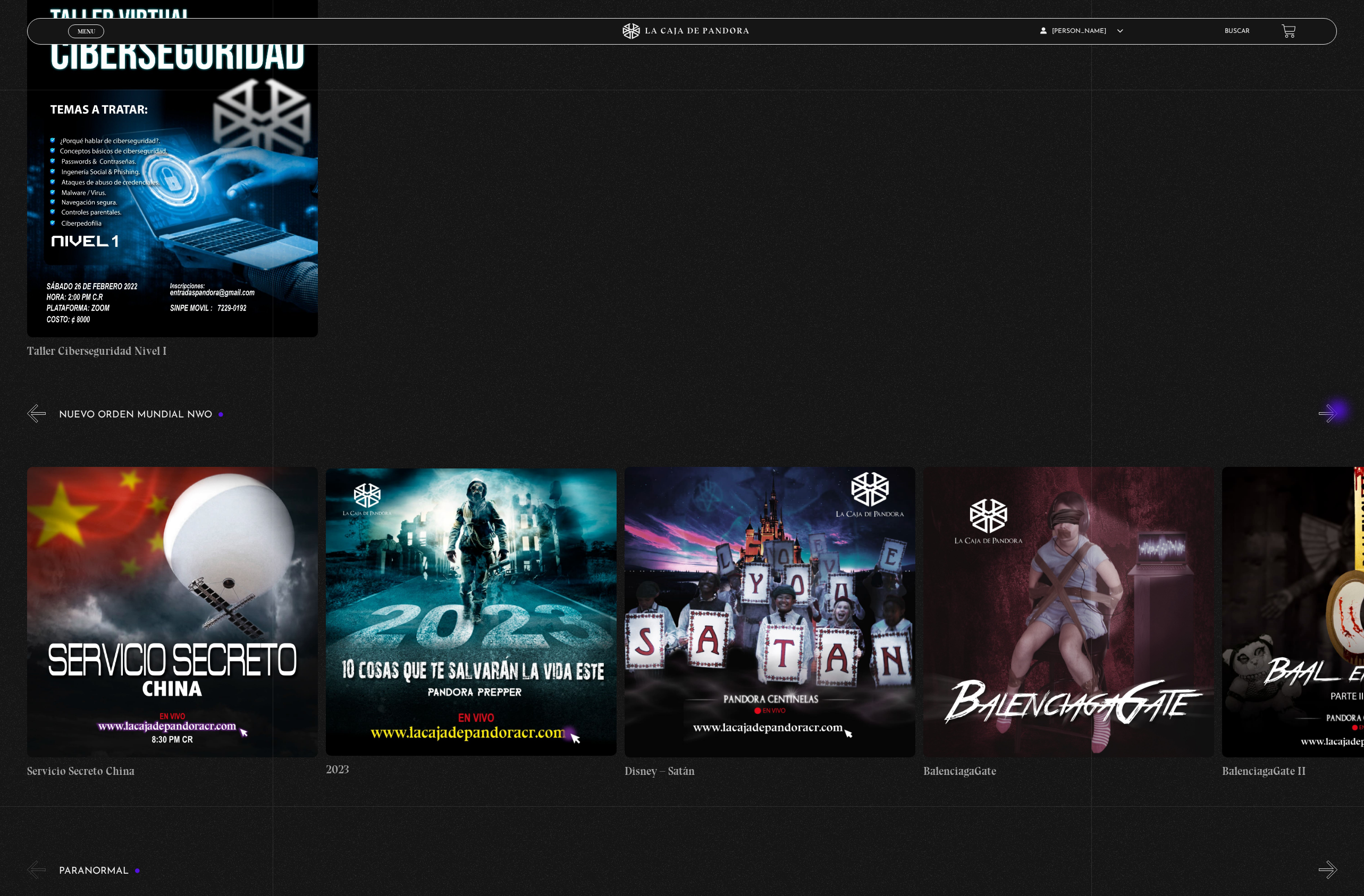
click at [1337, 411] on button "»" at bounding box center [1327, 413] width 19 height 19
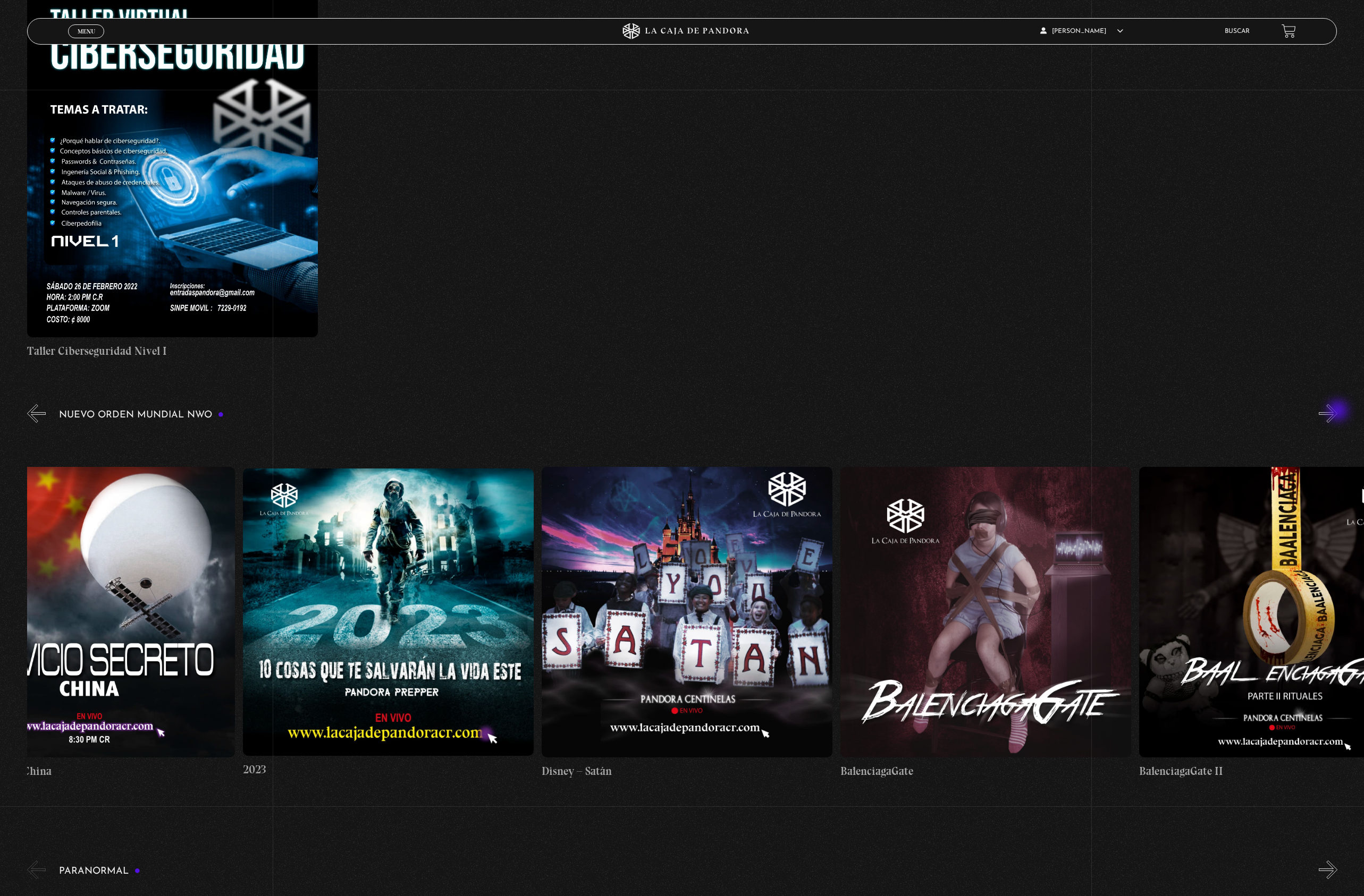
click at [1337, 411] on button "»" at bounding box center [1327, 413] width 19 height 19
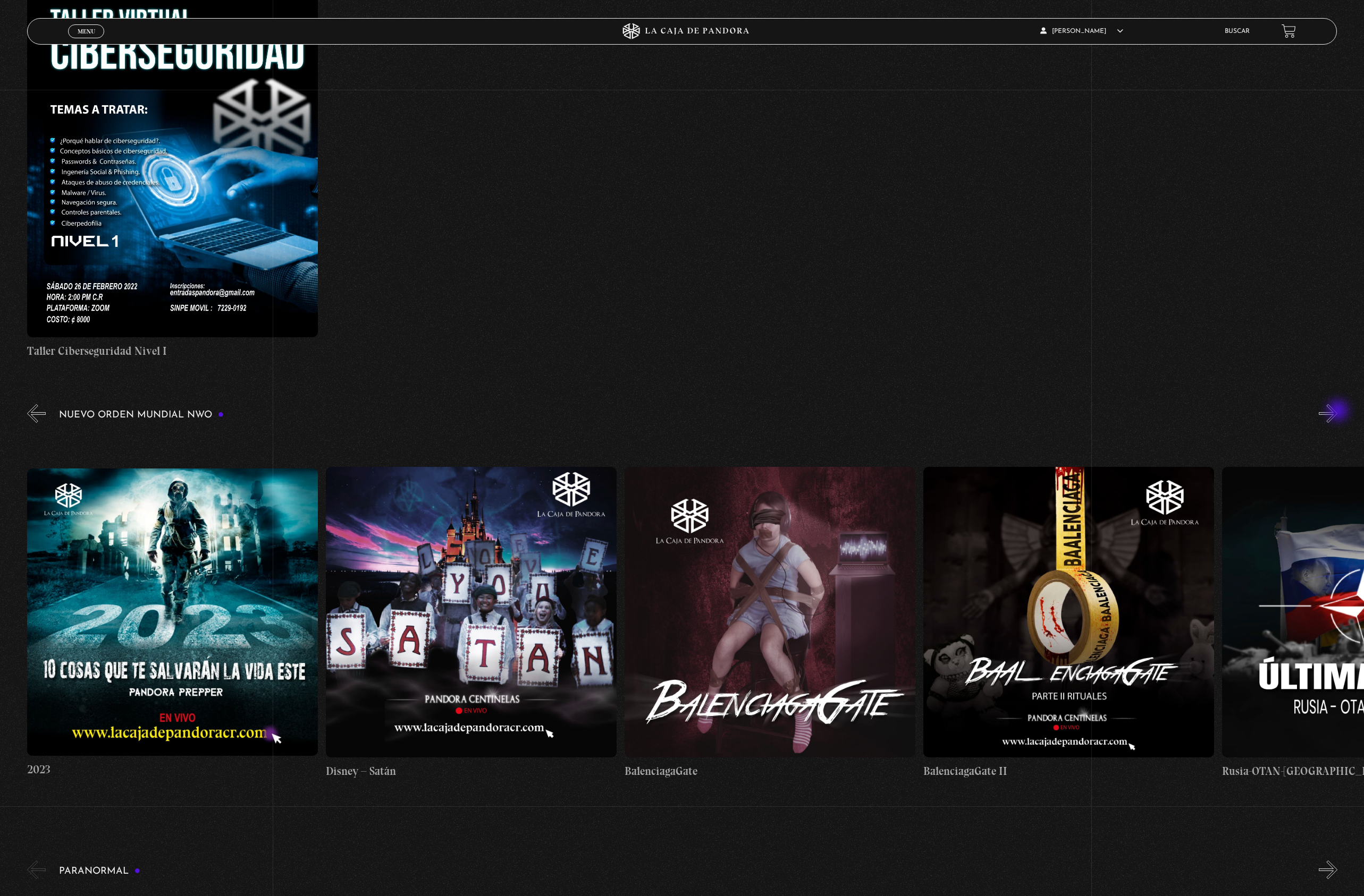
click at [1337, 411] on button "»" at bounding box center [1327, 413] width 19 height 19
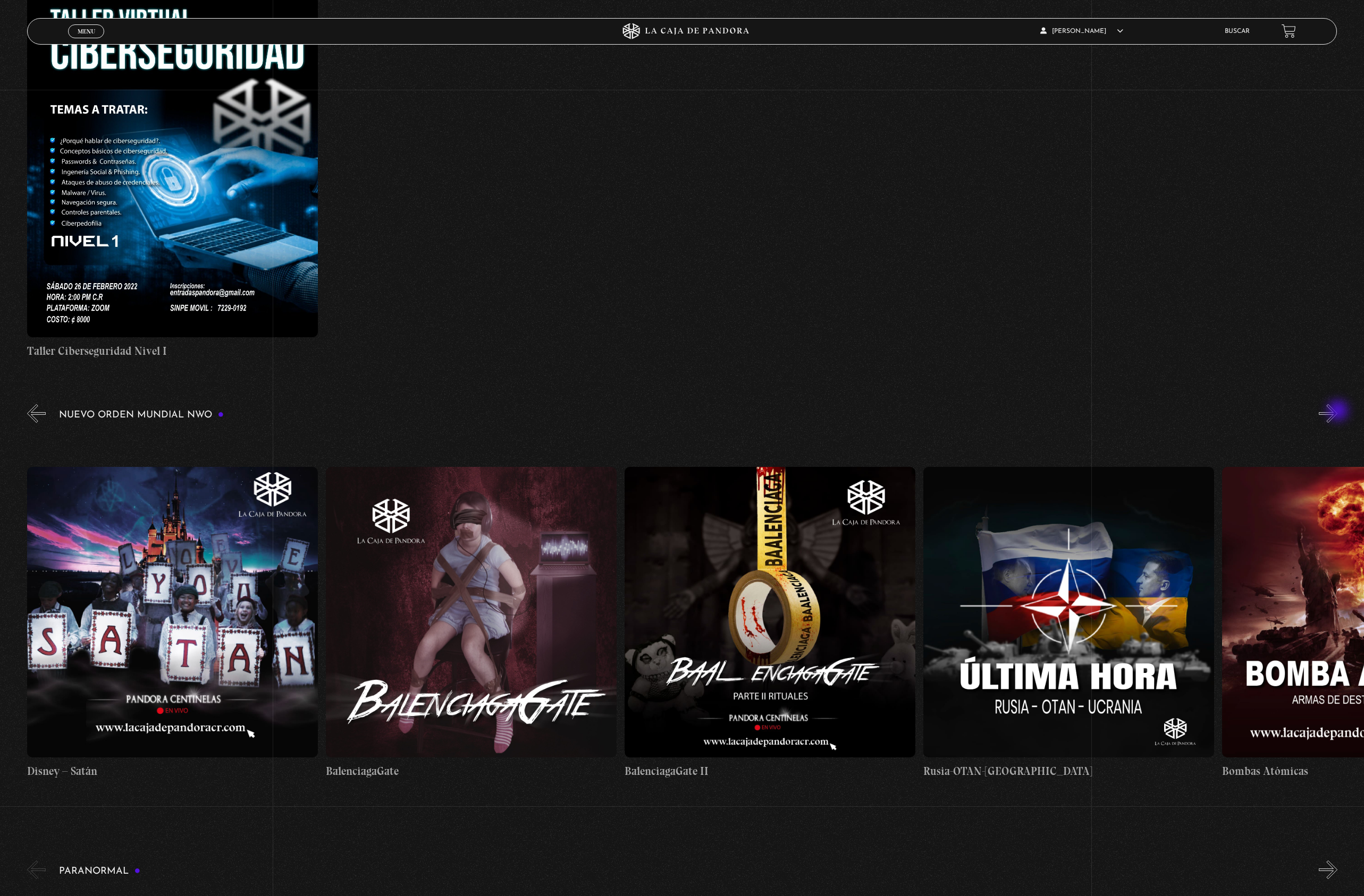
click at [1337, 411] on button "»" at bounding box center [1327, 413] width 19 height 19
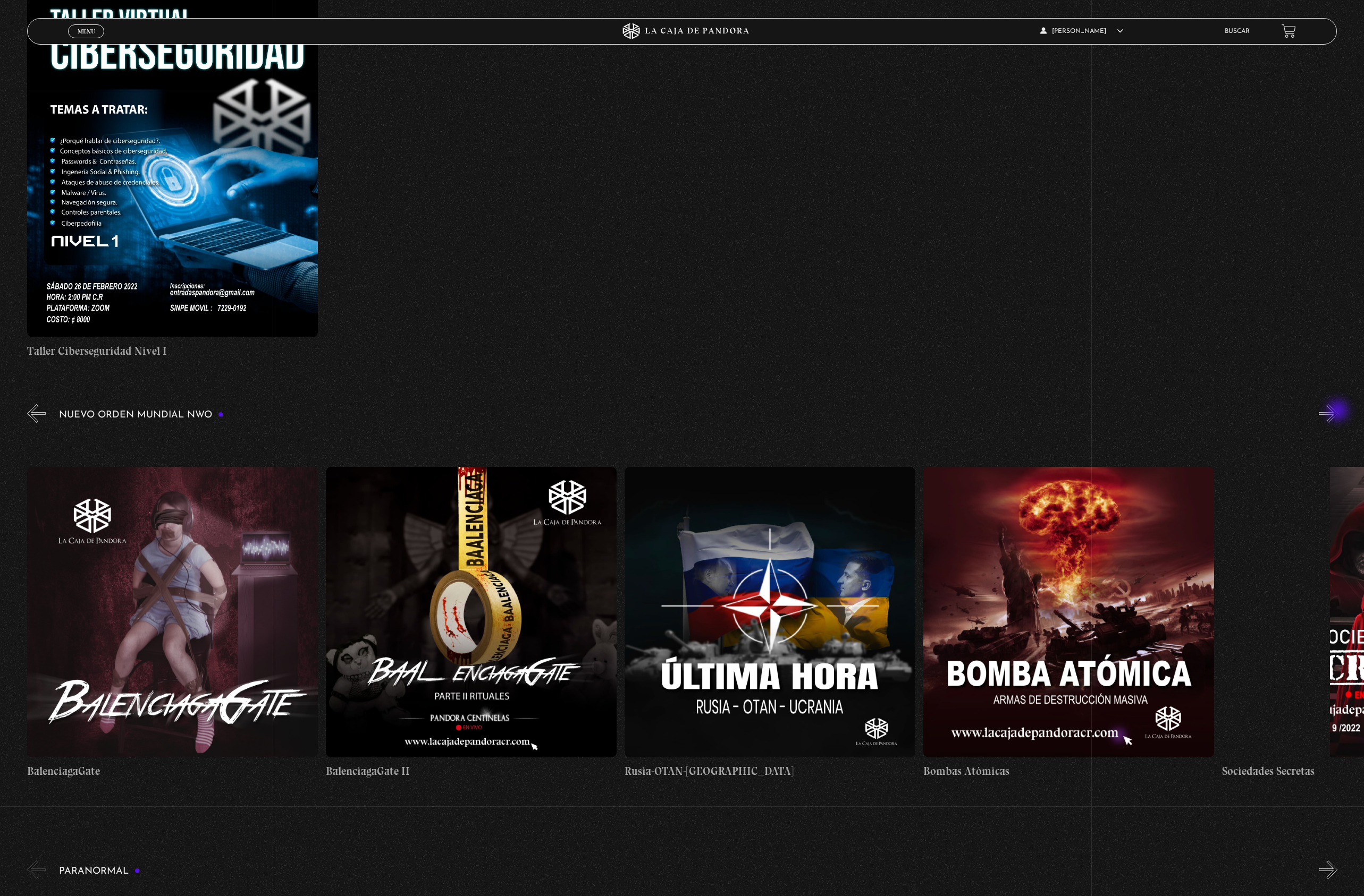
click at [1337, 411] on button "»" at bounding box center [1327, 413] width 19 height 19
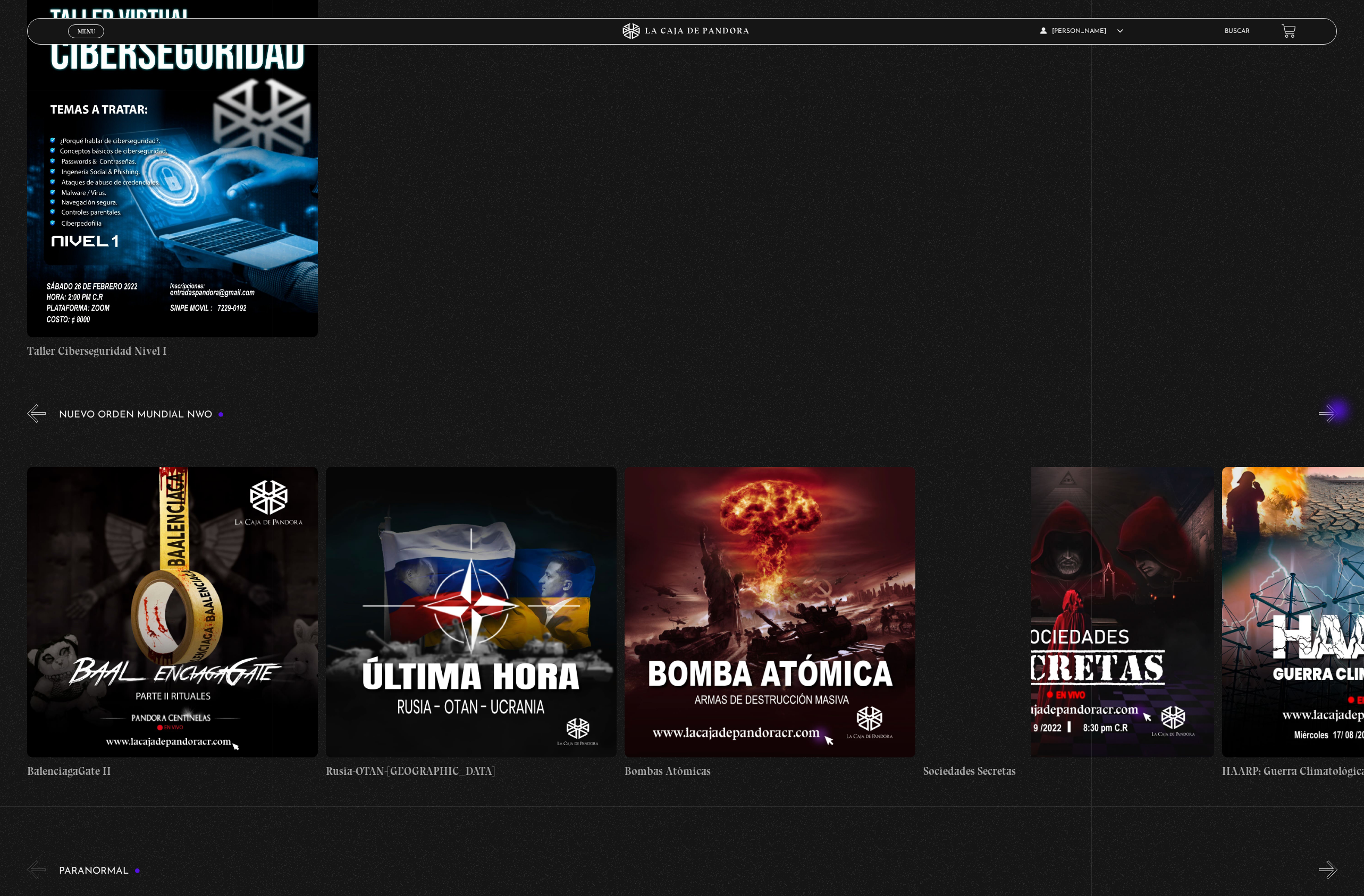
click at [1337, 411] on button "»" at bounding box center [1327, 413] width 19 height 19
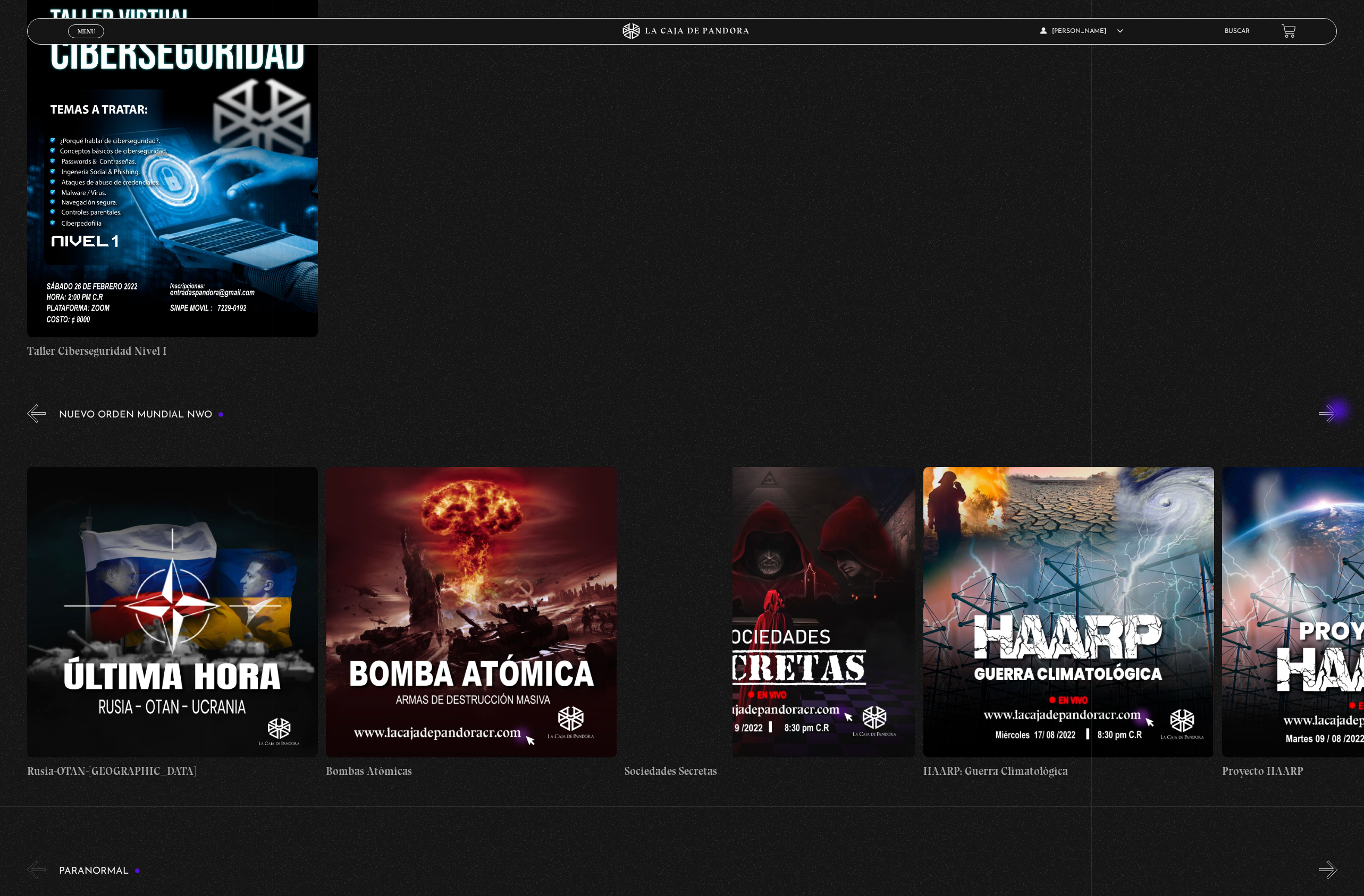
click at [1337, 411] on button "»" at bounding box center [1327, 413] width 19 height 19
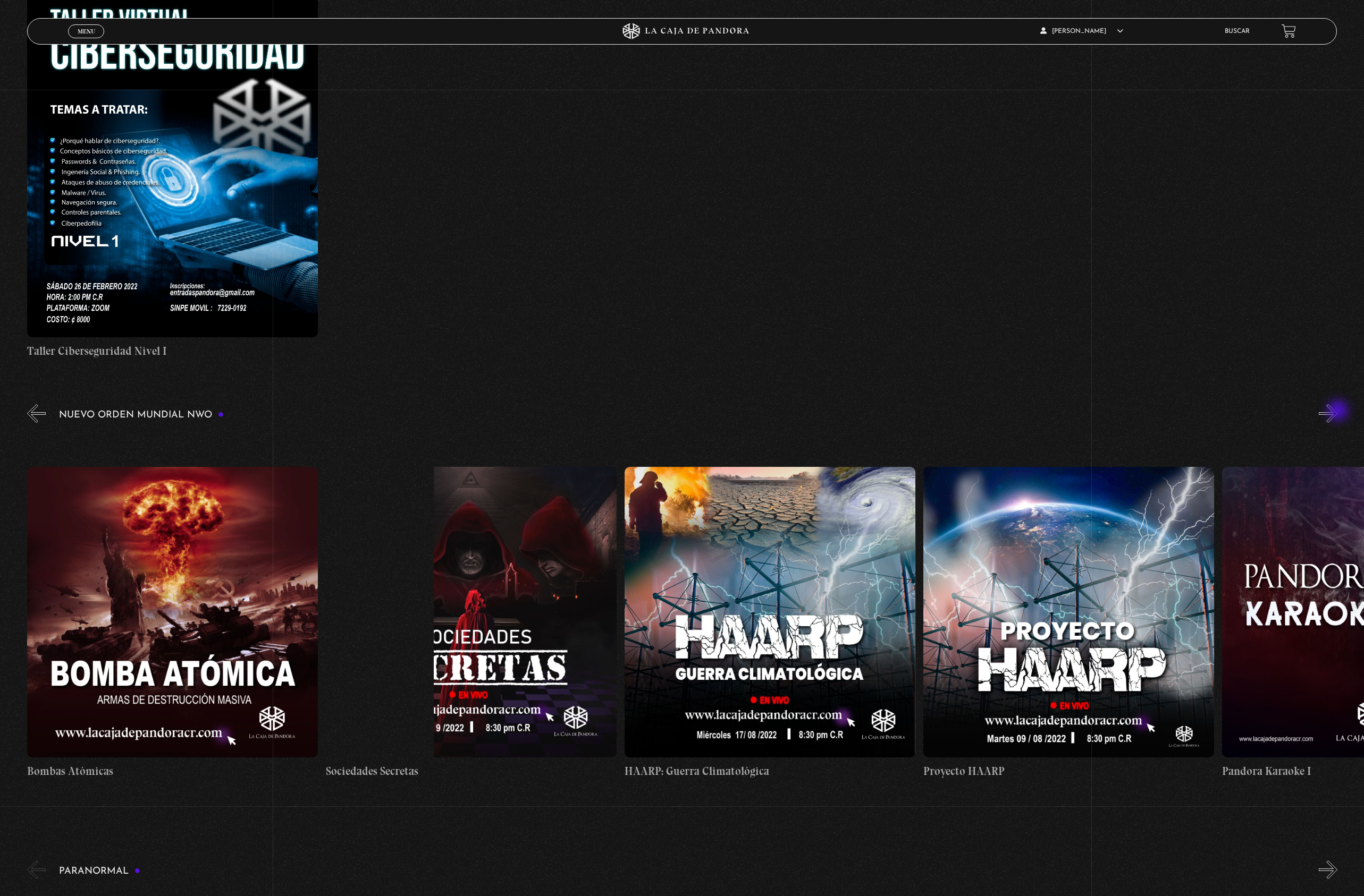
click at [1337, 411] on button "»" at bounding box center [1327, 413] width 19 height 19
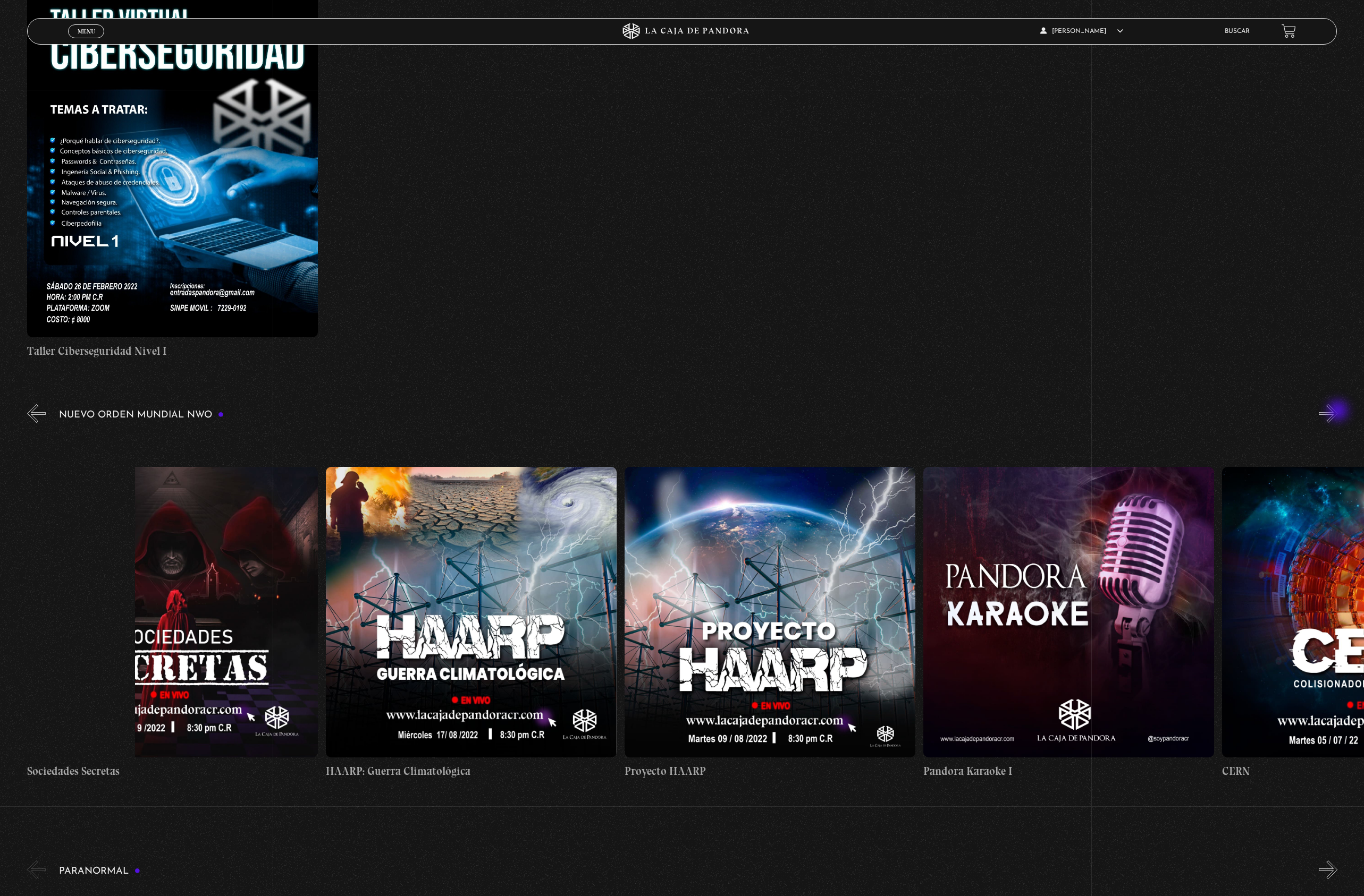
click at [1337, 411] on button "»" at bounding box center [1327, 413] width 19 height 19
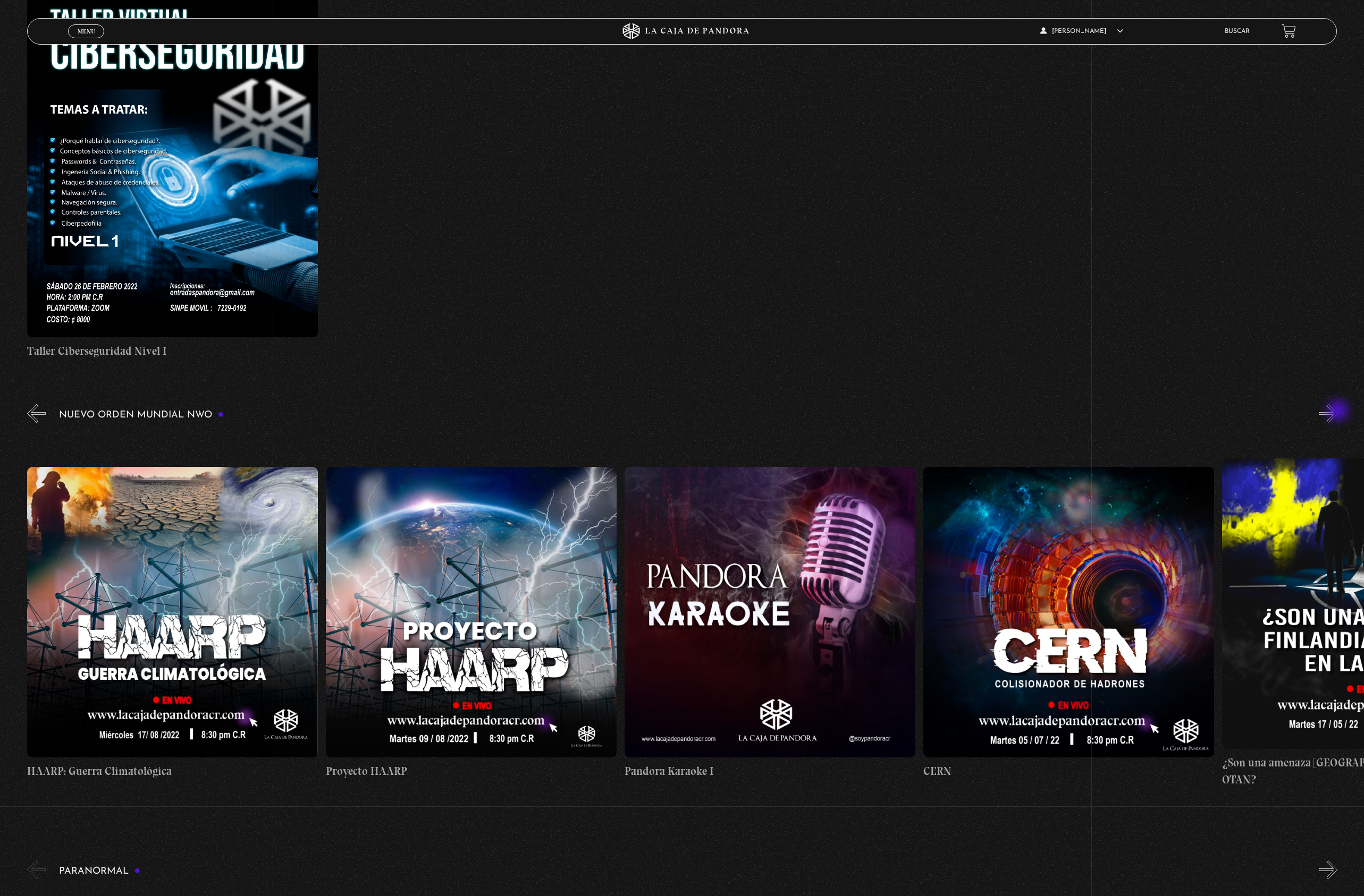
click at [1337, 411] on button "»" at bounding box center [1327, 413] width 19 height 19
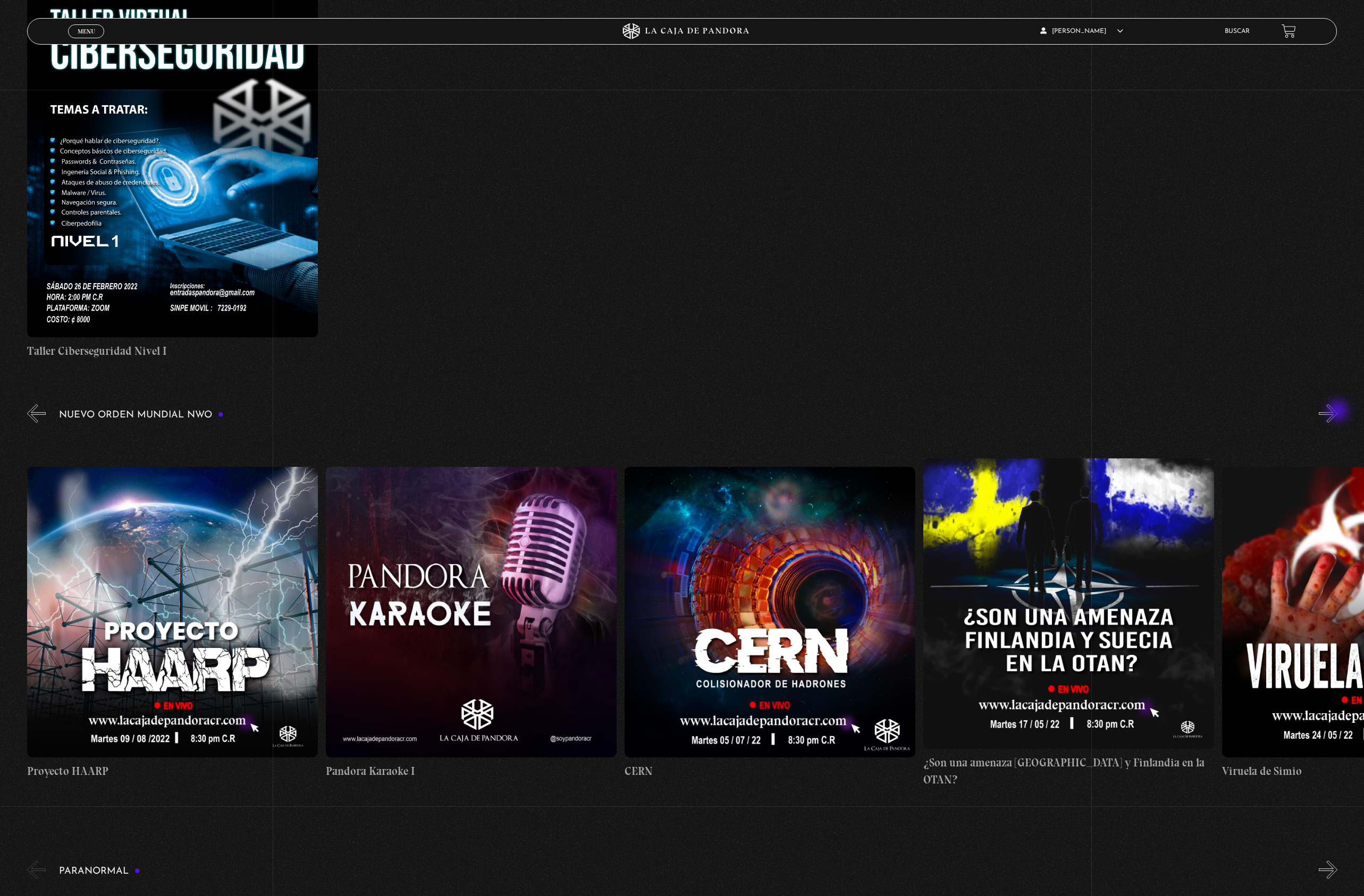
click at [1337, 411] on button "»" at bounding box center [1327, 413] width 19 height 19
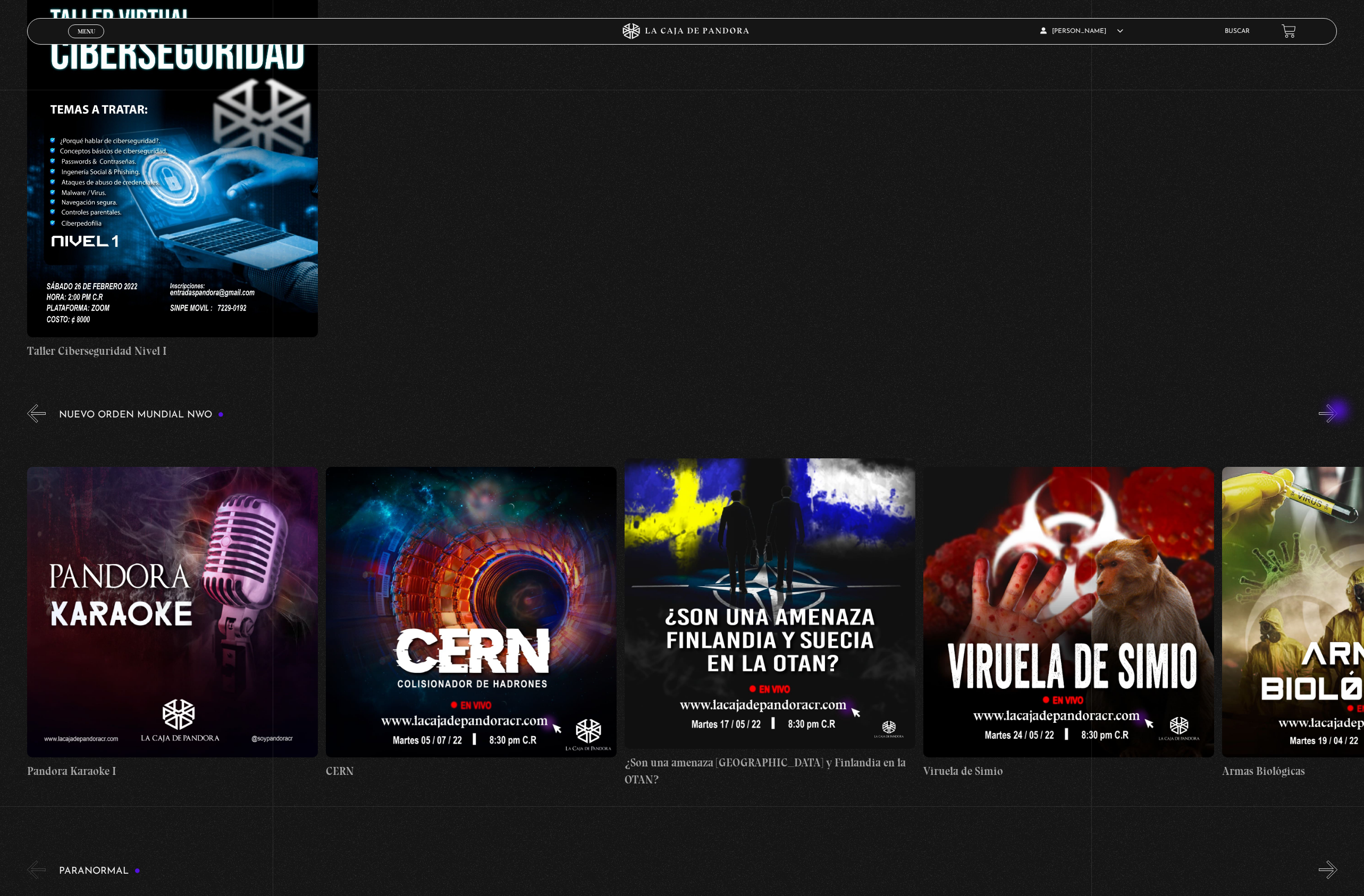
click at [1337, 411] on button "»" at bounding box center [1327, 413] width 19 height 19
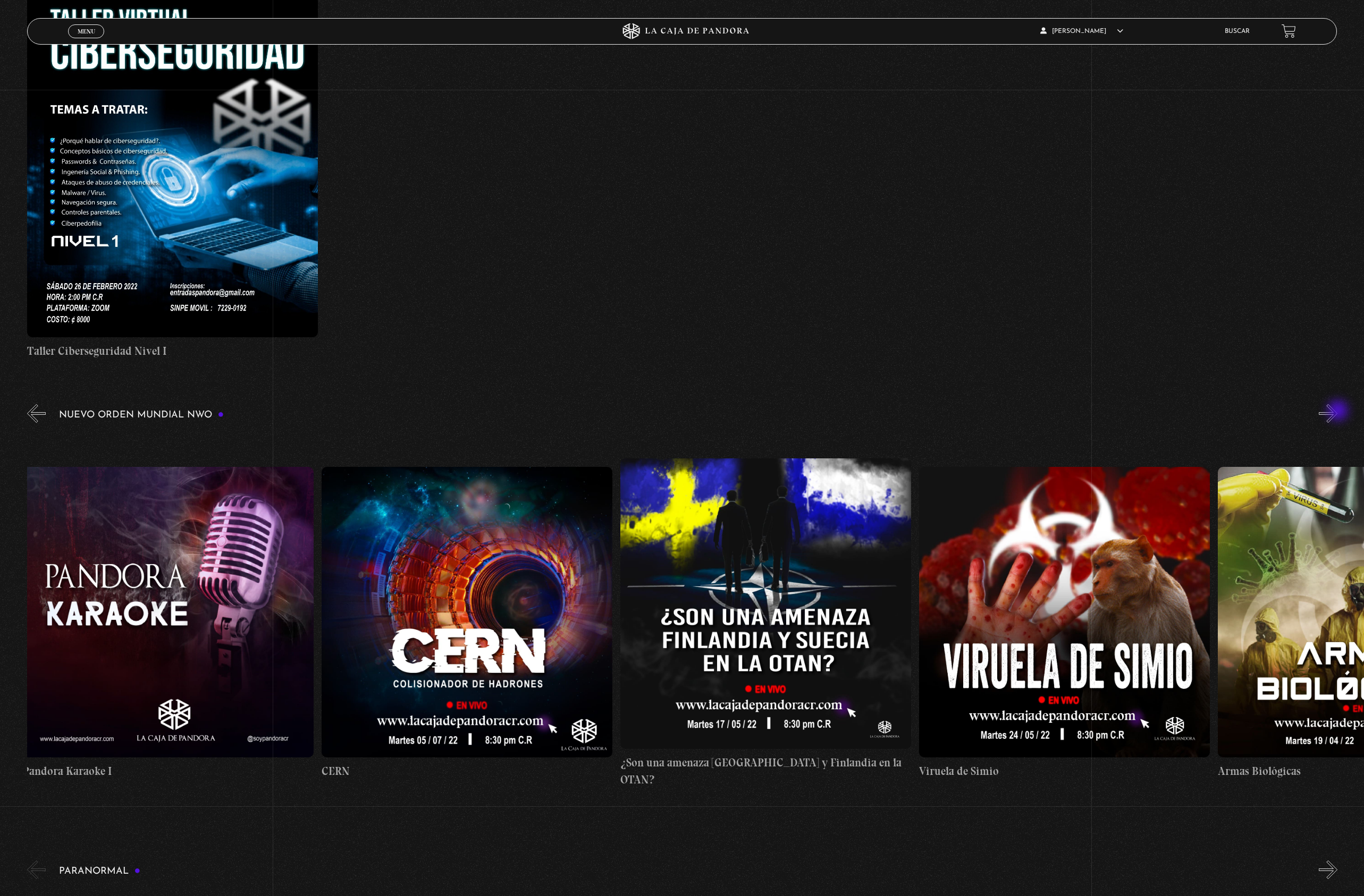
click at [1337, 411] on button "»" at bounding box center [1327, 413] width 19 height 19
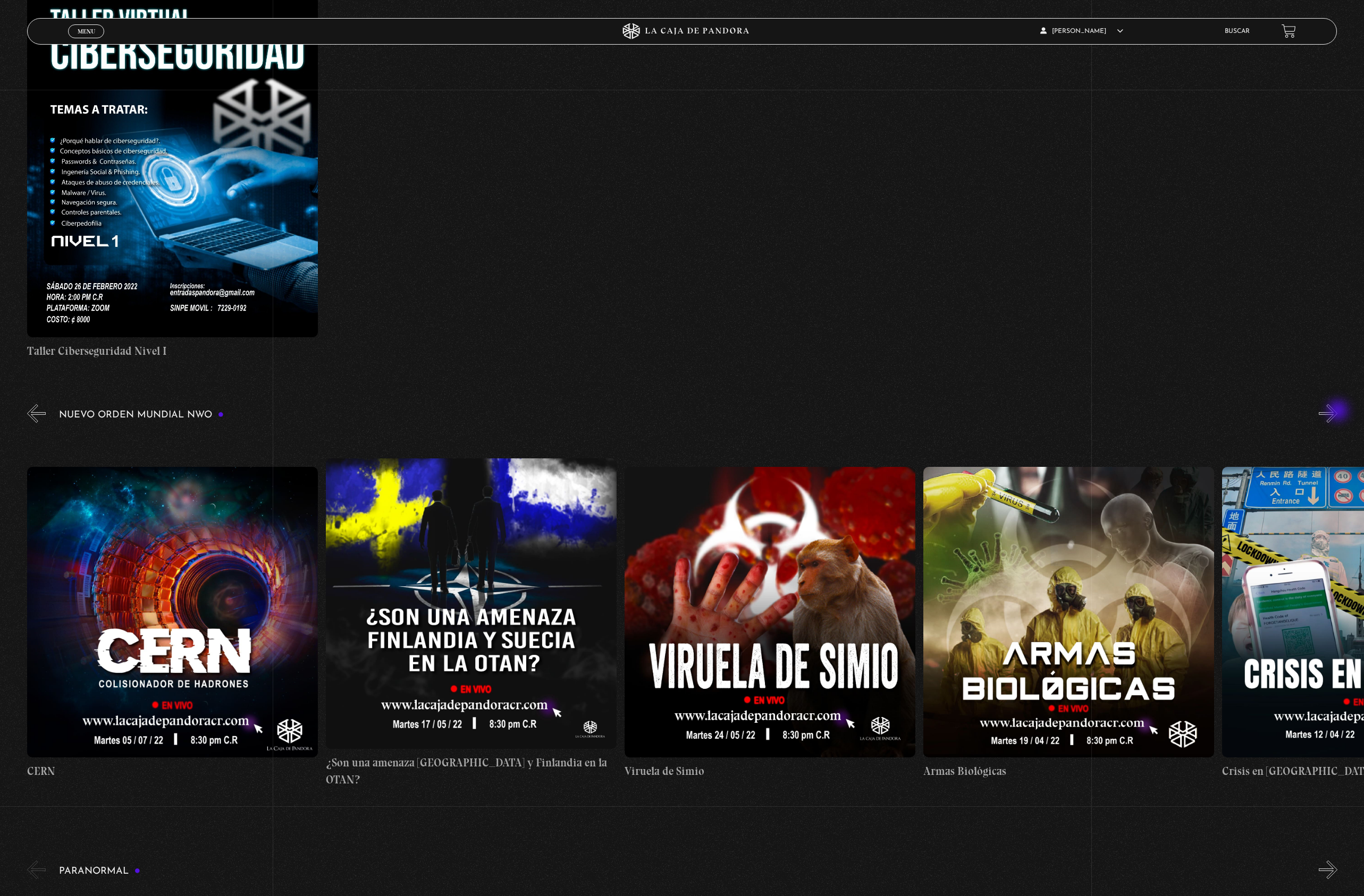
click at [1337, 411] on button "»" at bounding box center [1327, 413] width 19 height 19
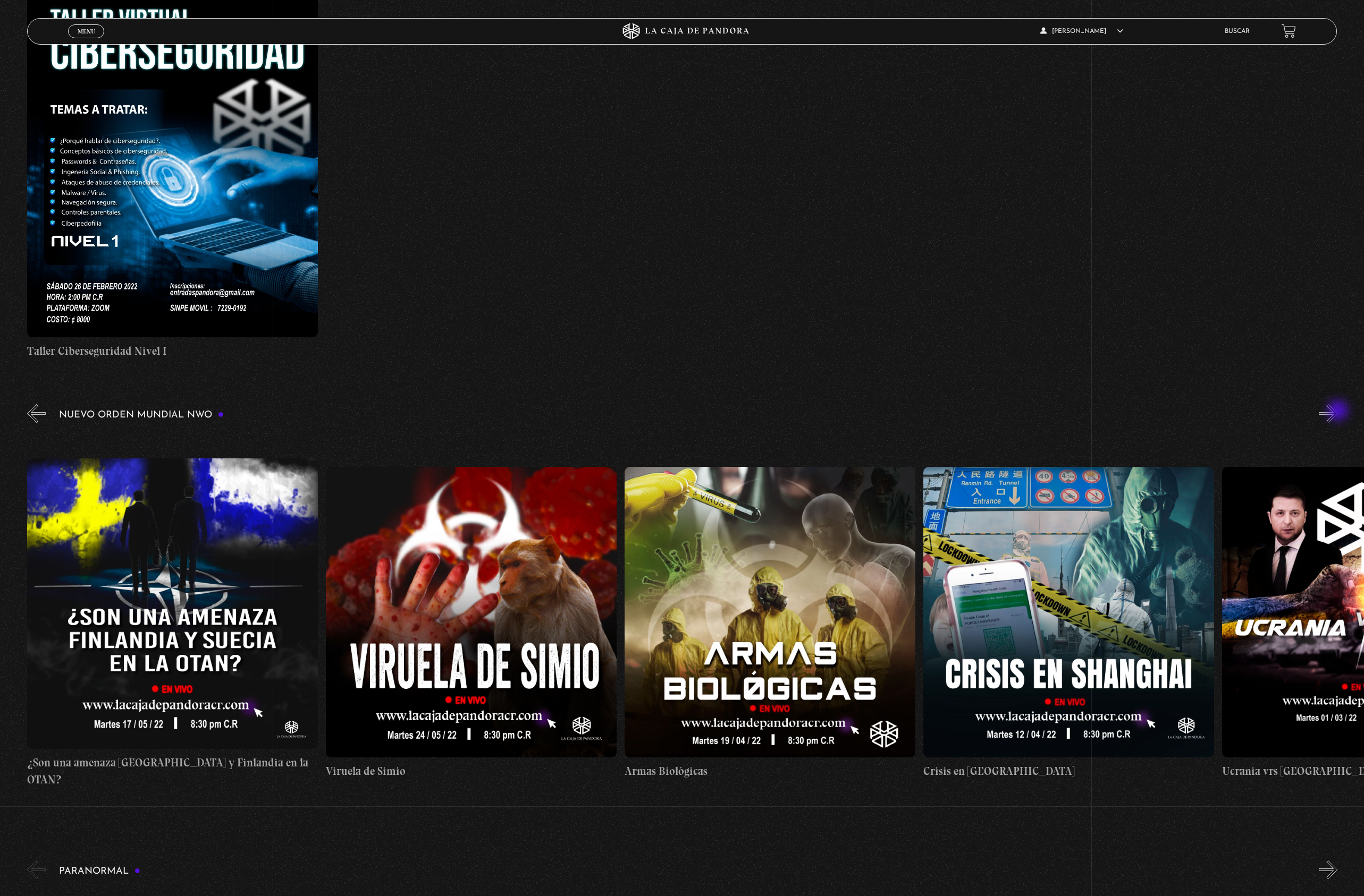
click at [1337, 411] on button "»" at bounding box center [1327, 413] width 19 height 19
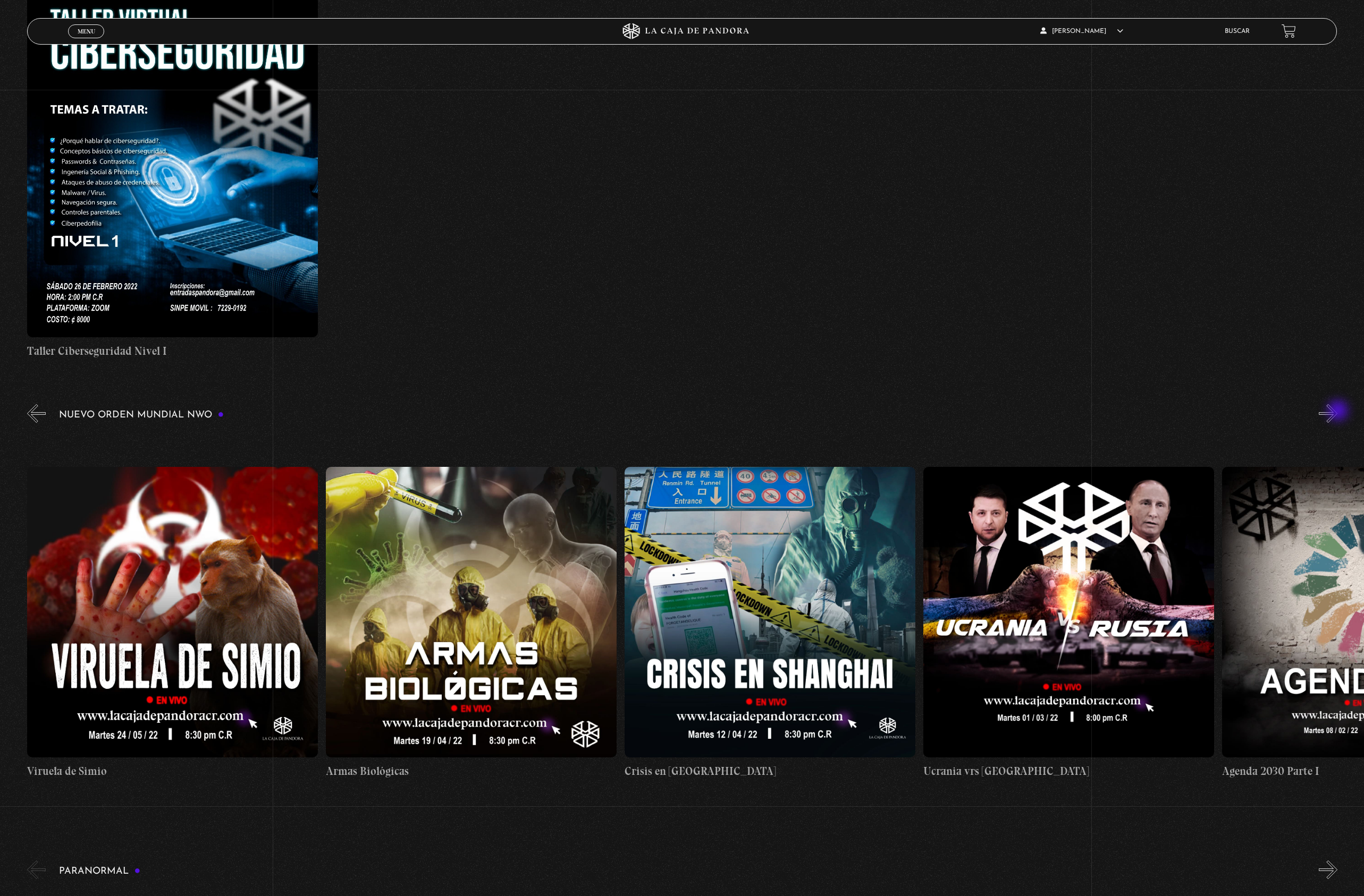
click at [1337, 411] on button "»" at bounding box center [1327, 413] width 19 height 19
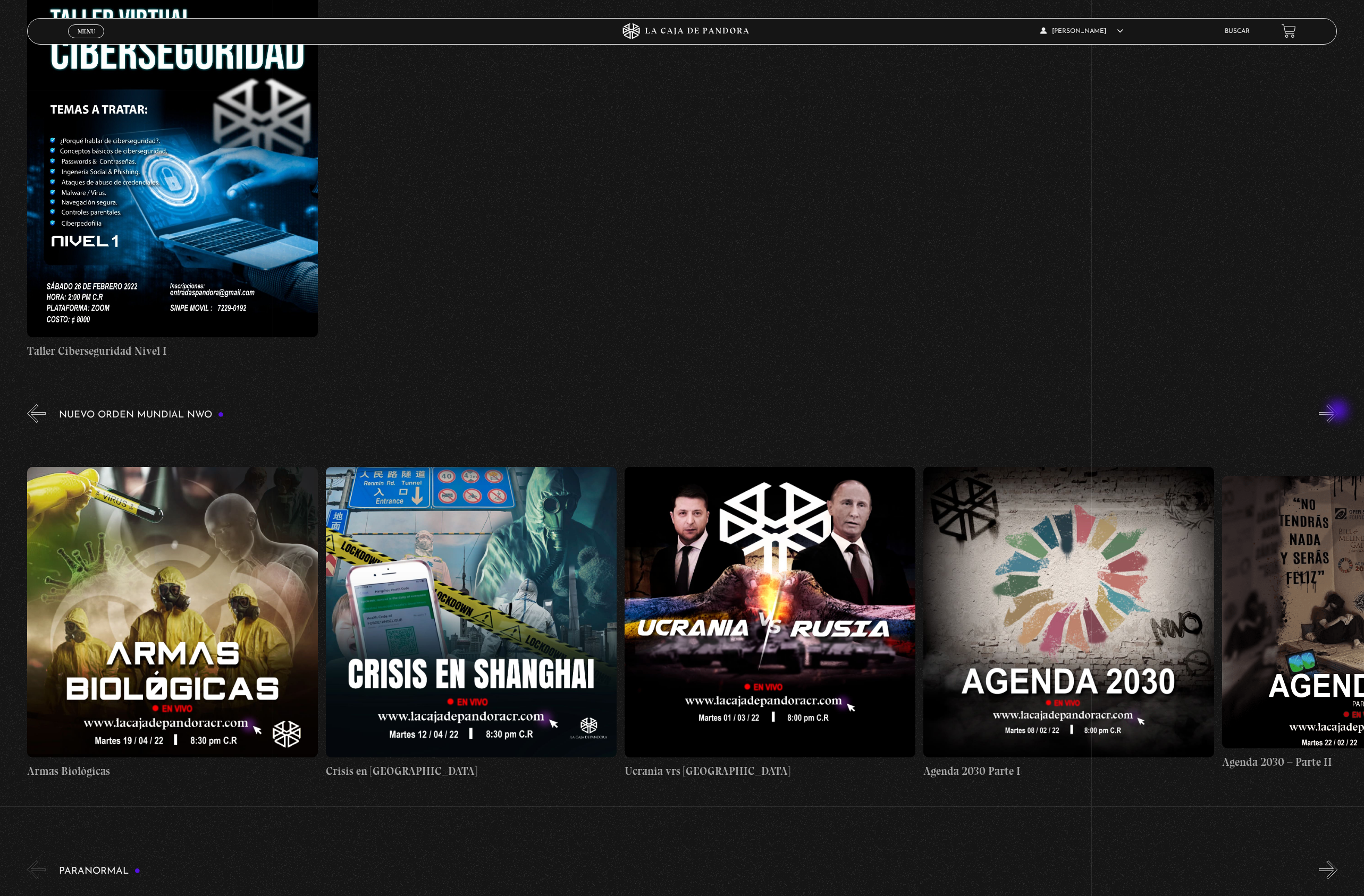
click at [1337, 411] on button "»" at bounding box center [1327, 413] width 19 height 19
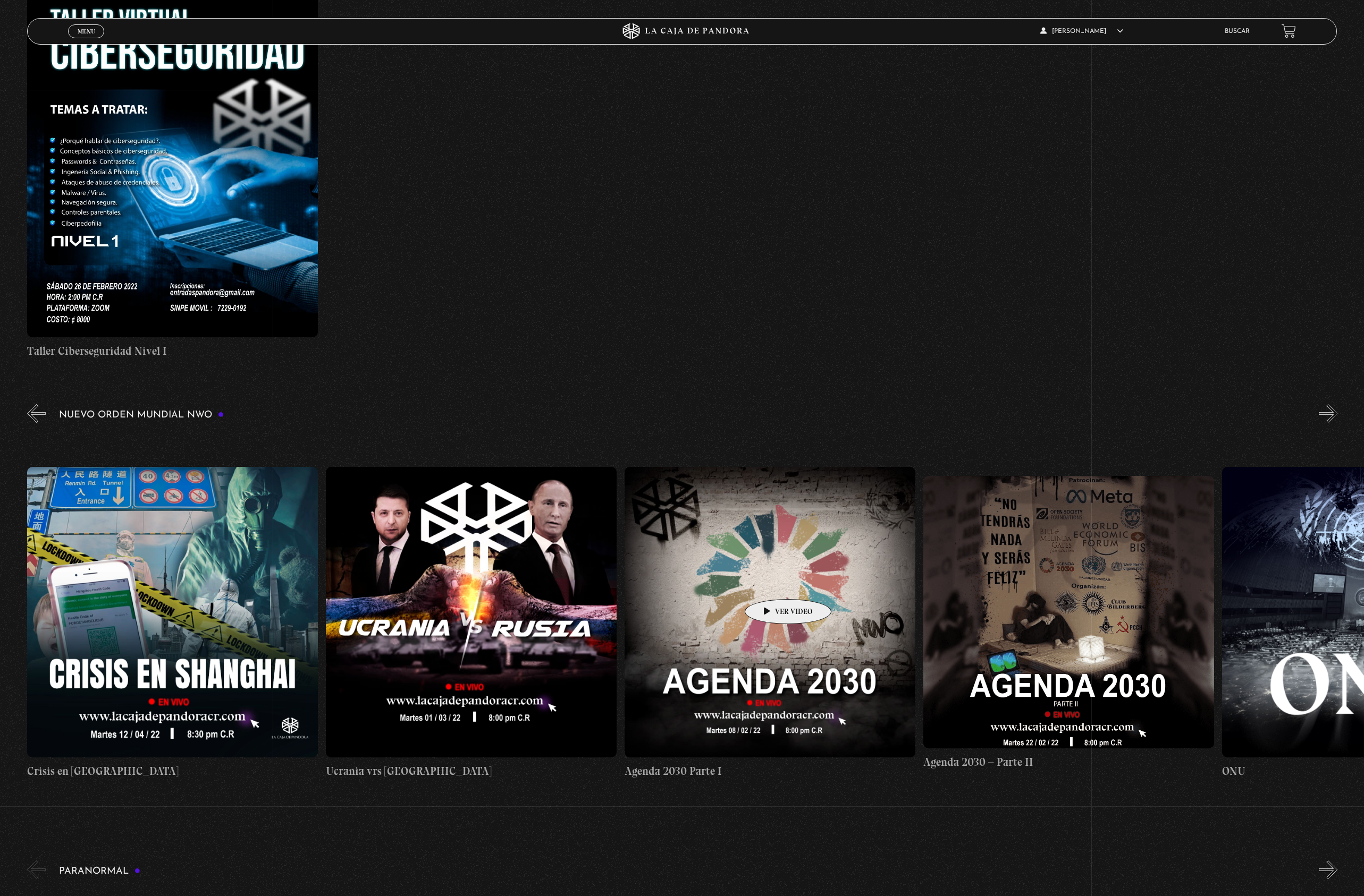
click at [771, 584] on figure at bounding box center [770, 612] width 291 height 291
